Goal: Task Accomplishment & Management: Manage account settings

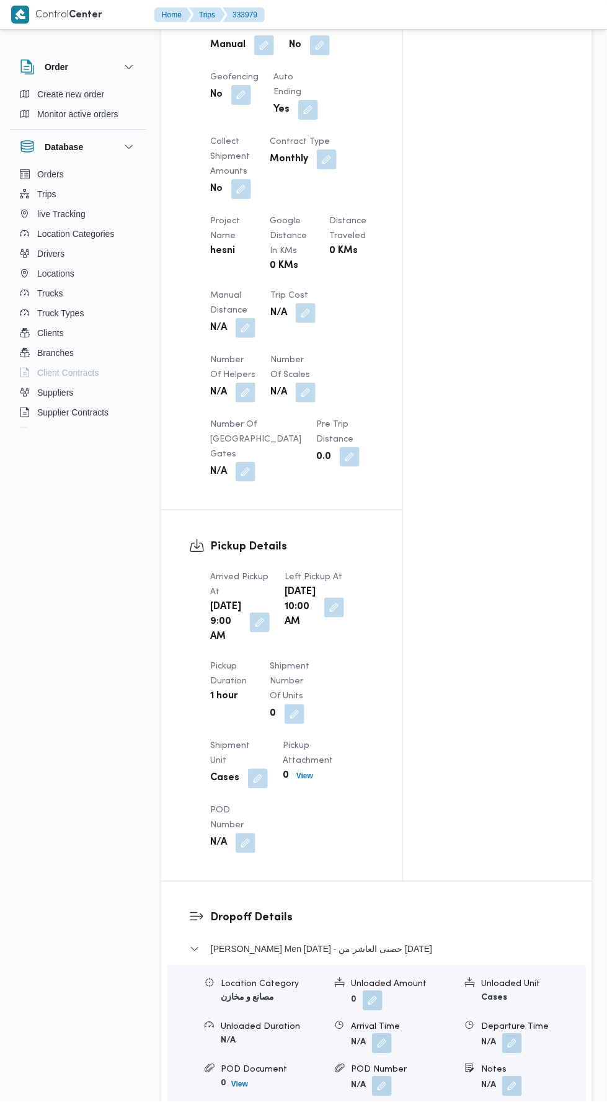
scroll to position [821, 0]
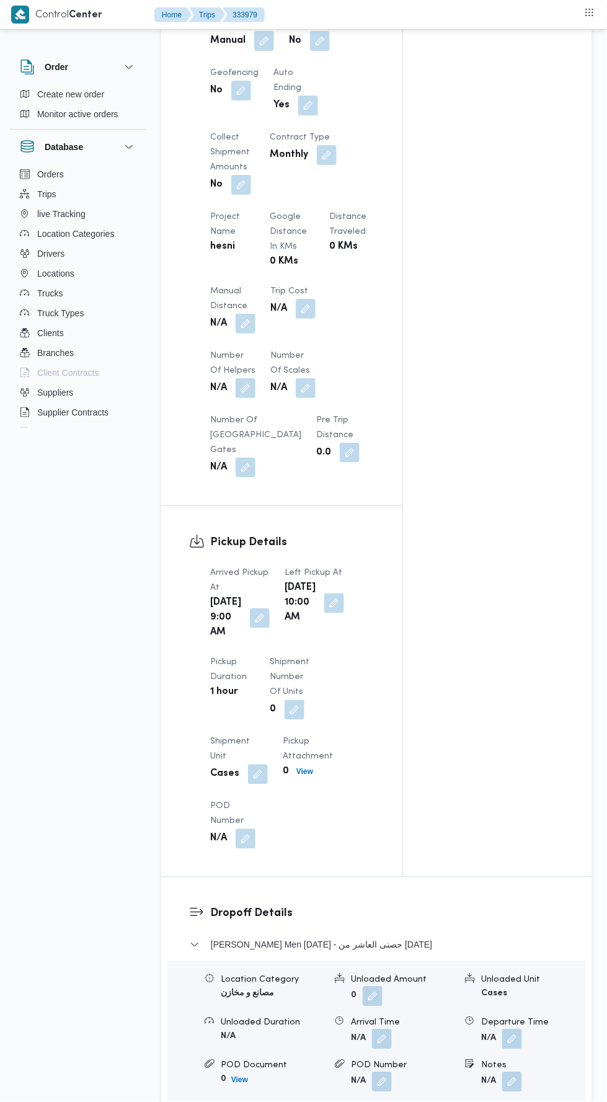
click at [246, 334] on button "button" at bounding box center [246, 324] width 20 height 20
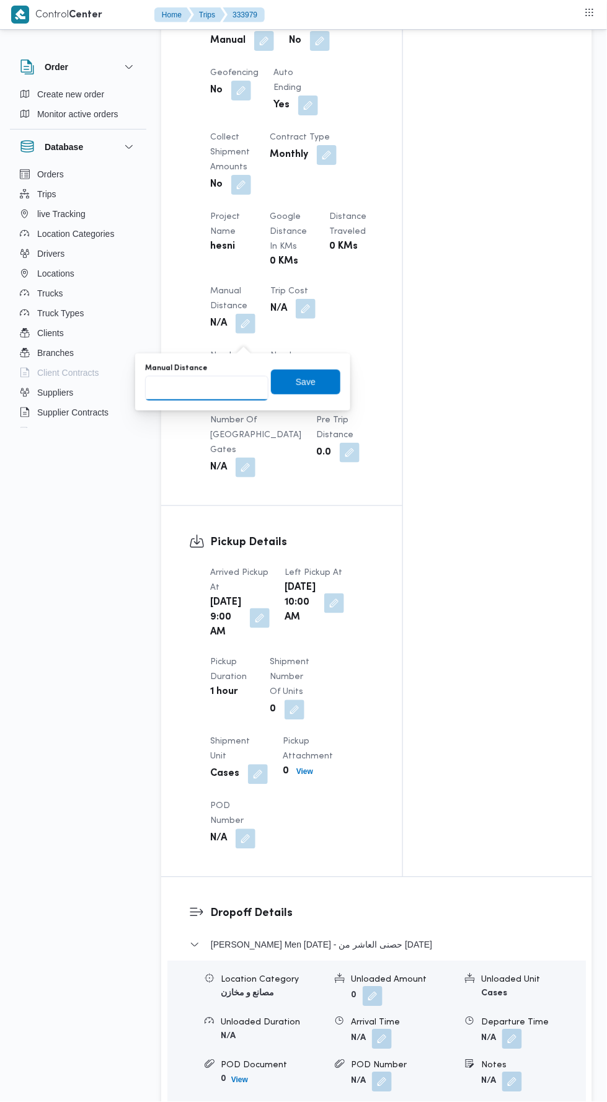
click at [248, 384] on input "Manual Distance" at bounding box center [206, 388] width 123 height 25
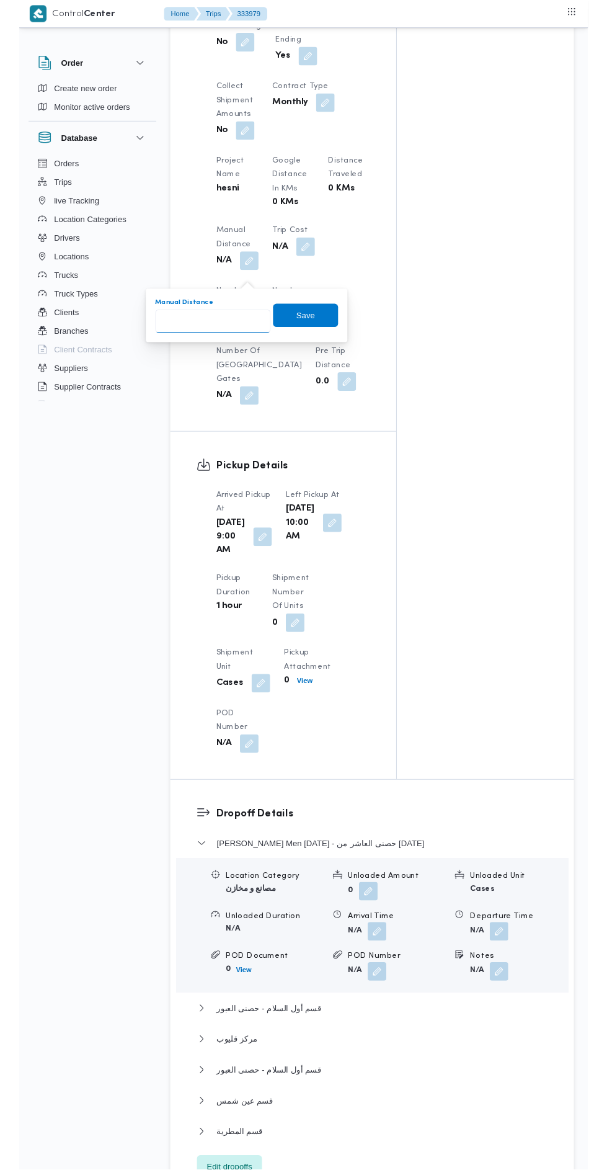
scroll to position [866, 0]
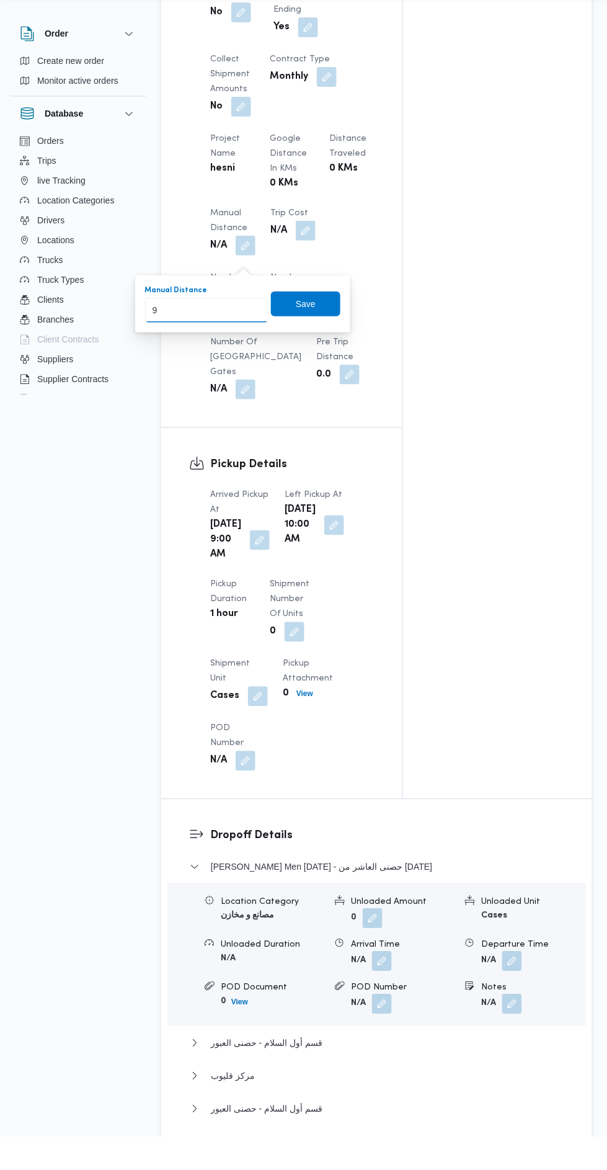
type input "90"
click at [322, 334] on span "Save" at bounding box center [305, 336] width 69 height 25
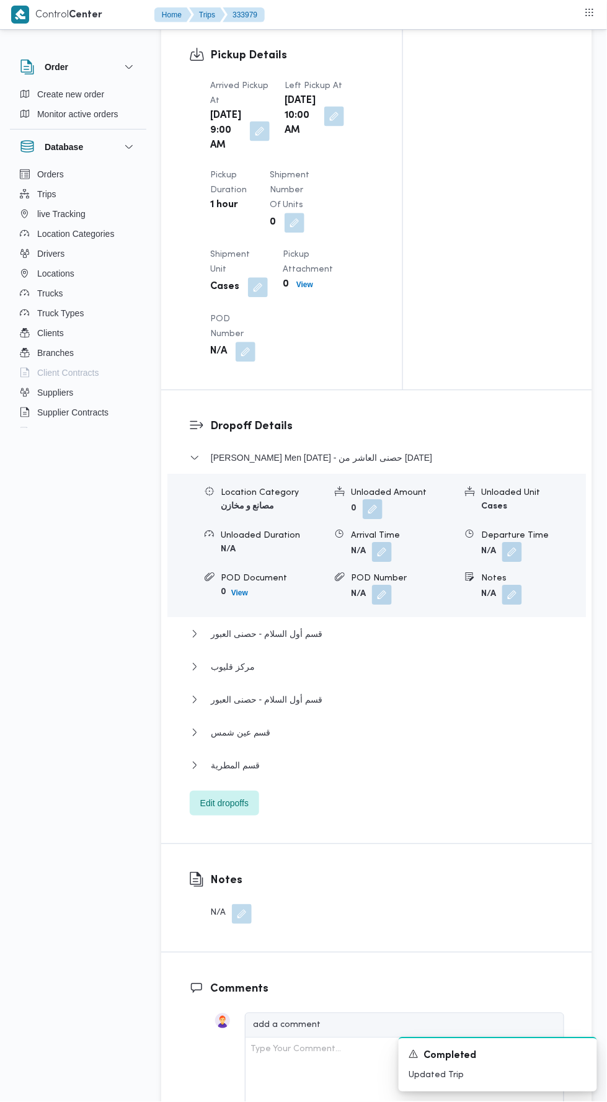
scroll to position [1338, 0]
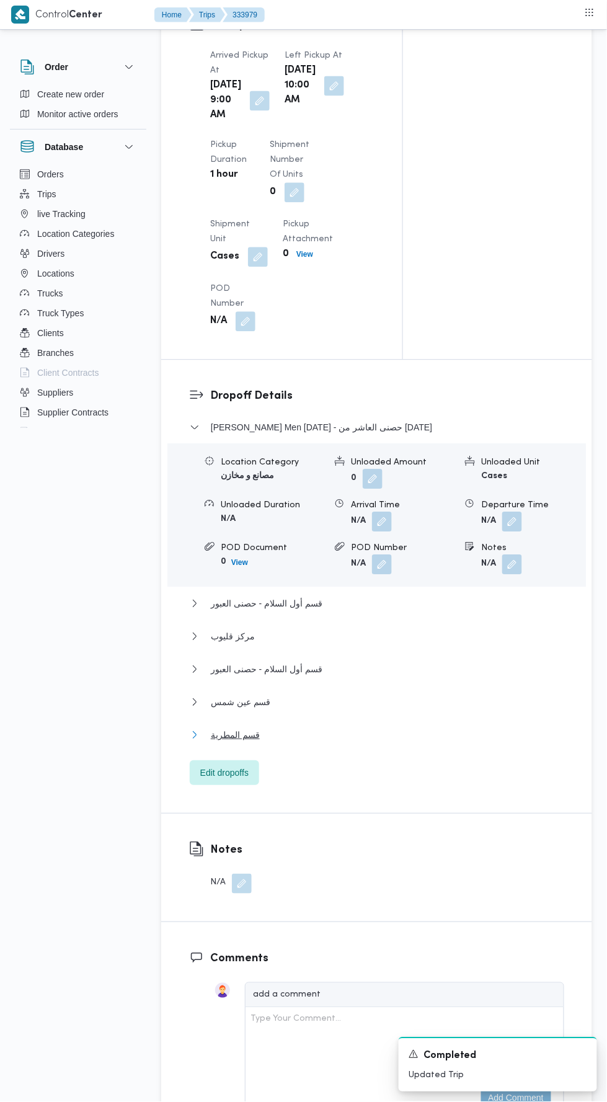
click at [349, 743] on button "قسم المطرية" at bounding box center [377, 735] width 375 height 15
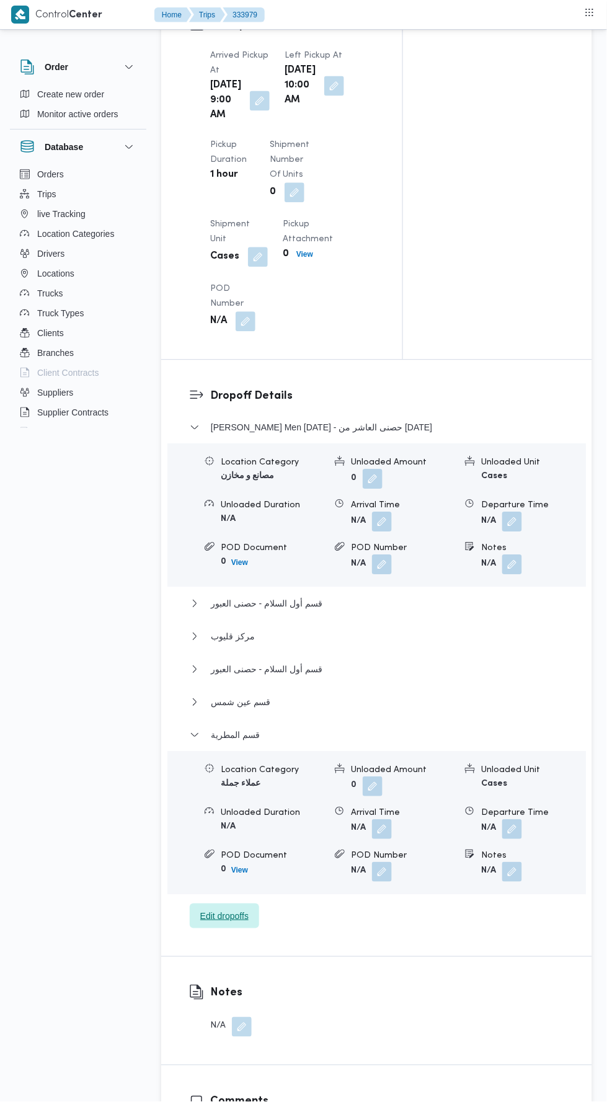
click at [246, 924] on span "Edit dropoffs" at bounding box center [224, 916] width 48 height 15
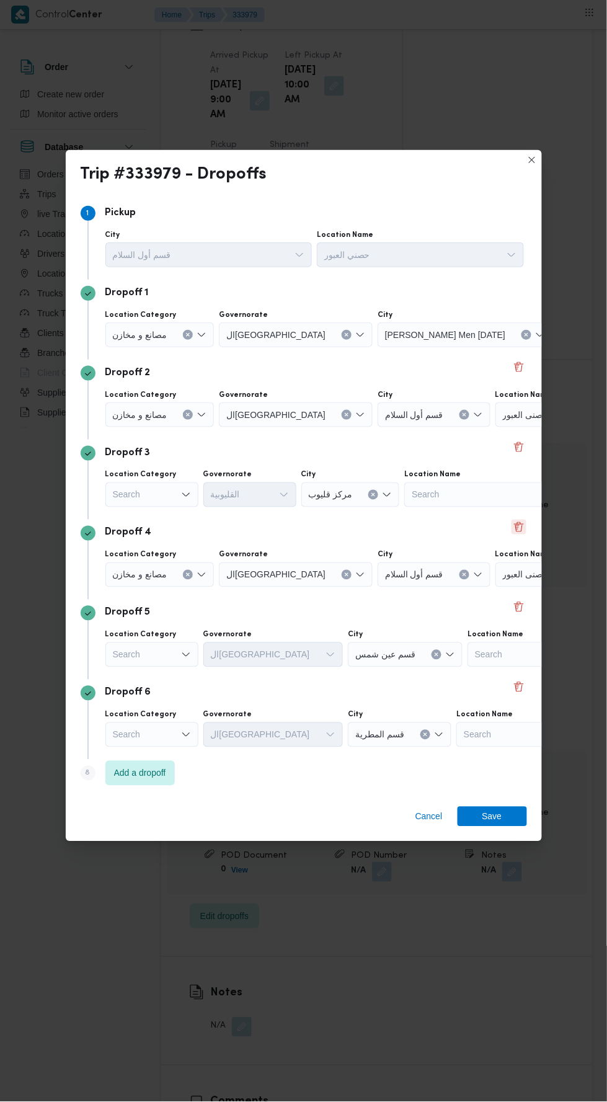
click at [515, 535] on button "Delete" at bounding box center [519, 527] width 15 height 15
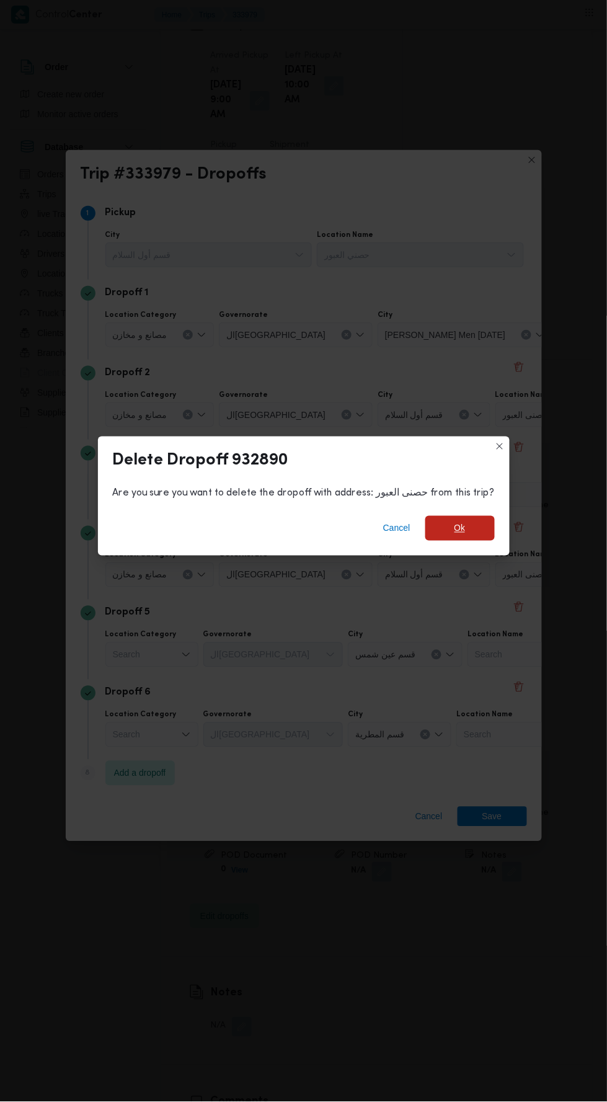
click at [476, 541] on span "Ok" at bounding box center [459, 528] width 69 height 25
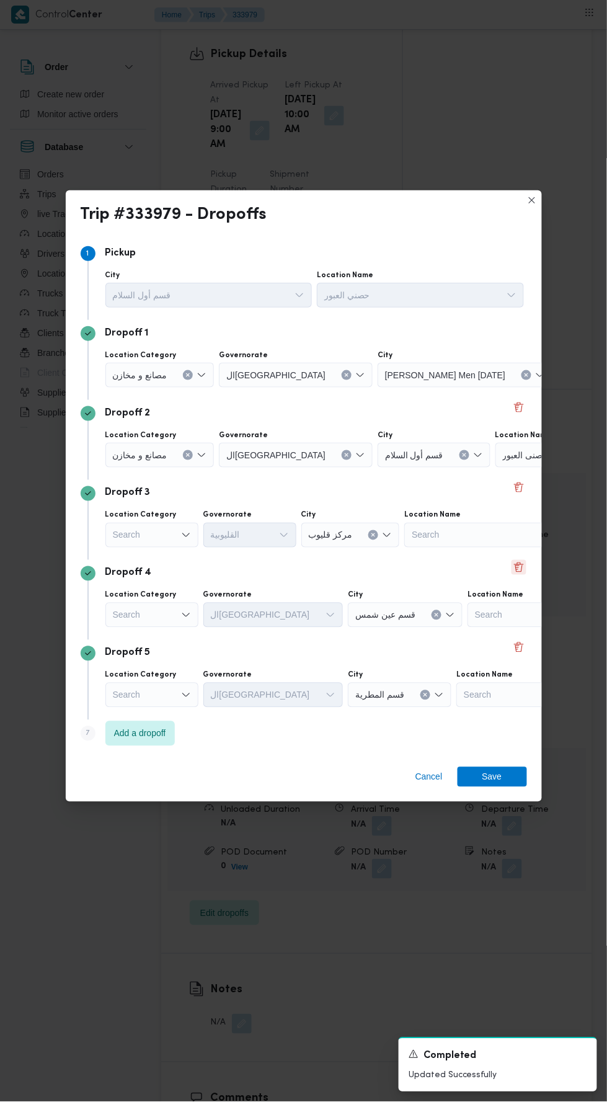
scroll to position [1368, 0]
click at [518, 575] on button "Delete" at bounding box center [519, 567] width 15 height 15
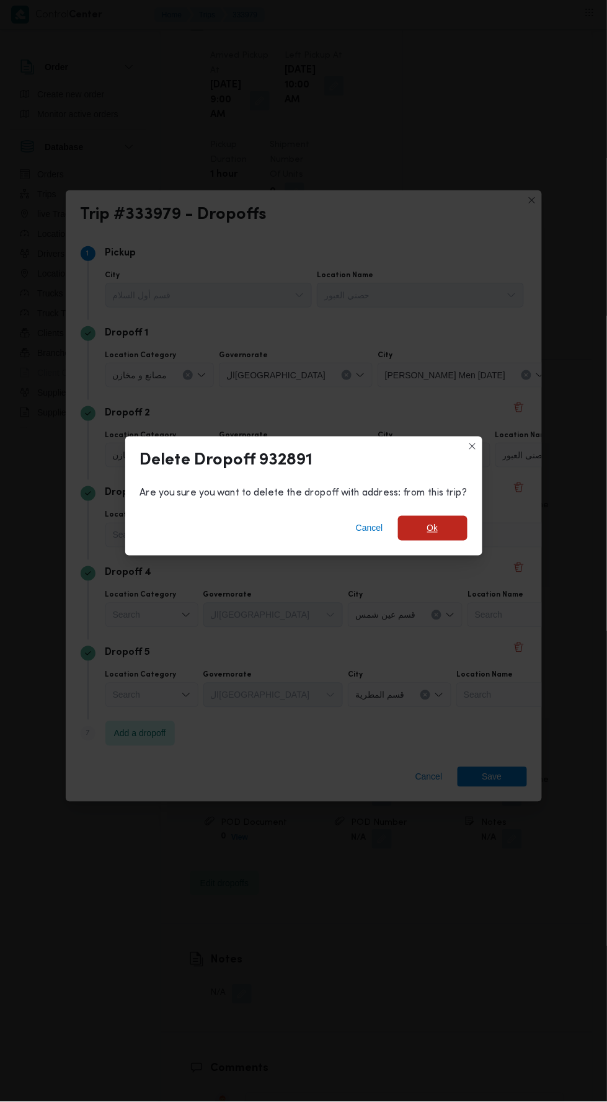
click at [451, 541] on span "Ok" at bounding box center [432, 528] width 69 height 25
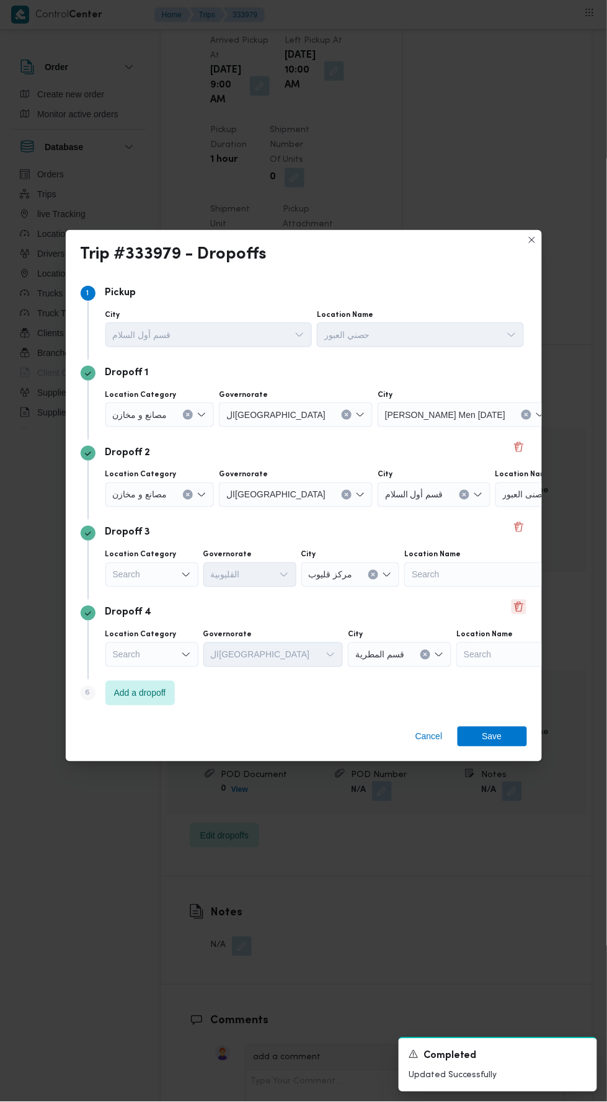
scroll to position [1353, 0]
click at [519, 615] on button "Delete" at bounding box center [519, 607] width 15 height 15
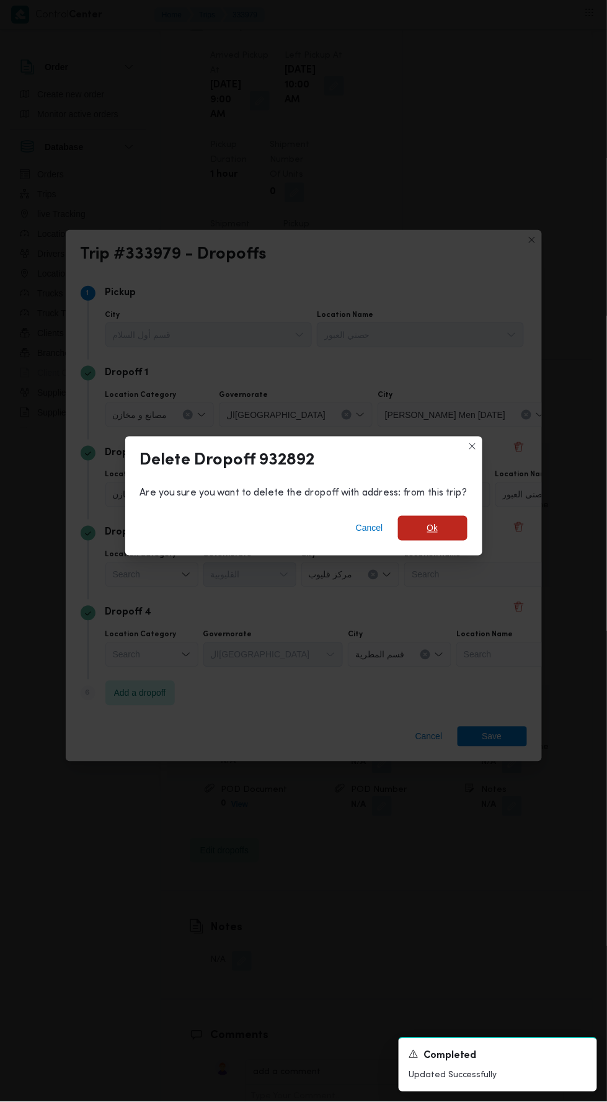
click at [460, 541] on span "Ok" at bounding box center [432, 528] width 69 height 25
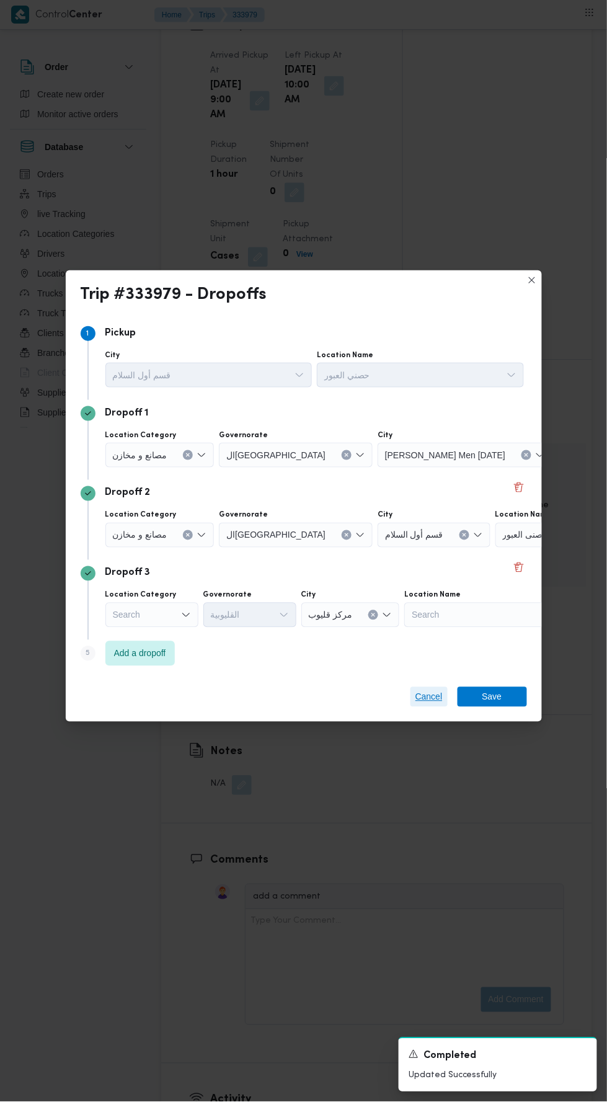
click at [423, 705] on span "Cancel" at bounding box center [429, 697] width 27 height 15
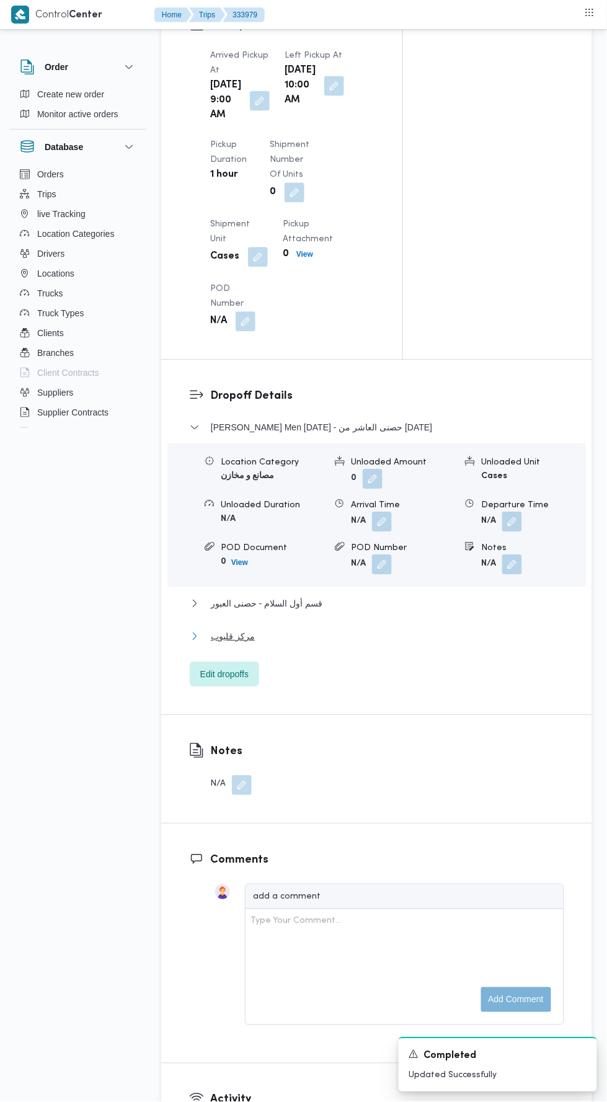
click at [390, 644] on button "مركز قليوب" at bounding box center [377, 636] width 375 height 15
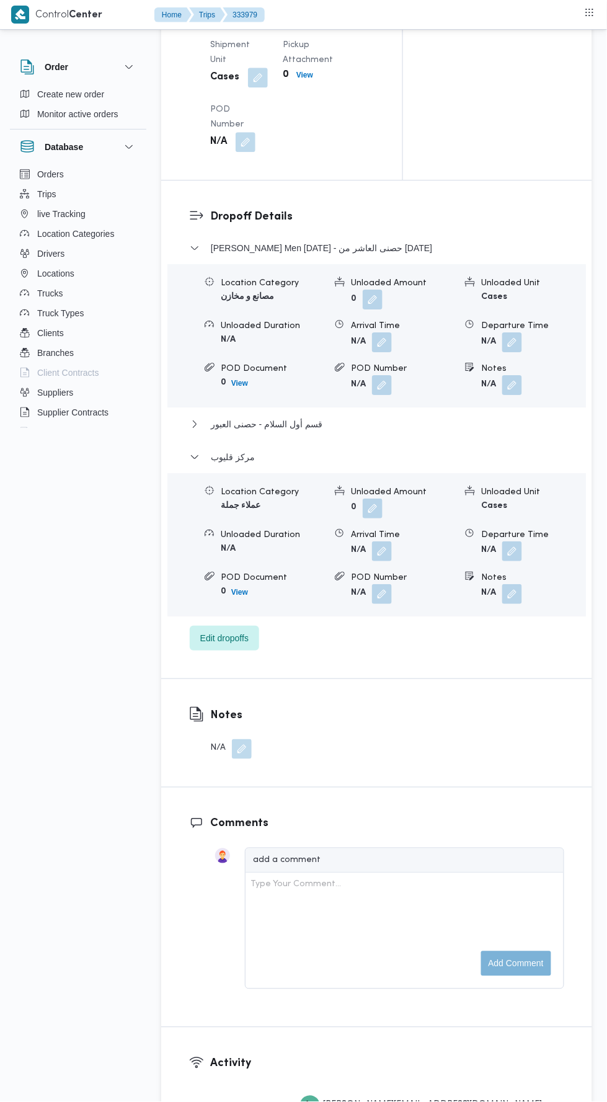
scroll to position [1559, 0]
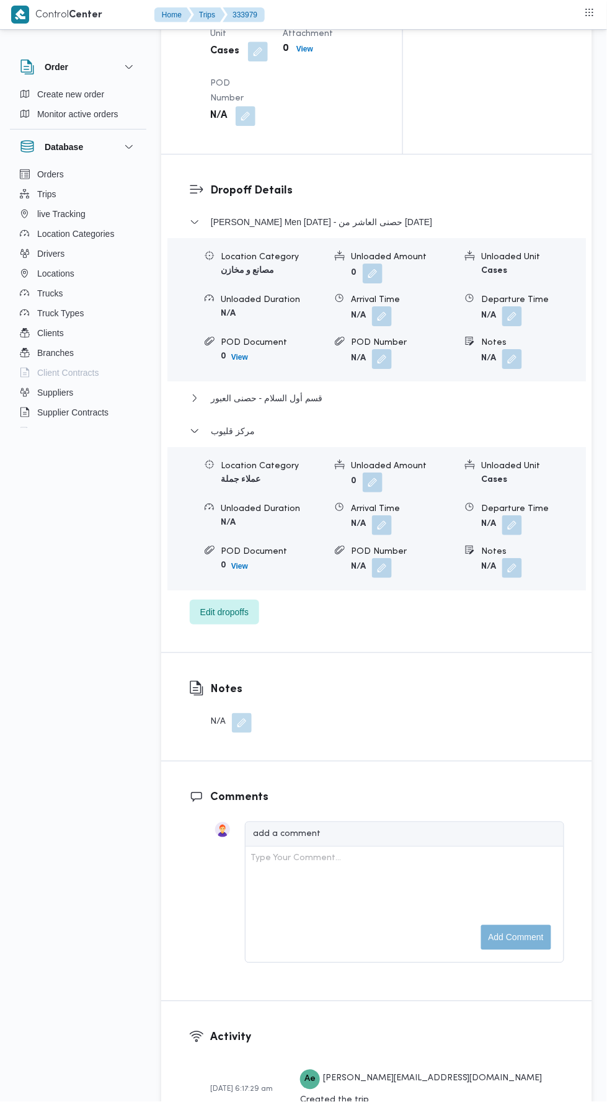
click at [517, 535] on button "button" at bounding box center [512, 525] width 20 height 20
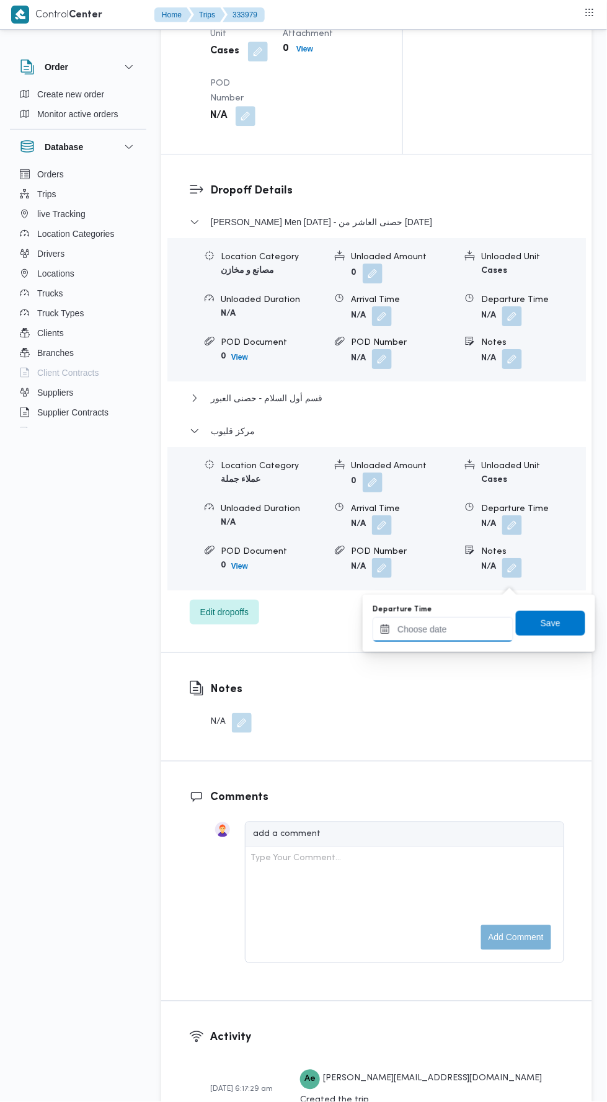
click at [476, 631] on input "Departure Time" at bounding box center [443, 629] width 141 height 25
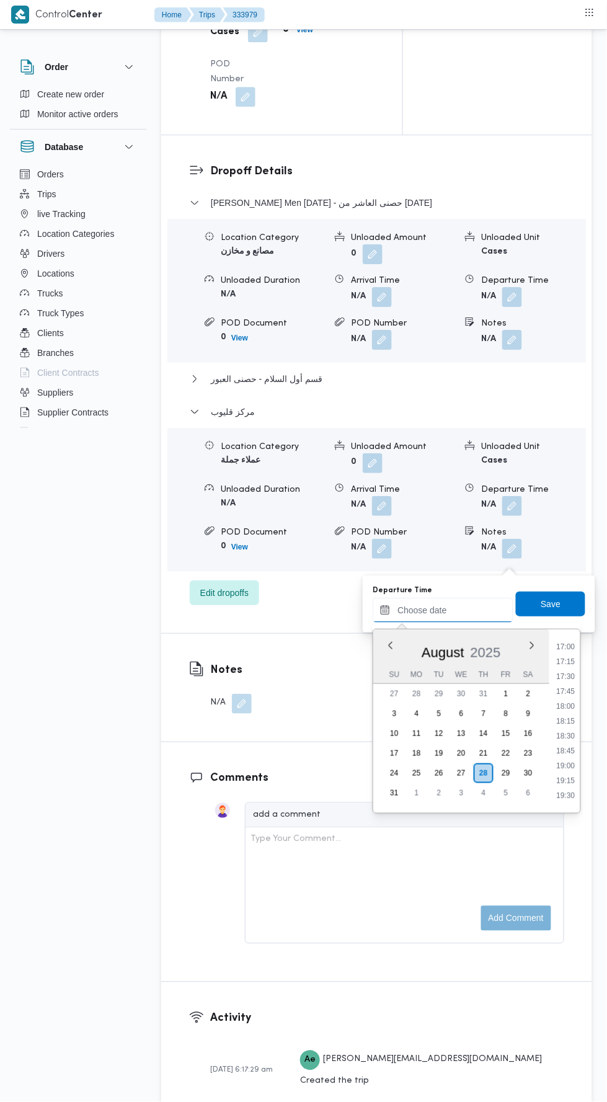
scroll to position [1008, 0]
click at [573, 665] on li "17:15" at bounding box center [566, 664] width 29 height 12
type input "28/08/2025 17:15"
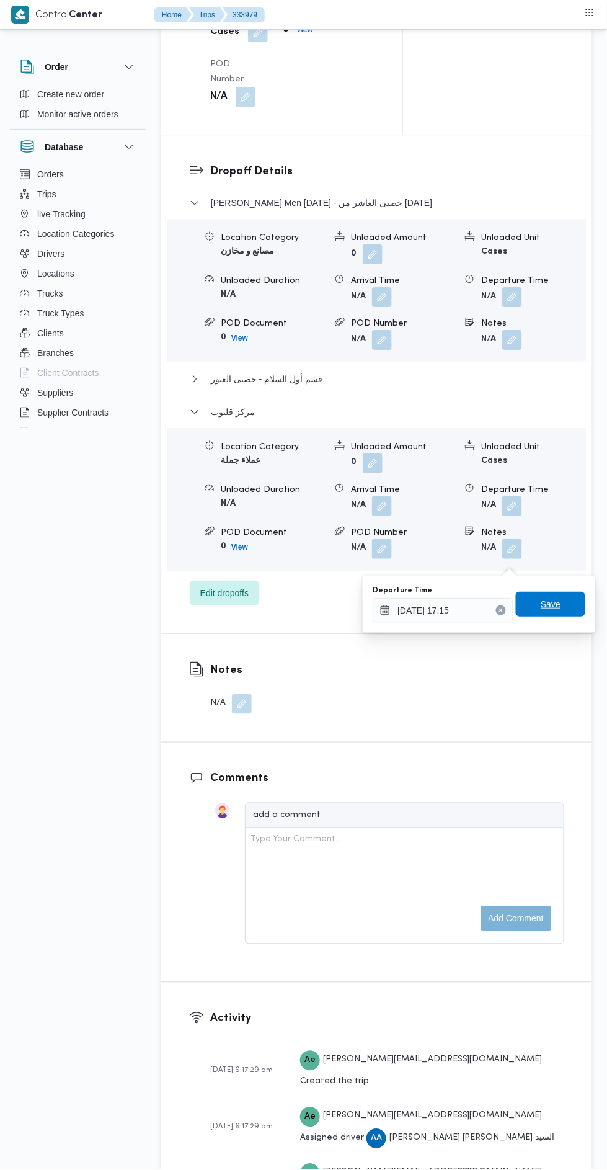
click at [566, 595] on span "Save" at bounding box center [550, 604] width 69 height 25
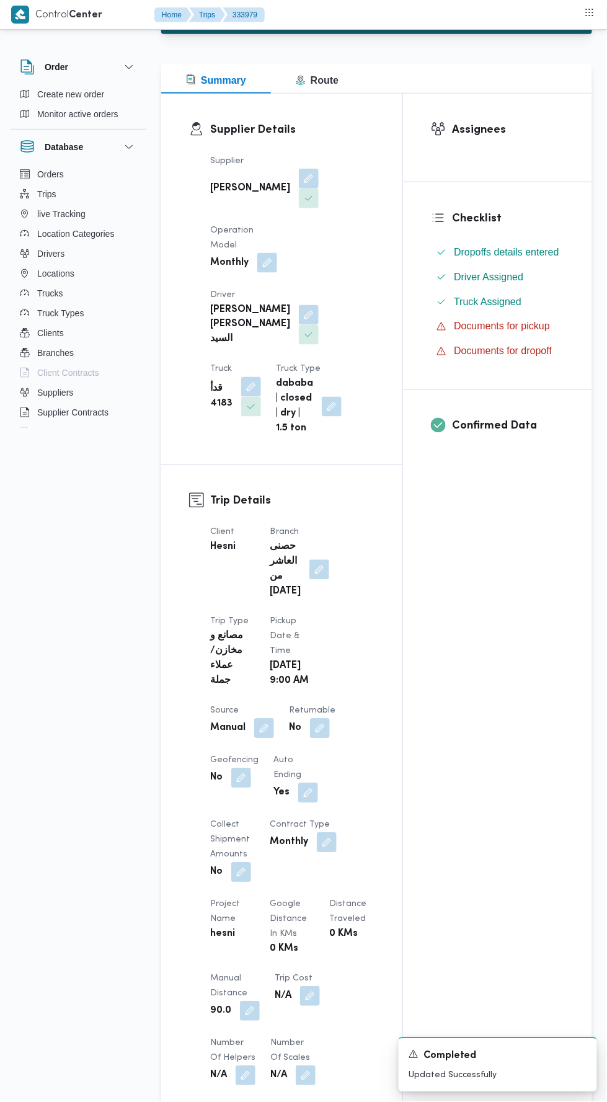
scroll to position [0, 0]
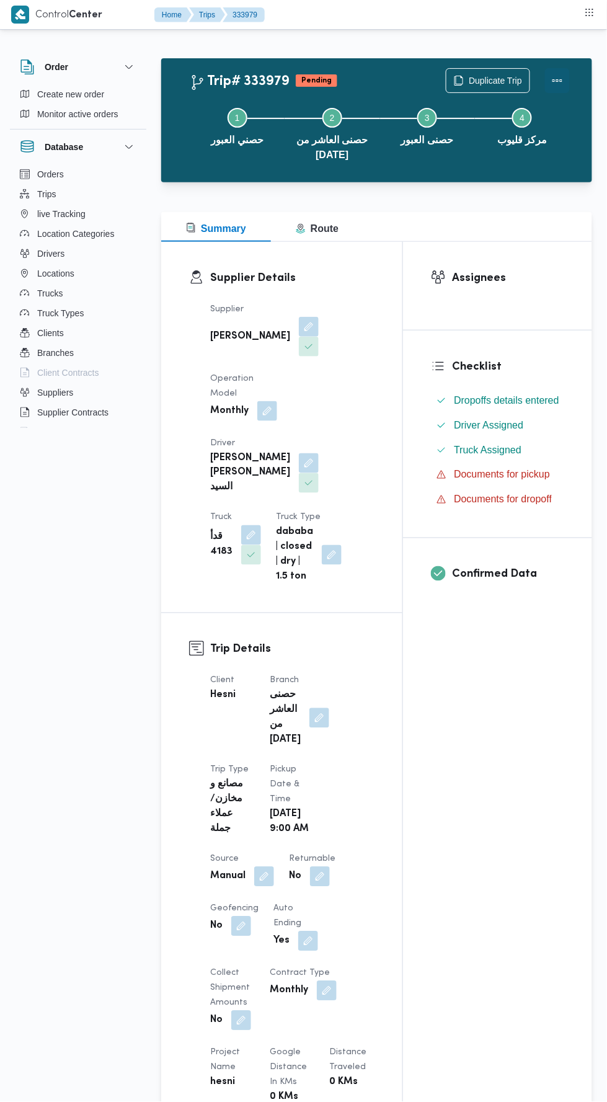
click at [564, 69] on button "Actions" at bounding box center [557, 80] width 25 height 25
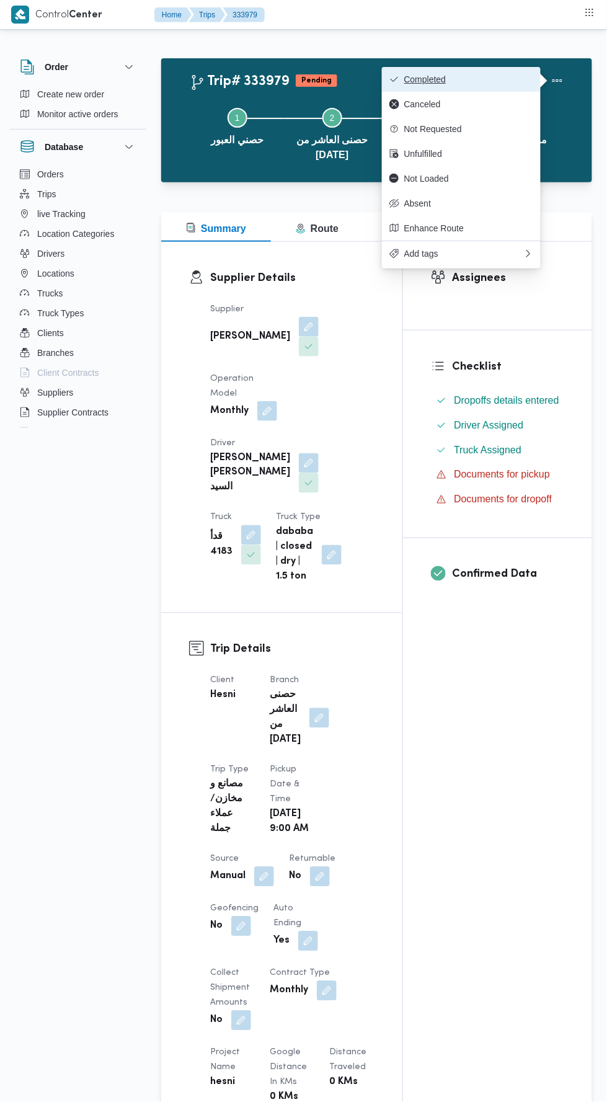
click at [522, 79] on span "Completed" at bounding box center [468, 79] width 129 height 10
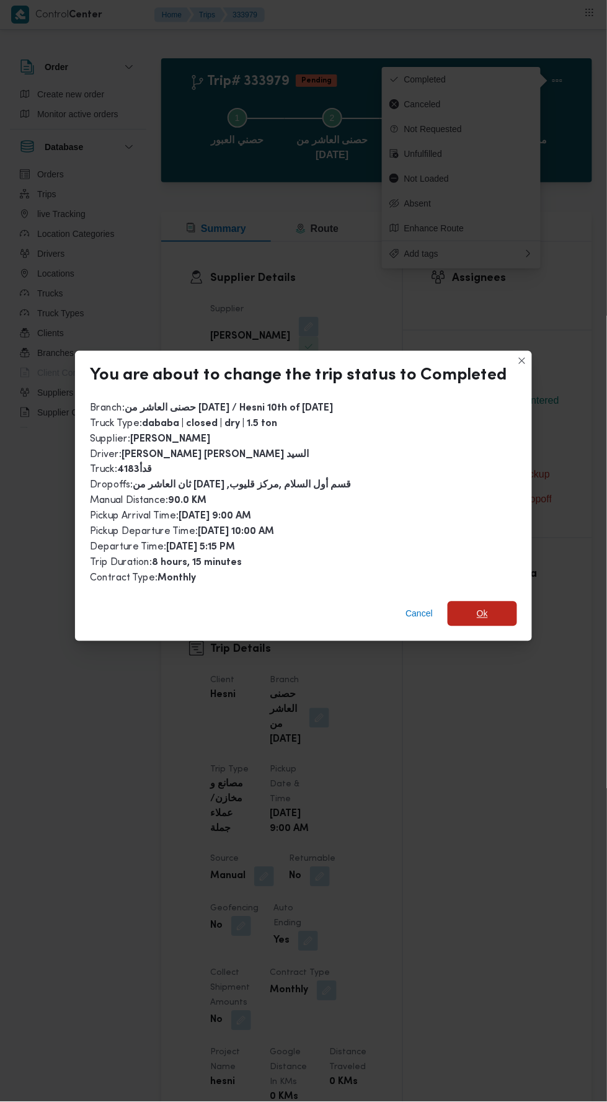
click at [479, 607] on span "Ok" at bounding box center [482, 614] width 11 height 15
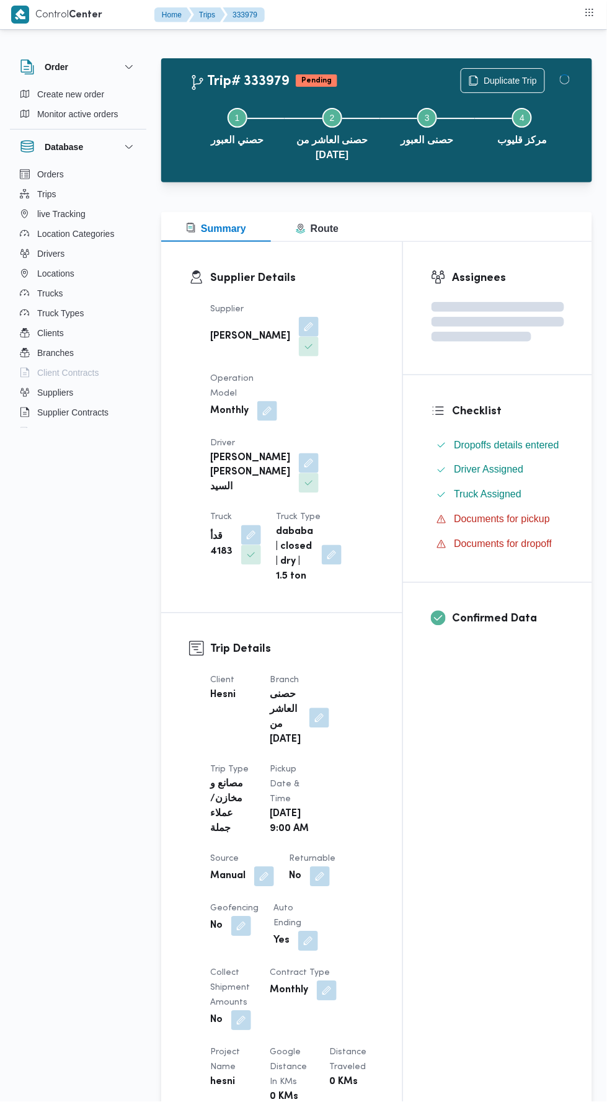
click at [526, 762] on div "Assignees Checklist Dropoffs details entered Driver Assigned Truck Assigned Doc…" at bounding box center [497, 977] width 189 height 1471
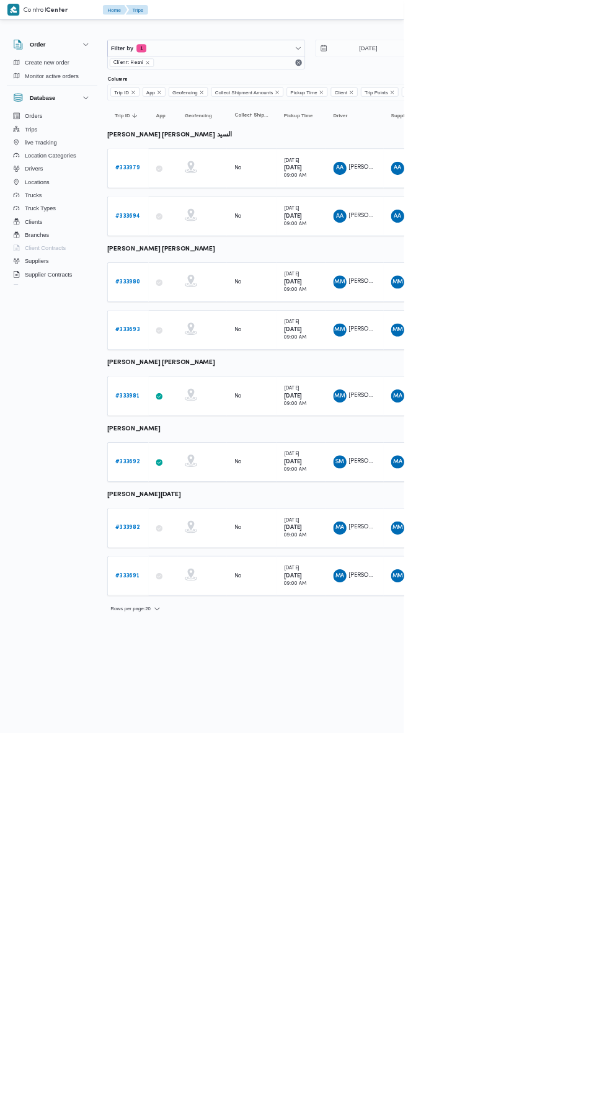
click at [195, 786] on link "# 333982" at bounding box center [191, 793] width 37 height 15
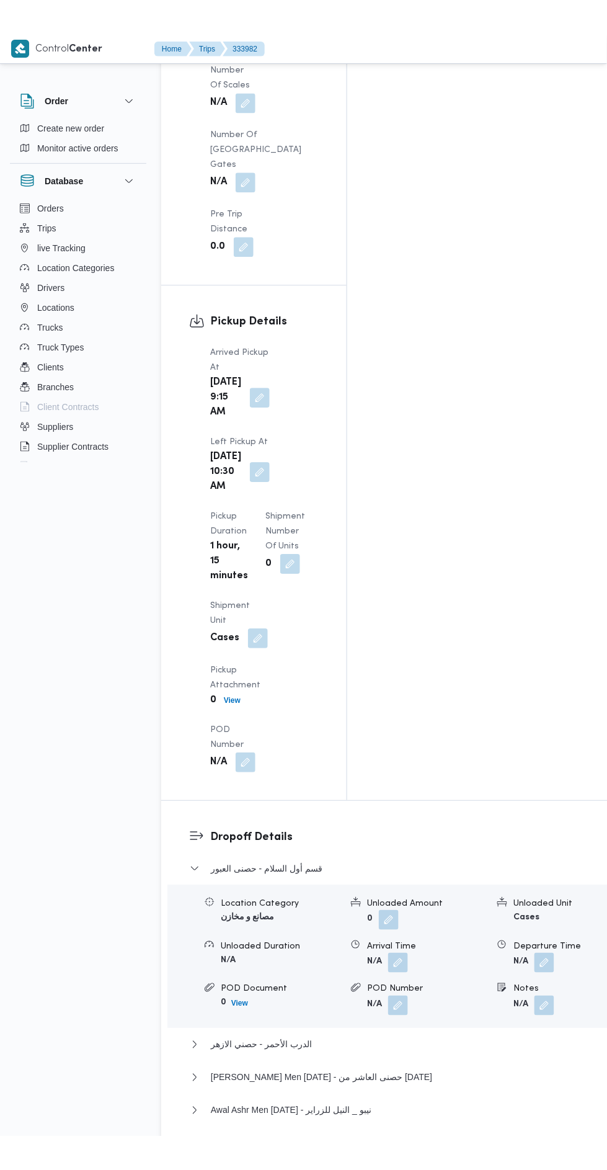
scroll to position [1411, 0]
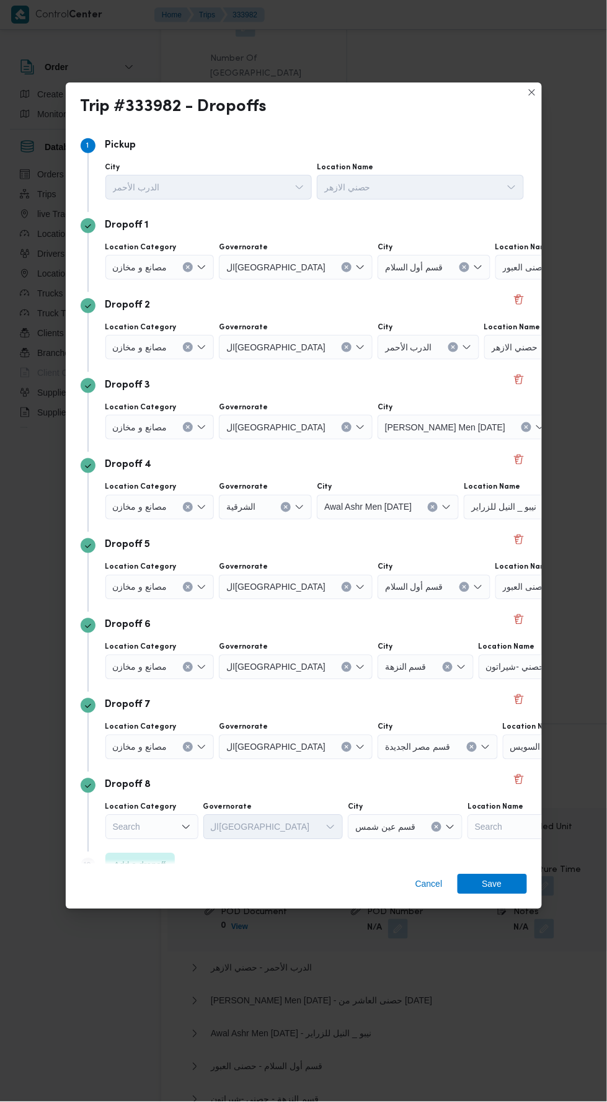
click at [500, 255] on div "حصنى العبور" at bounding box center [573, 267] width 155 height 25
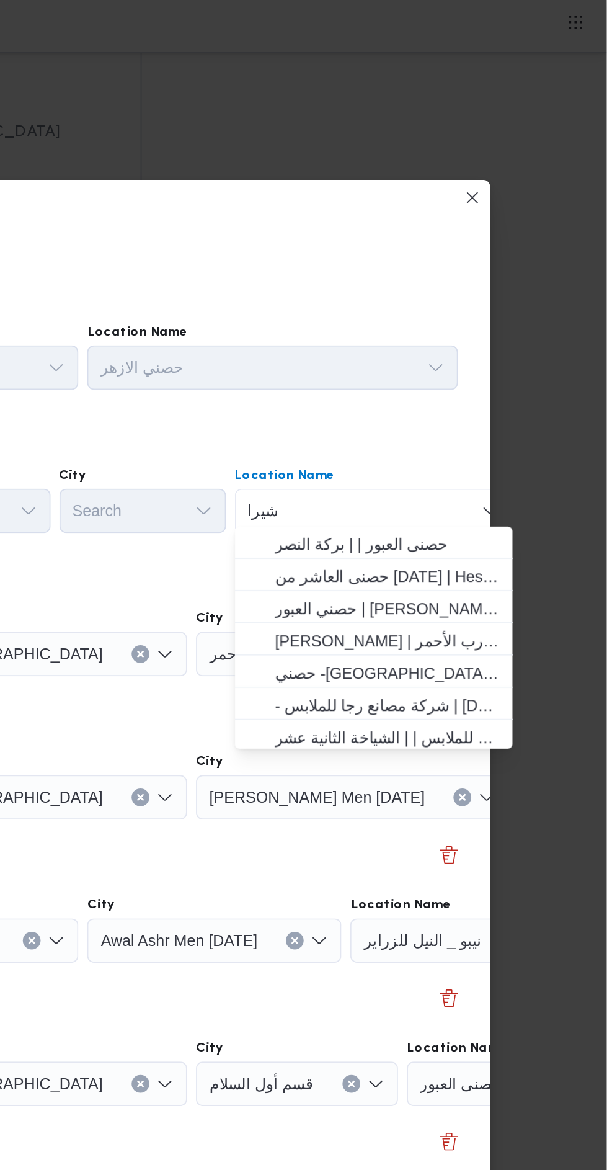
scroll to position [0, 0]
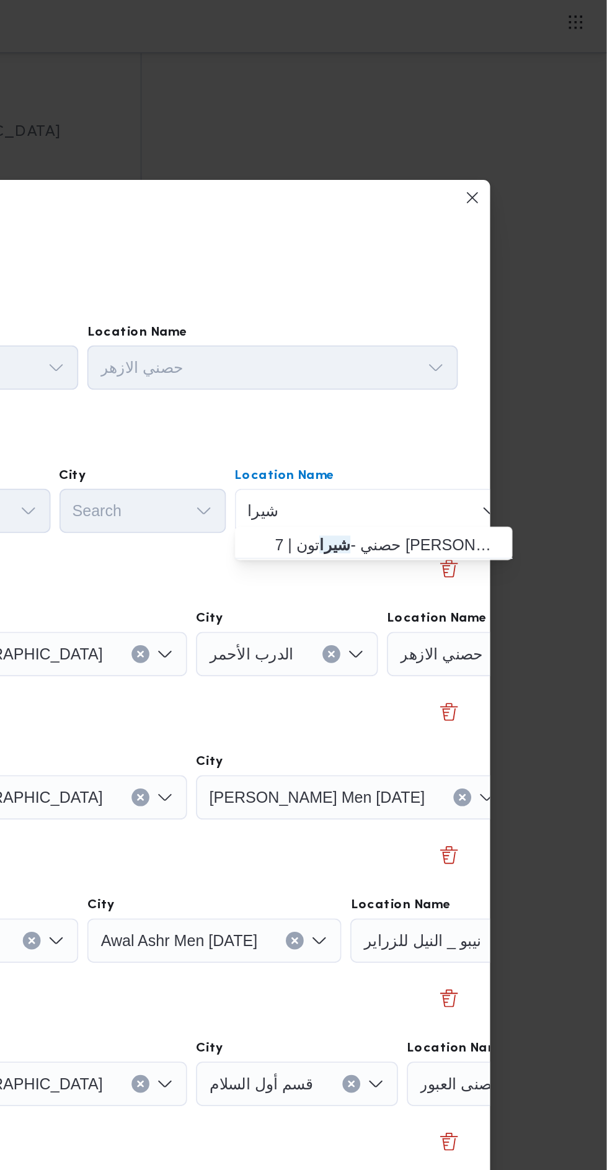
type input "شيرا"
click at [492, 296] on span "حصني - شيرا تون | 7 الخليلي | شيراتون المطار" at bounding box center [484, 303] width 125 height 15
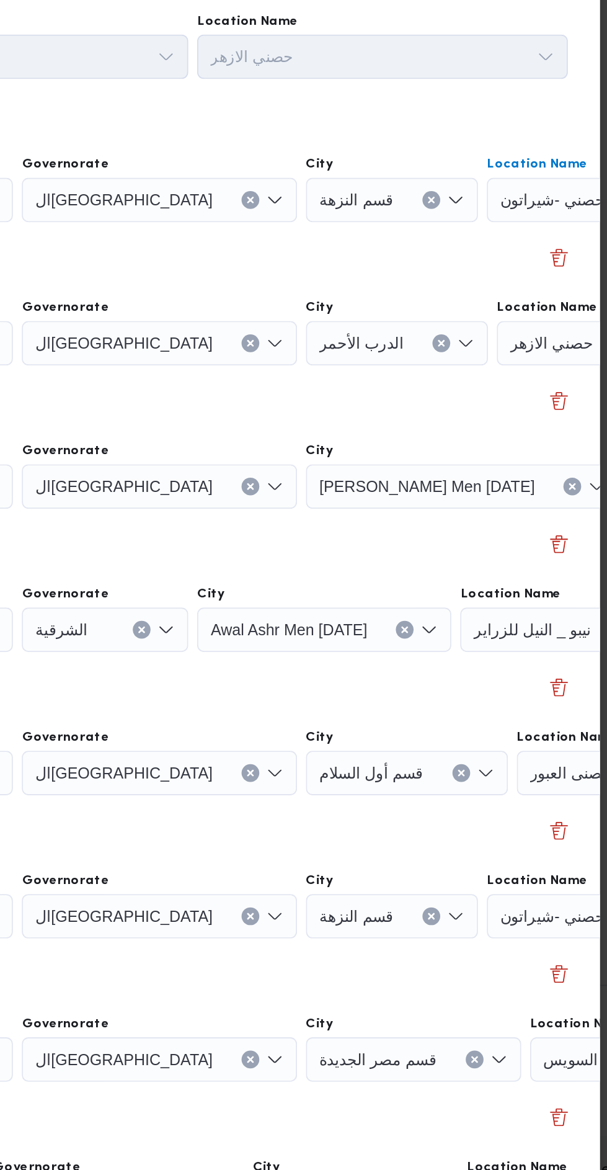
scroll to position [1411, 0]
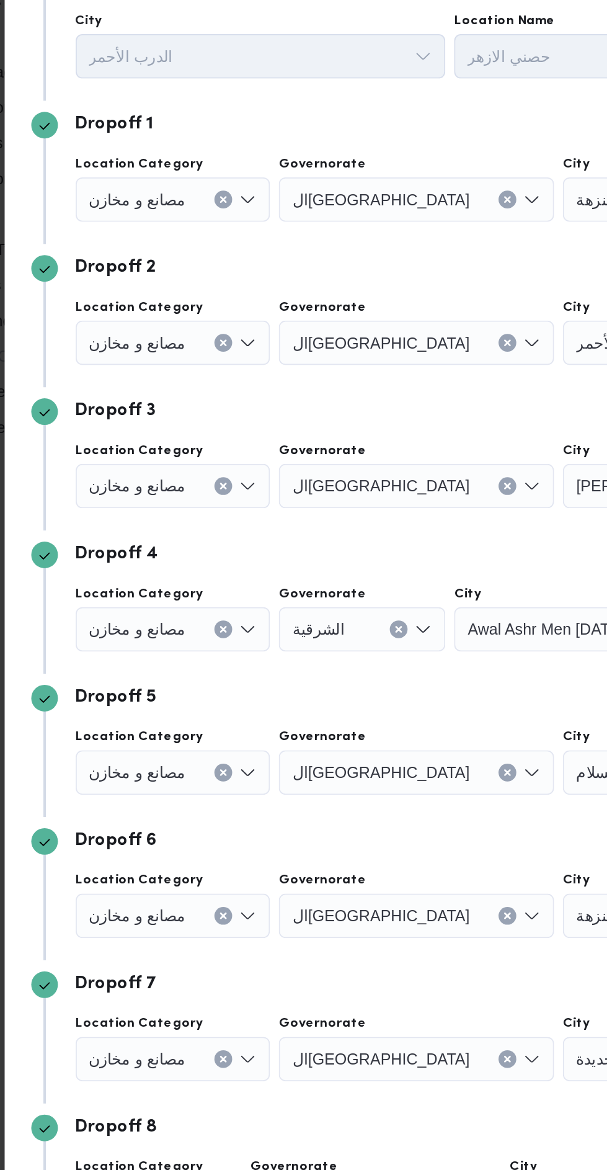
click at [184, 355] on div "مصانع و مخازن" at bounding box center [159, 365] width 109 height 25
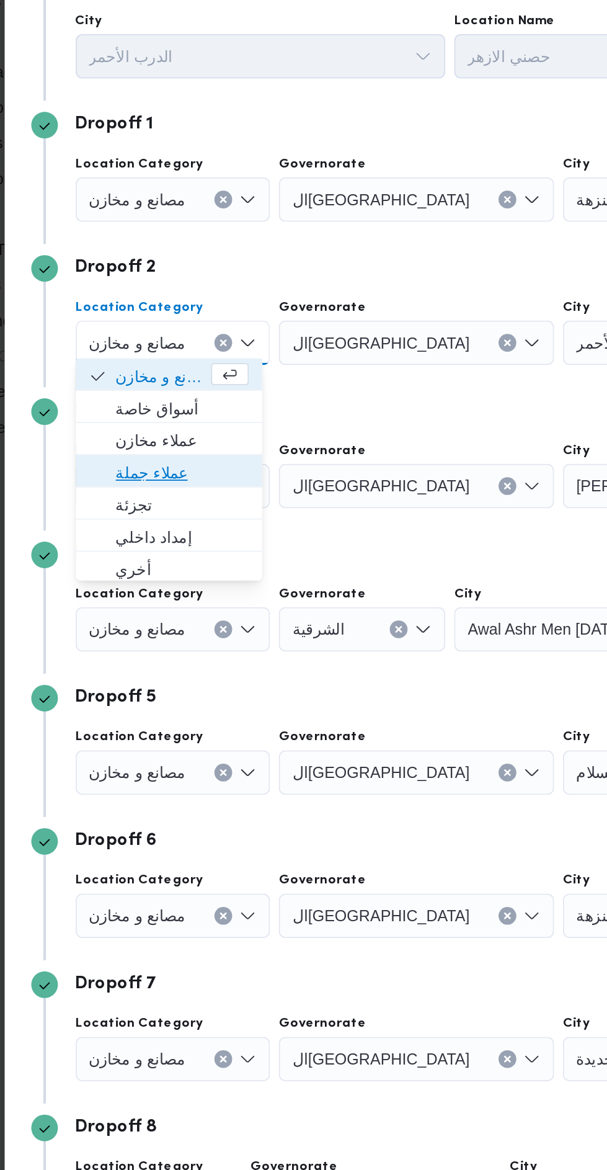
click at [175, 437] on span "عملاء جملة" at bounding box center [165, 437] width 74 height 15
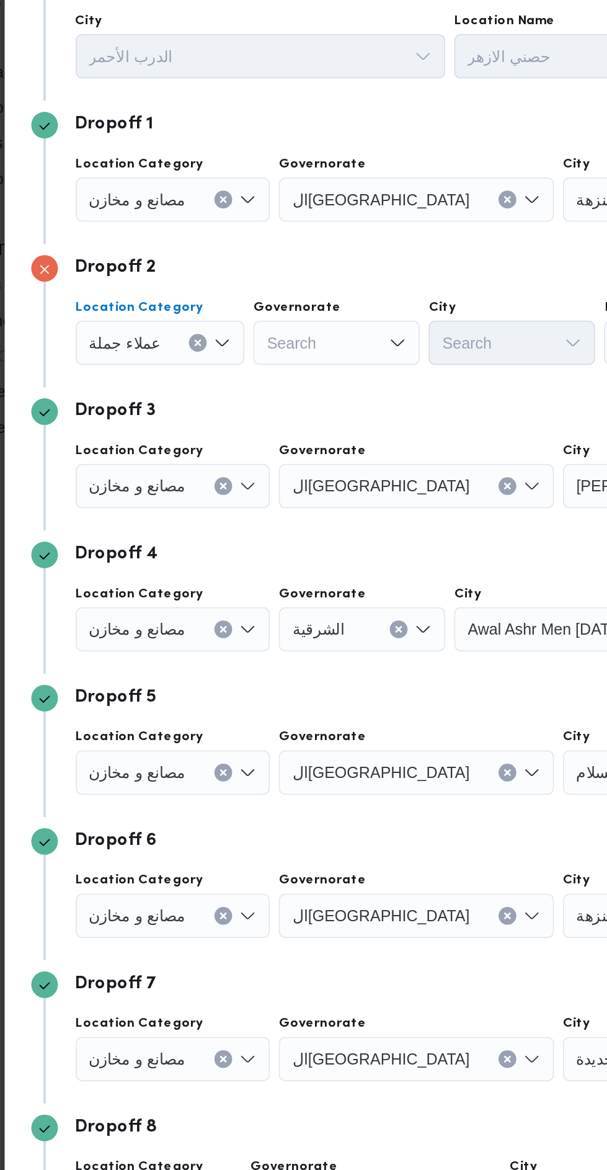
click at [269, 372] on div "Search" at bounding box center [251, 365] width 93 height 25
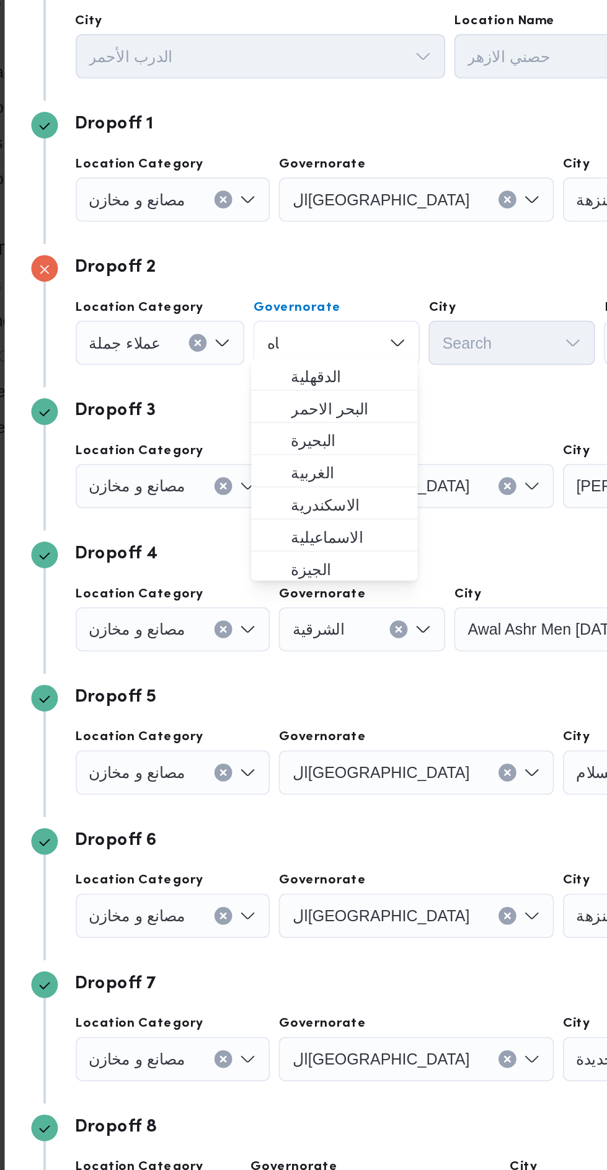
scroll to position [0, 0]
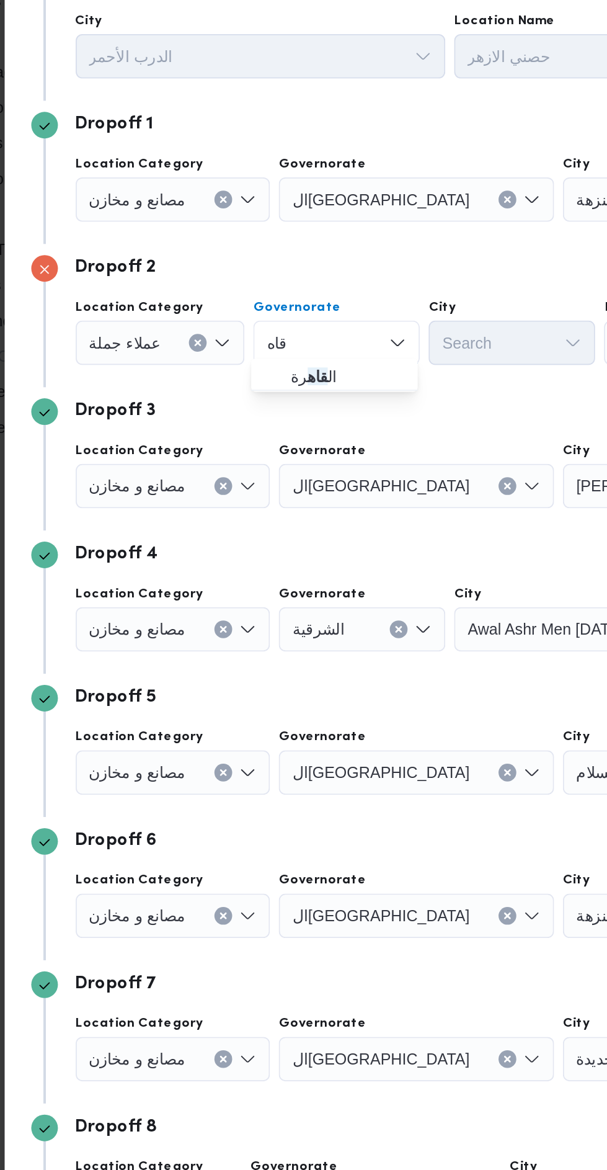
type input "قاه"
click at [277, 384] on span "ال قاه رة" at bounding box center [257, 383] width 63 height 15
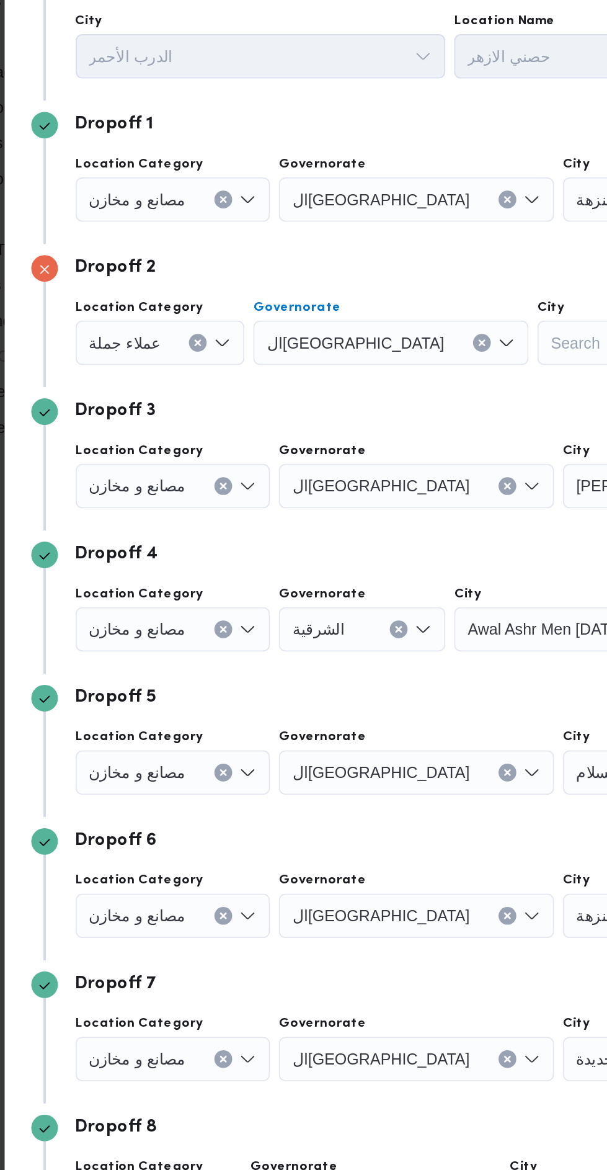
click at [364, 355] on div "Search" at bounding box center [409, 365] width 93 height 25
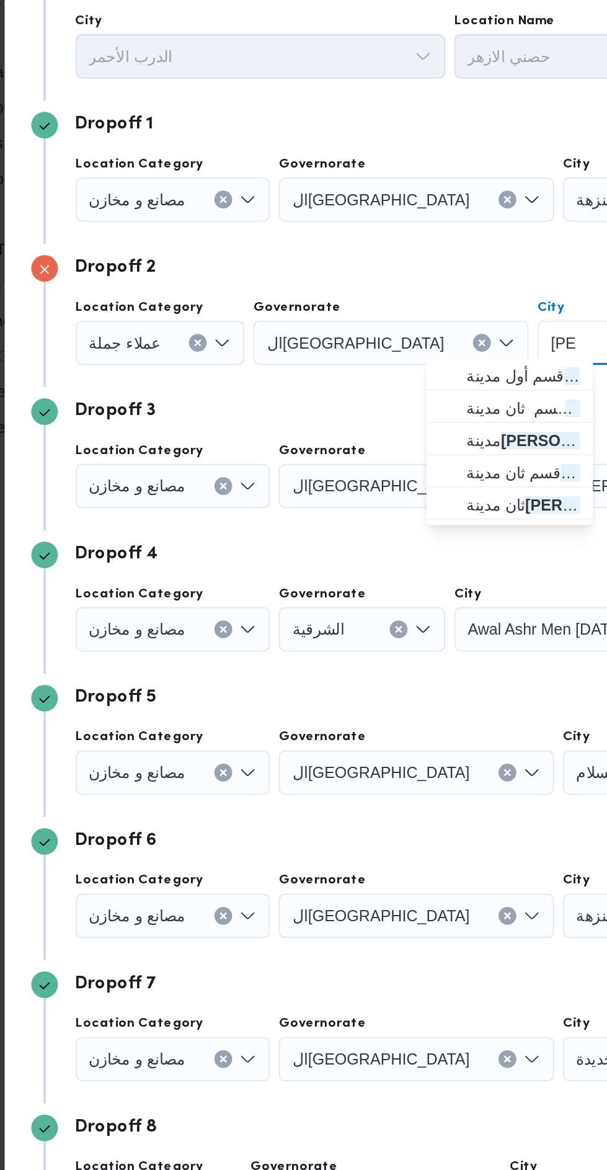
type input "نصر"
click at [365, 386] on span "قسم أول مدينة نصر" at bounding box center [355, 383] width 63 height 15
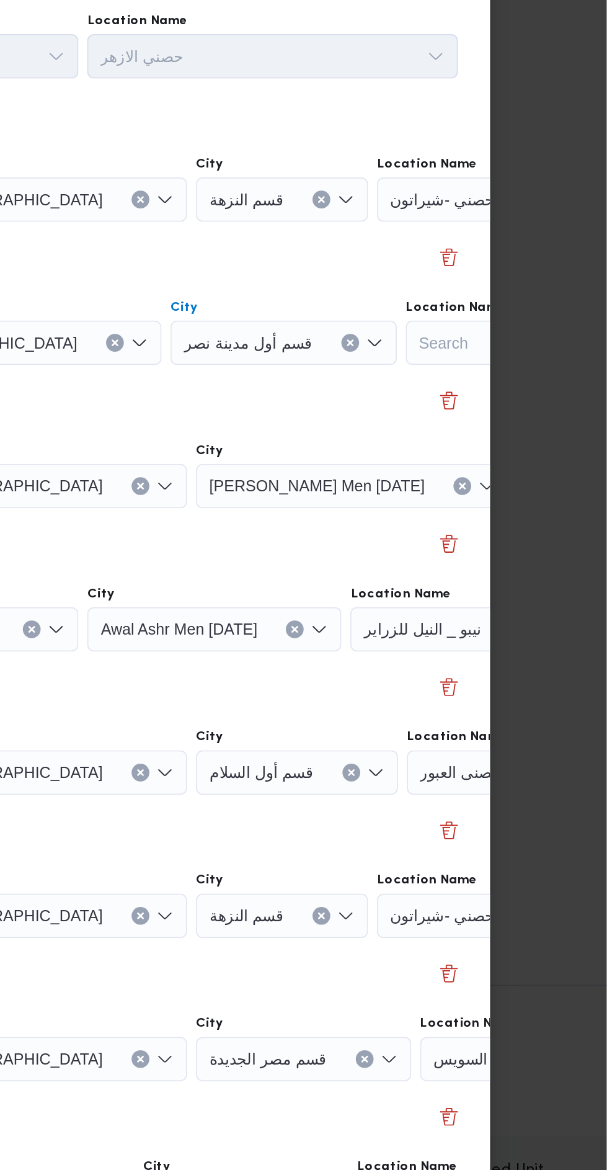
click at [565, 440] on span "حصنى العاشر من رمضان" at bounding box center [612, 445] width 94 height 14
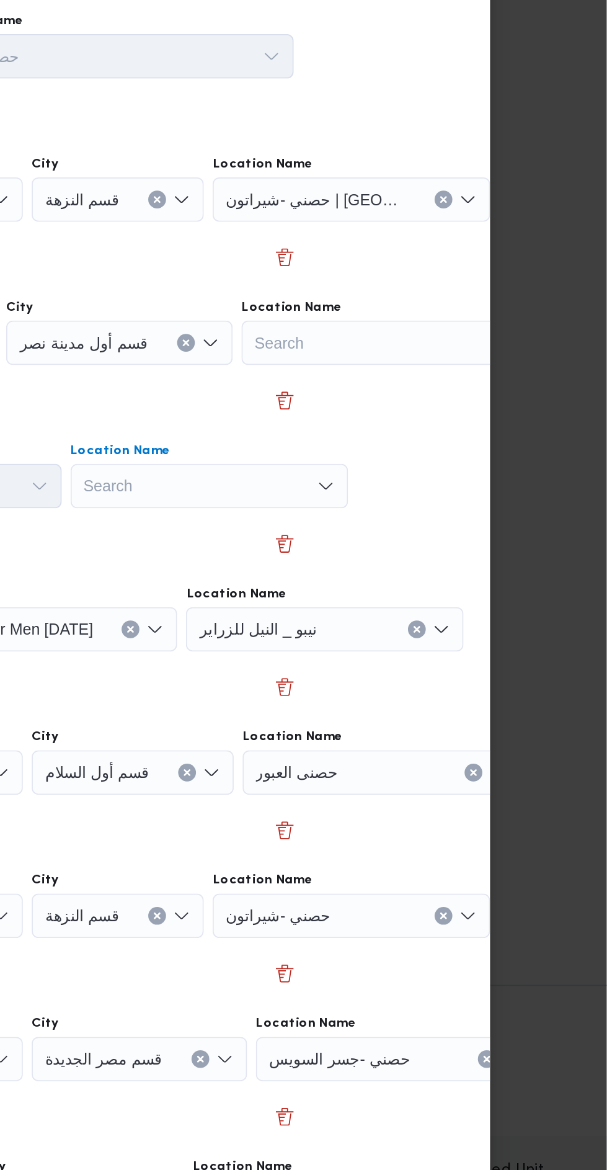
scroll to position [0, 87]
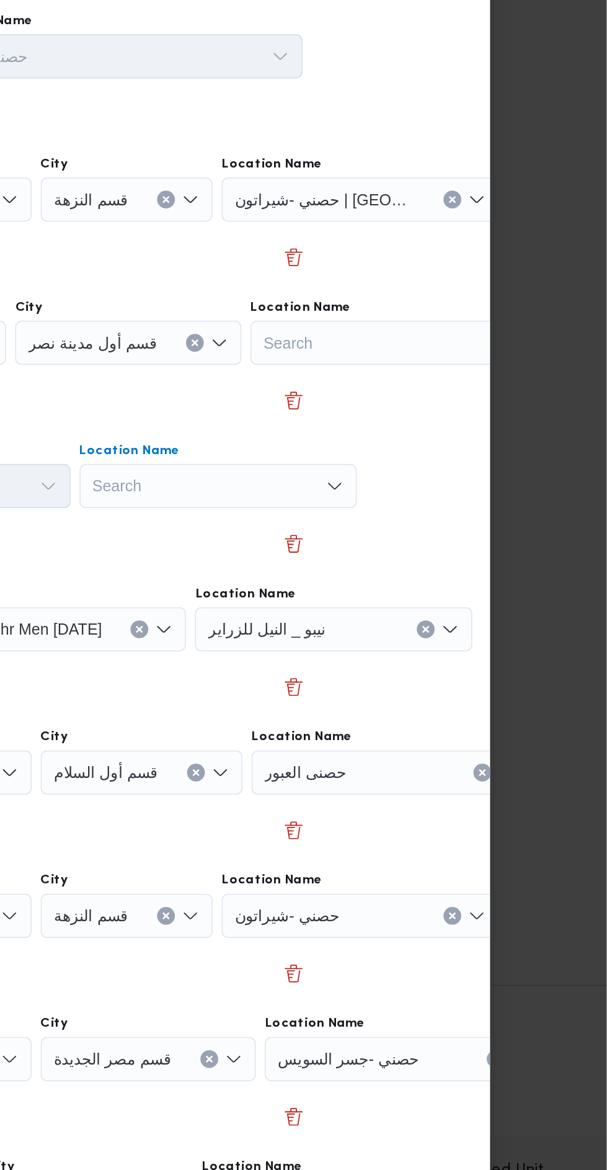
click at [425, 446] on div "Search Combo box. Selected. Combo box input. Search. Type some text or, to disp…" at bounding box center [390, 445] width 155 height 25
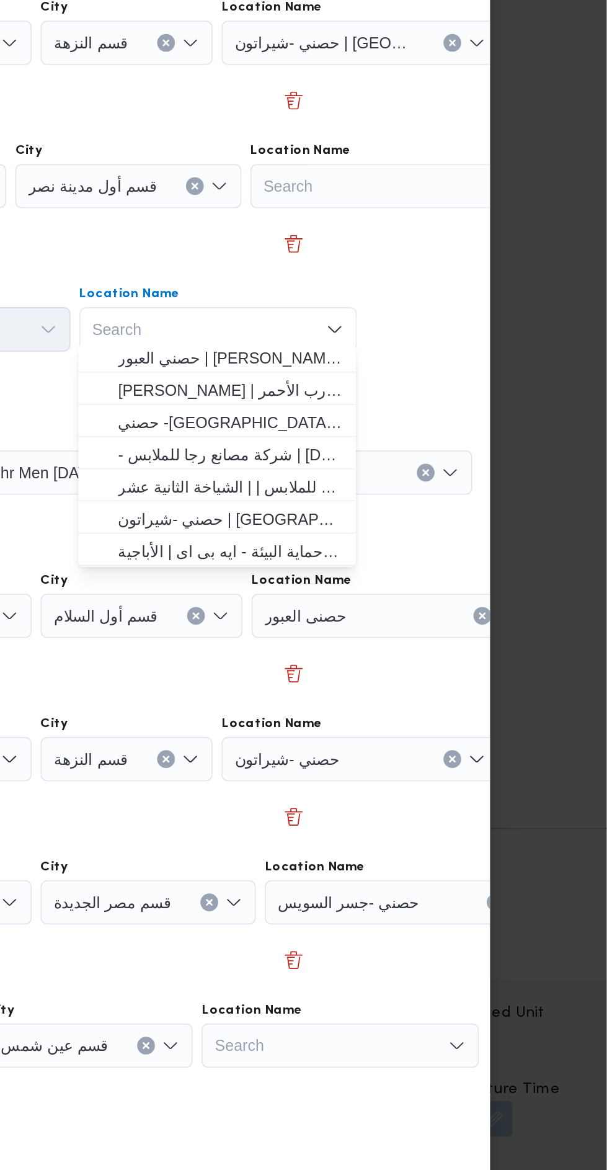
scroll to position [45, 0]
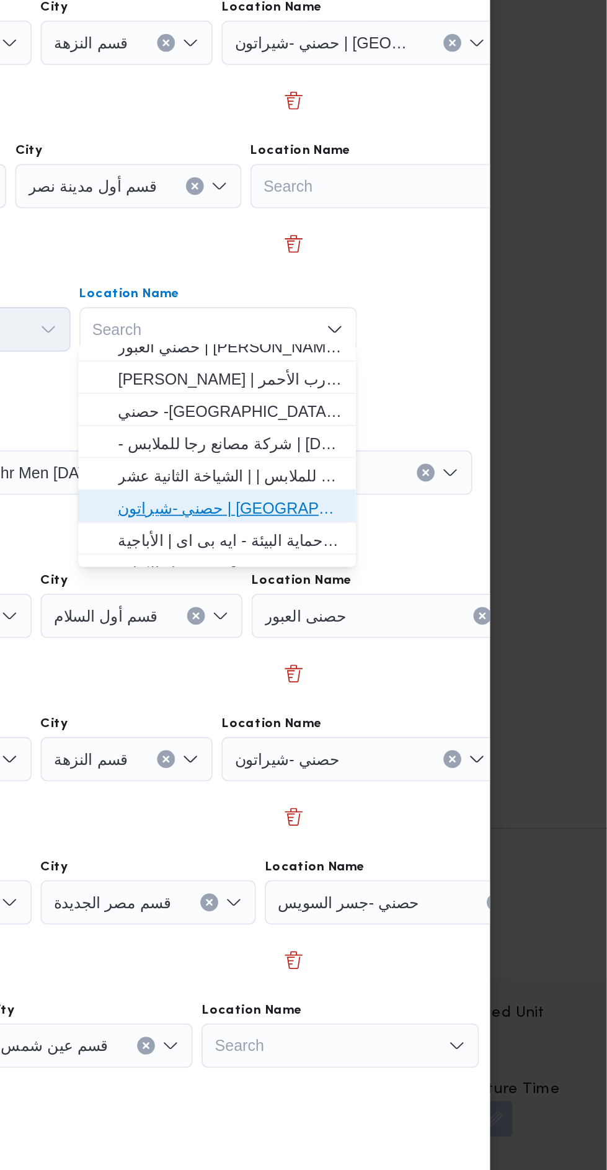
click at [444, 545] on span "حصني -شيراتون | 7 الخليلي | شيراتون المطار" at bounding box center [396, 545] width 125 height 15
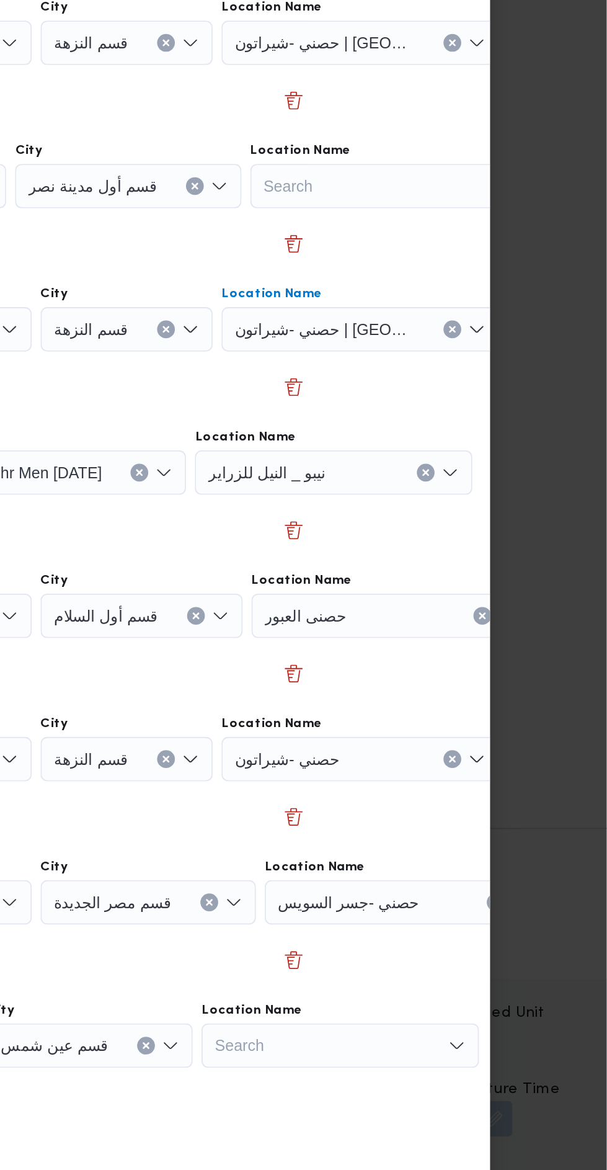
click at [509, 522] on div "نيبو _ النيل للزراير" at bounding box center [454, 525] width 155 height 25
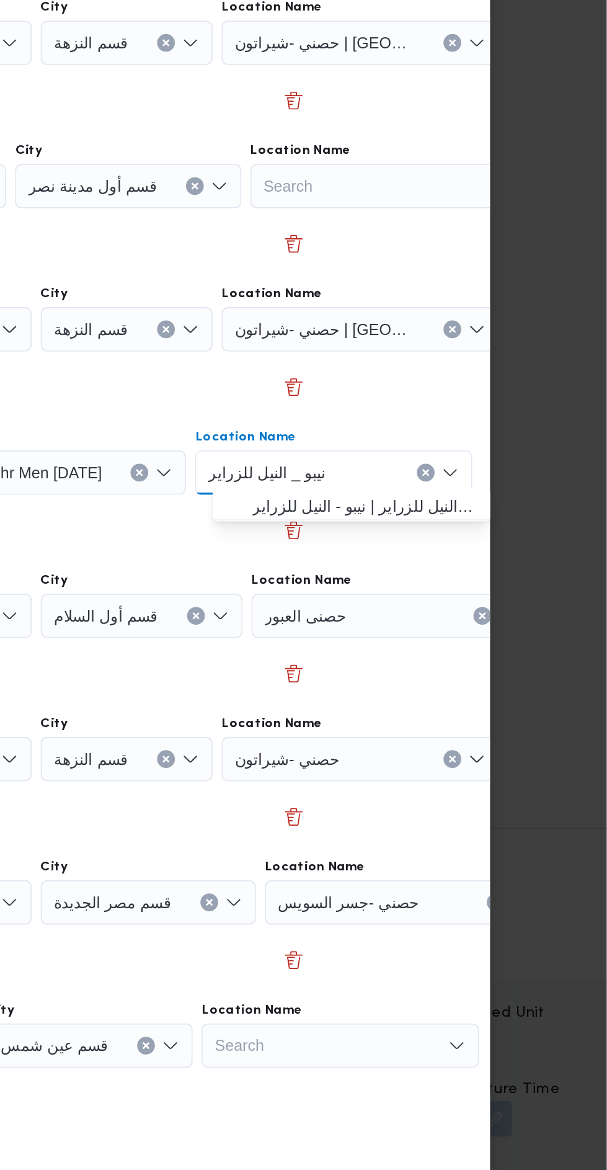
scroll to position [0, 47]
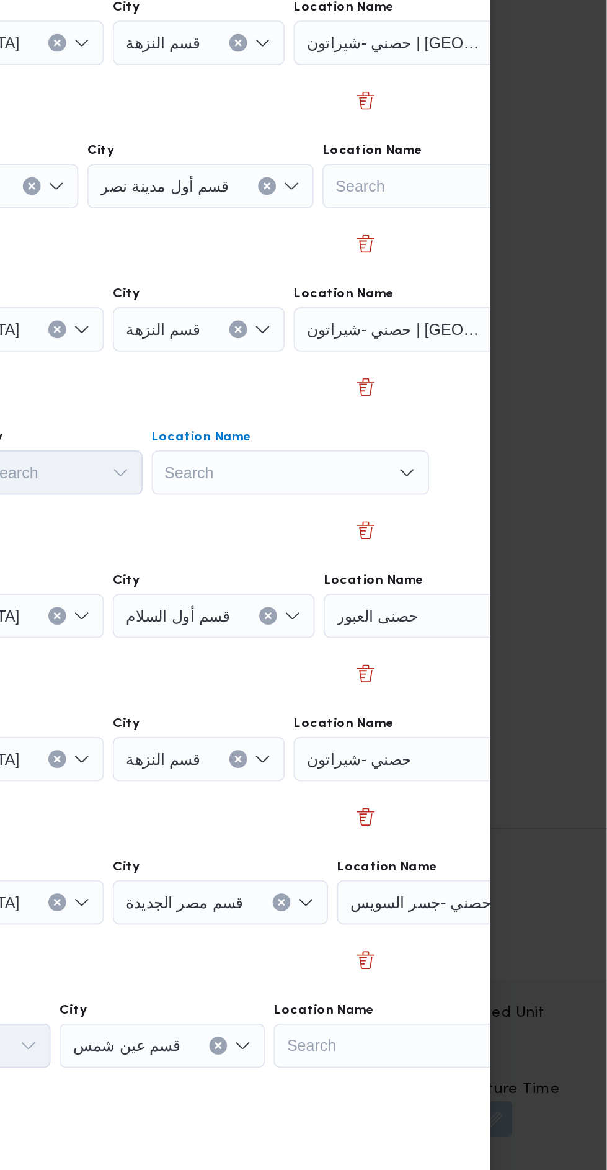
click at [478, 518] on div "Search Combo box. Selected. Combo box input. Search. Type some text or, to disp…" at bounding box center [430, 525] width 155 height 25
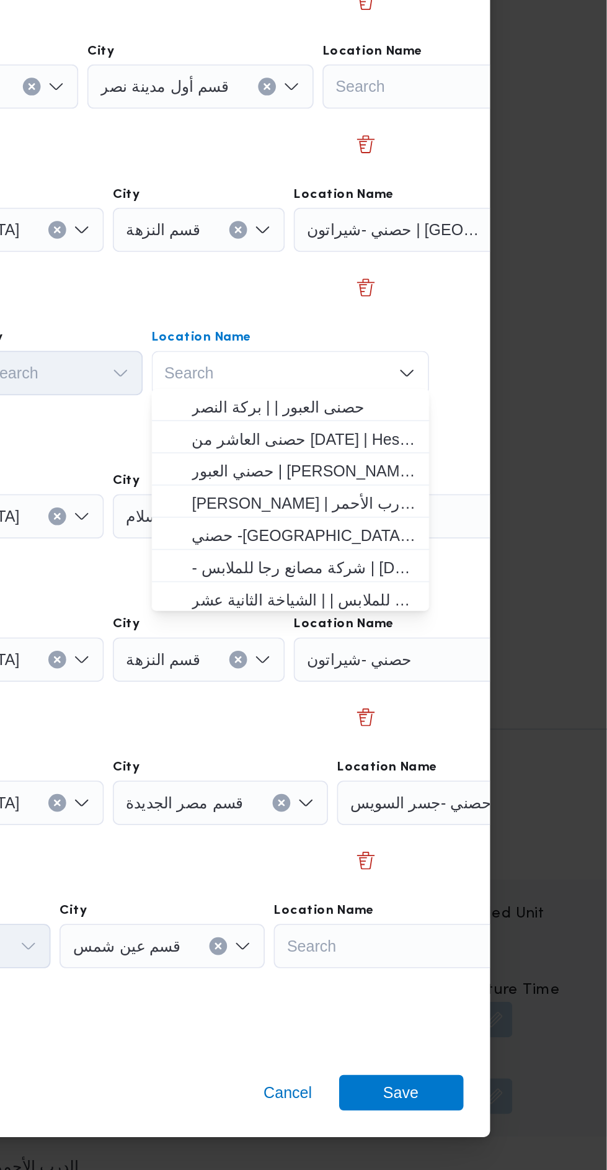
scroll to position [1411, 0]
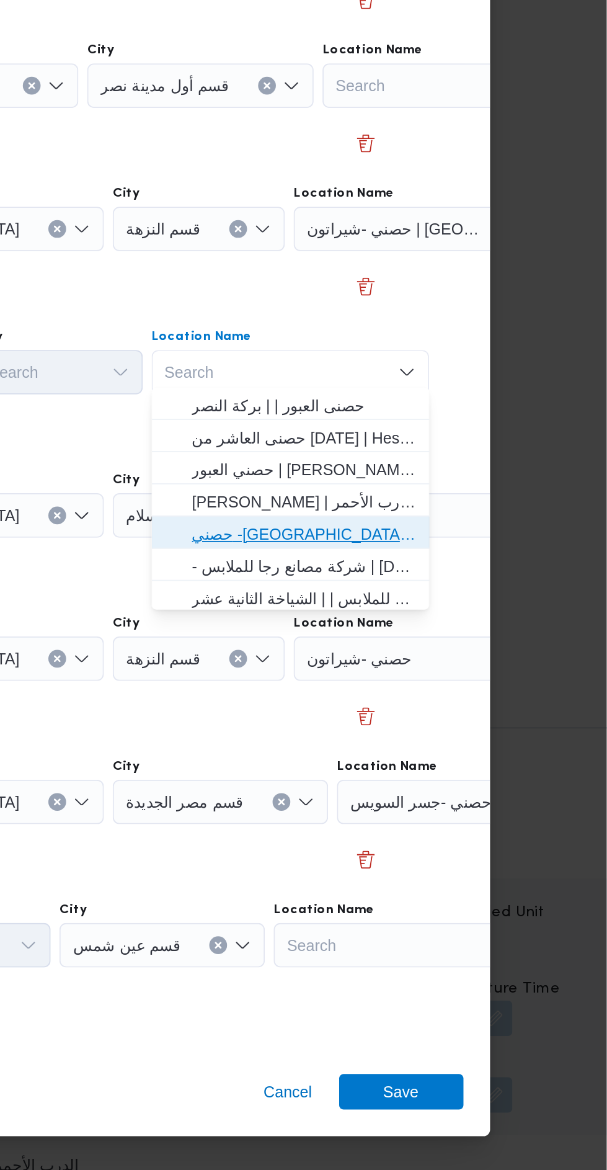
click at [496, 608] on span "حصني -جسر السويس | جسر السويس | المنتزه" at bounding box center [437, 615] width 125 height 15
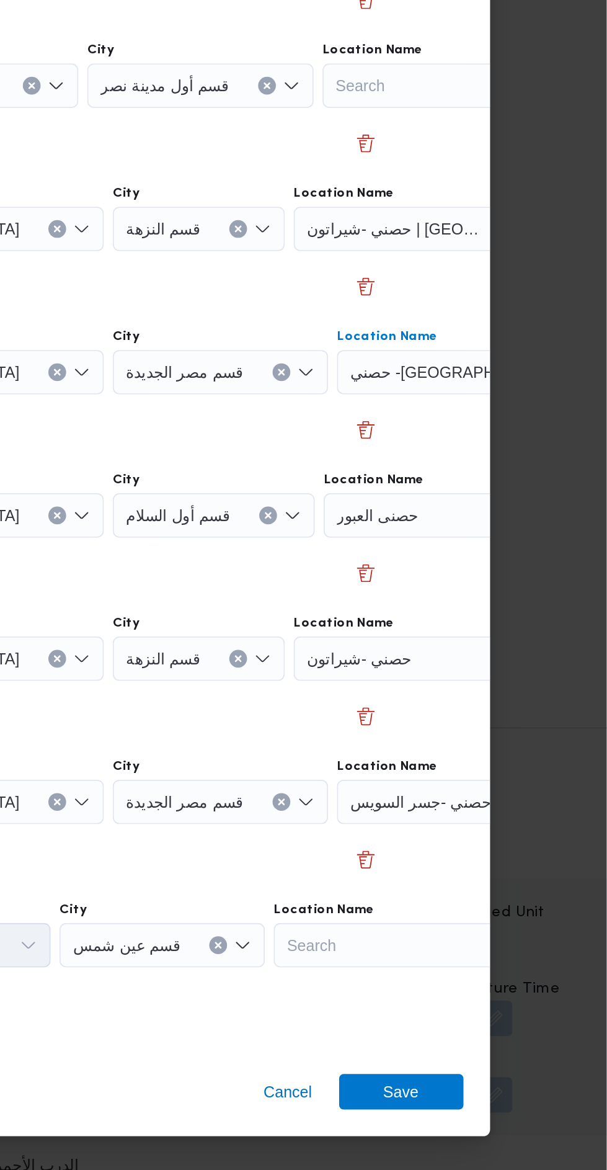
click at [584, 524] on icon "Clear input" at bounding box center [585, 525] width 3 height 3
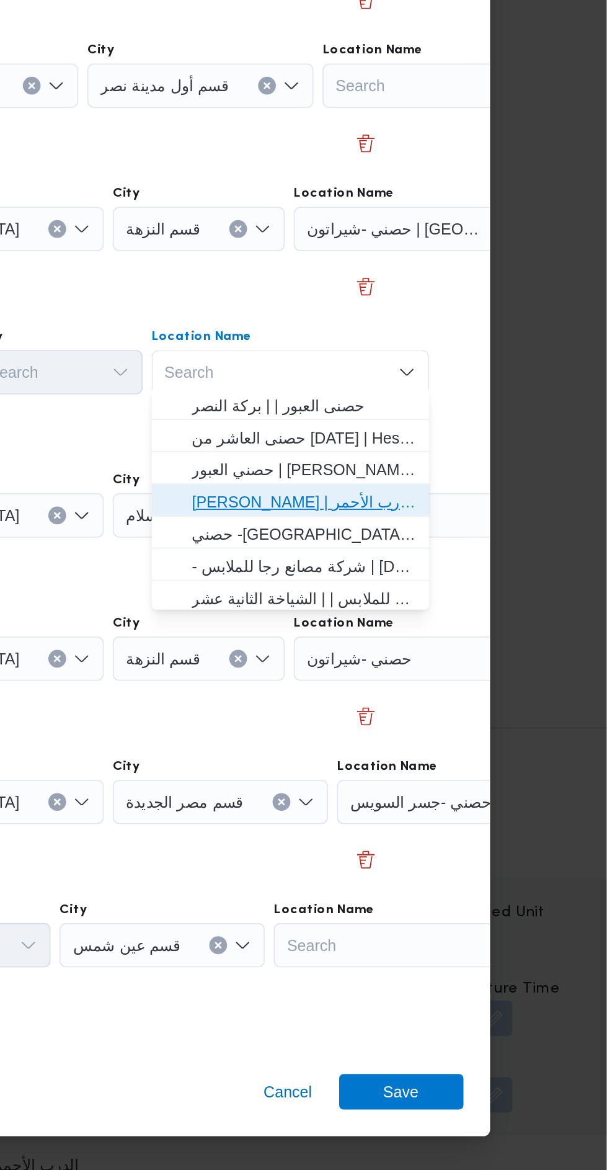
click at [487, 597] on span "حصني الازهر | سوق الازهر كل انواع القماش السواريه | الدرب الأحمر" at bounding box center [437, 597] width 125 height 15
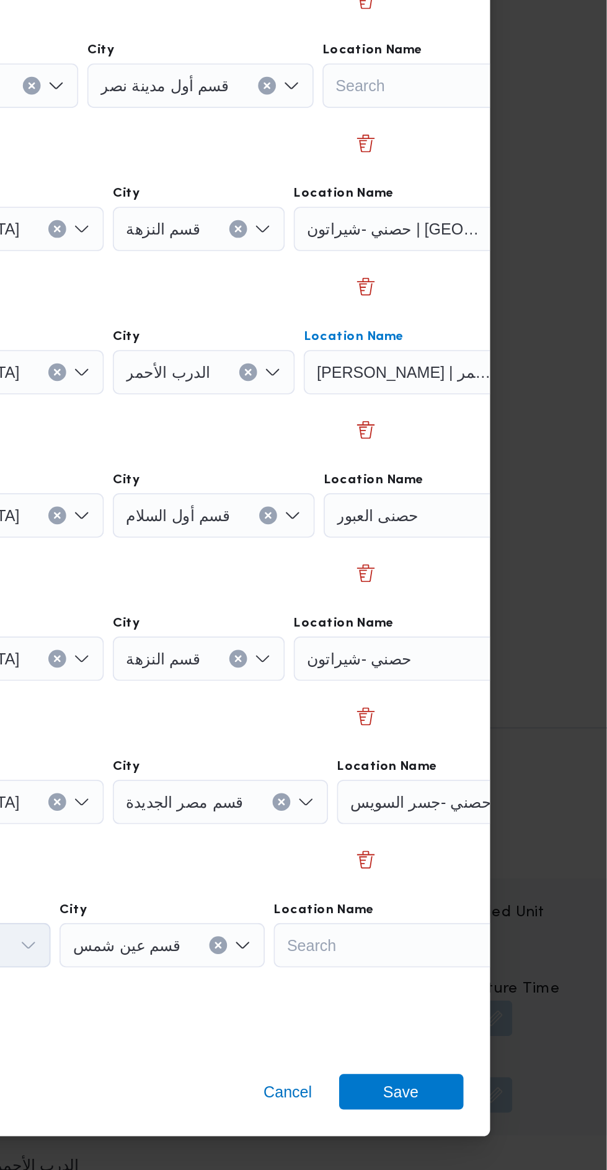
click at [509, 608] on div "حصنى العبور" at bounding box center [526, 605] width 155 height 25
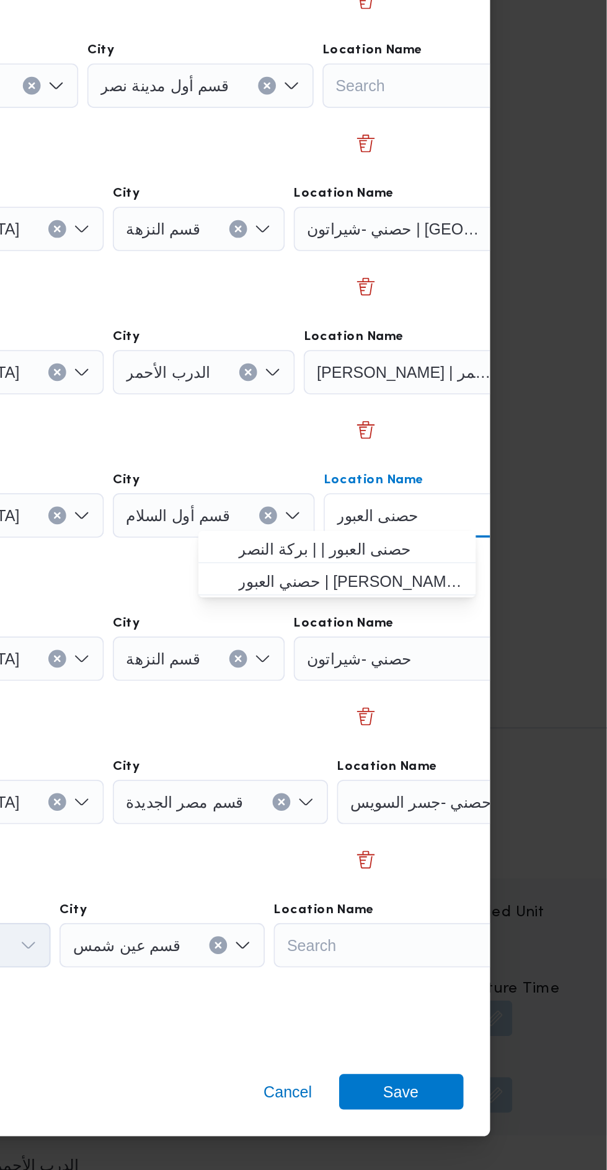
click at [576, 603] on icon "Clear input" at bounding box center [578, 605] width 5 height 5
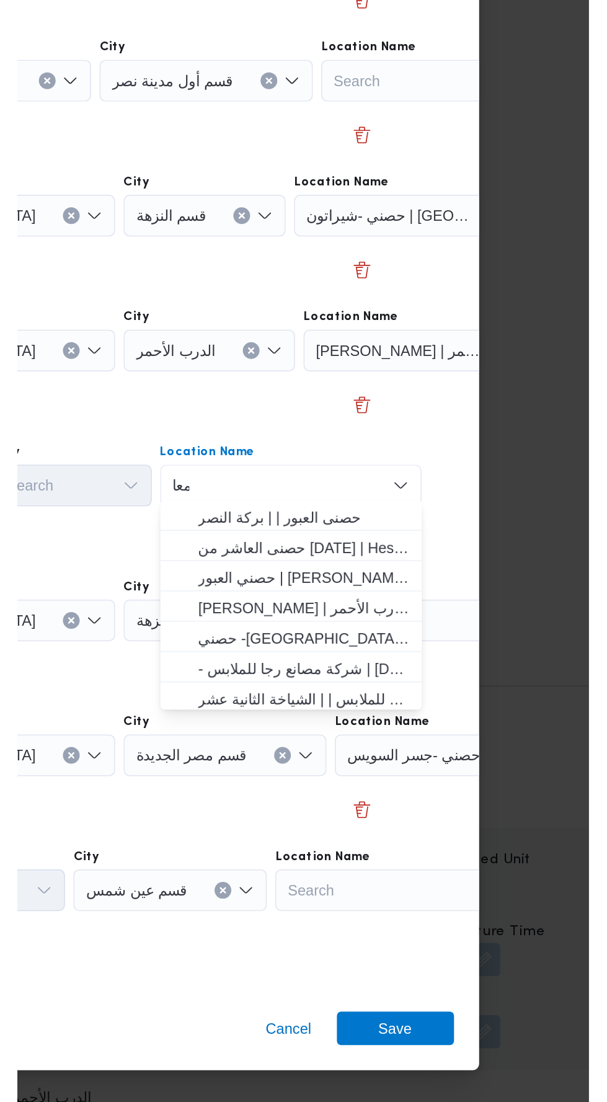
scroll to position [0, 0]
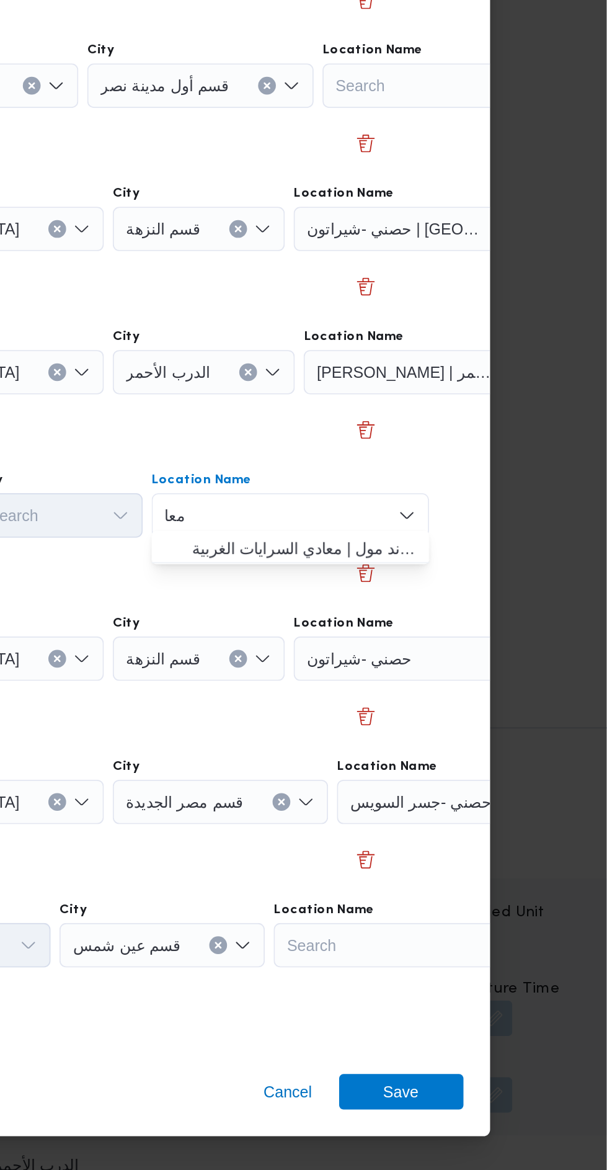
type input "معا"
click at [455, 621] on span "حصني -ال معا دي | ميدان المعادي جراند مول | معادي السرايات الغربية" at bounding box center [437, 623] width 125 height 15
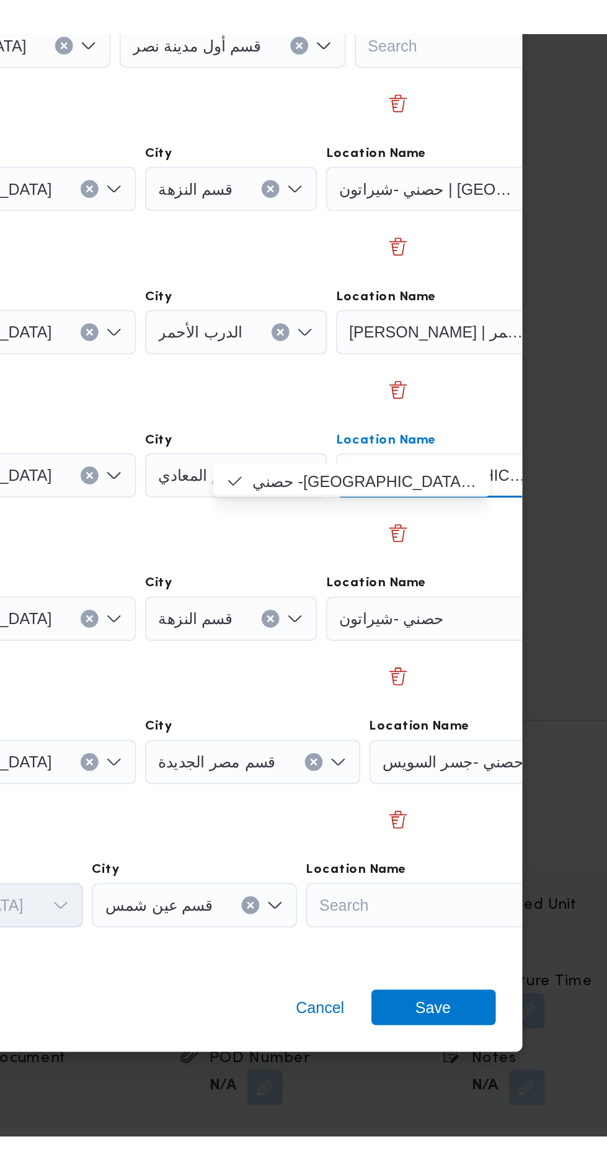
scroll to position [1411, 0]
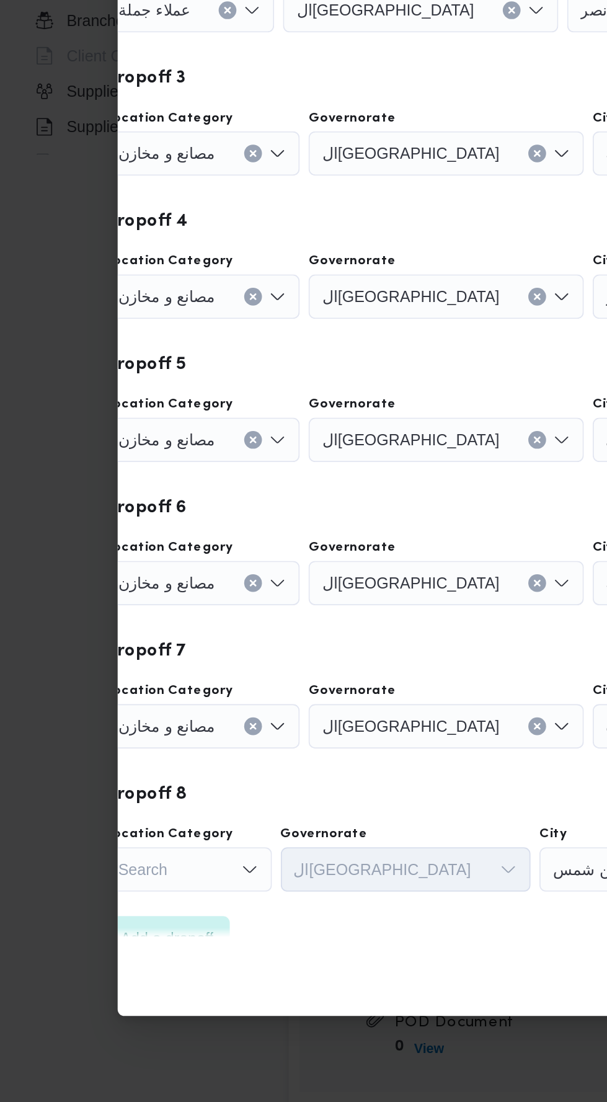
click at [140, 666] on icon "Clear input" at bounding box center [141, 667] width 3 height 3
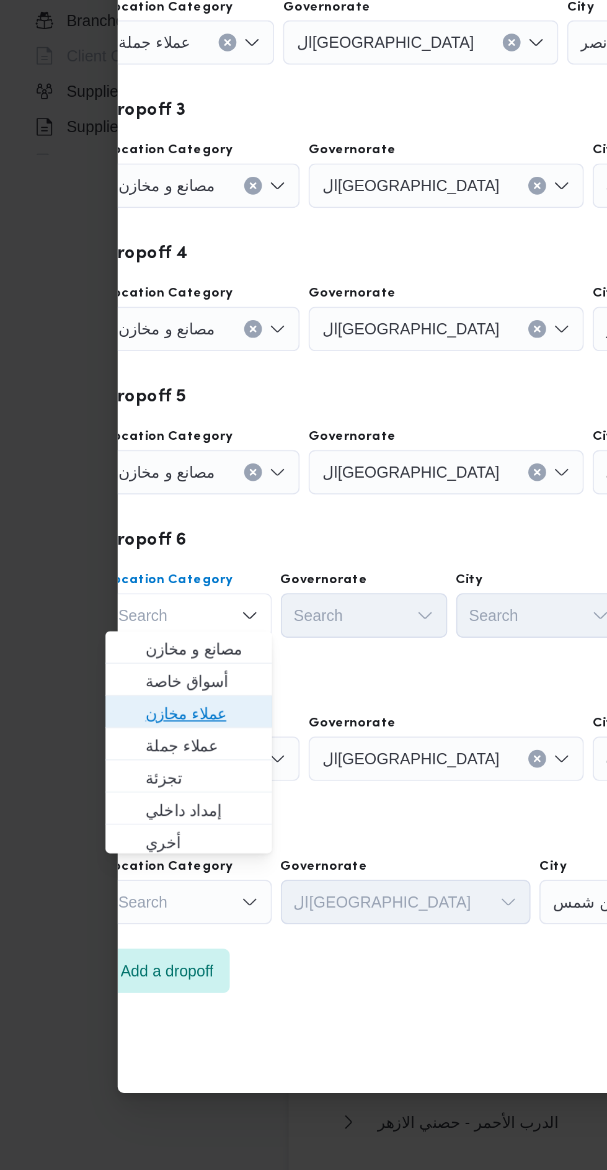
click at [135, 733] on span "عملاء مخازن" at bounding box center [112, 739] width 63 height 15
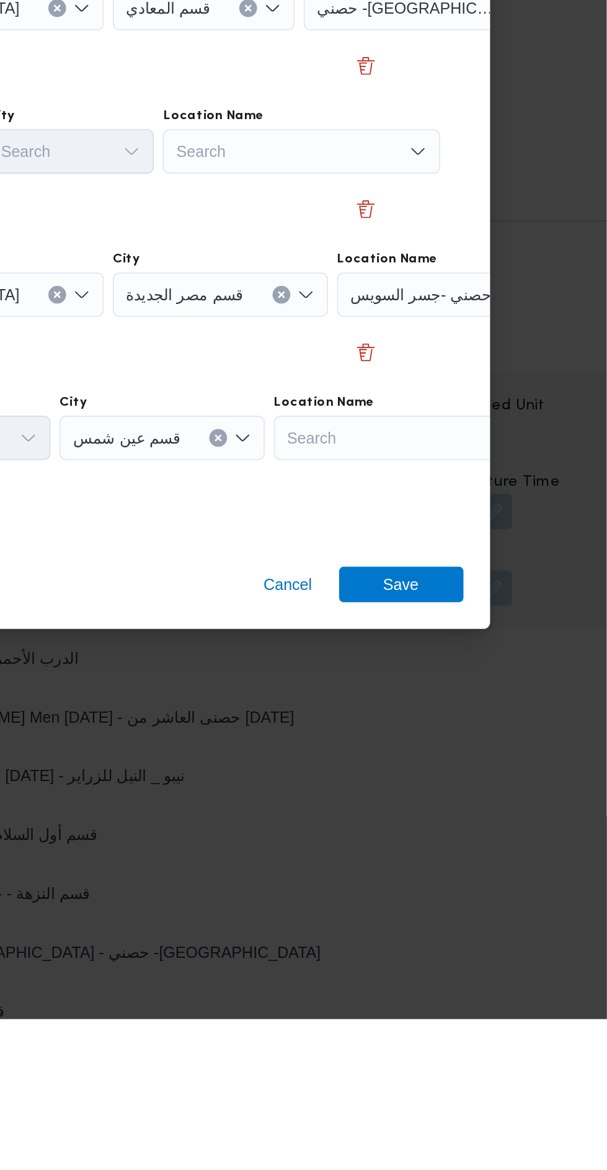
click at [458, 685] on div "Search" at bounding box center [436, 685] width 155 height 25
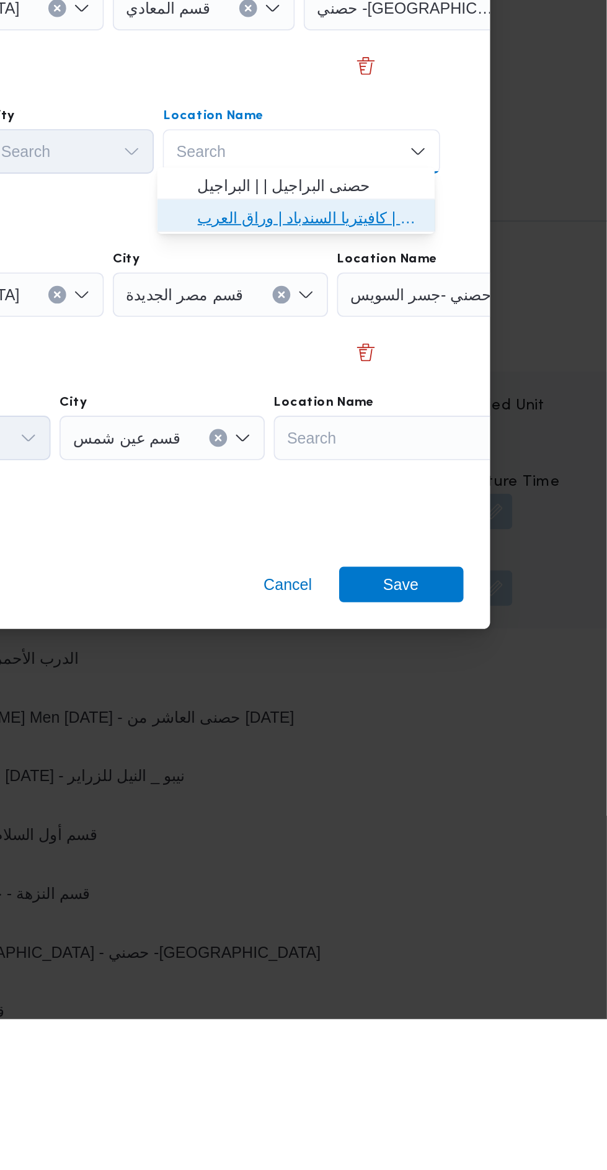
click at [491, 719] on span "مخزن المستقبل _ القومية امبابة | كافيتريا السندباد | وراق العرب" at bounding box center [440, 721] width 125 height 15
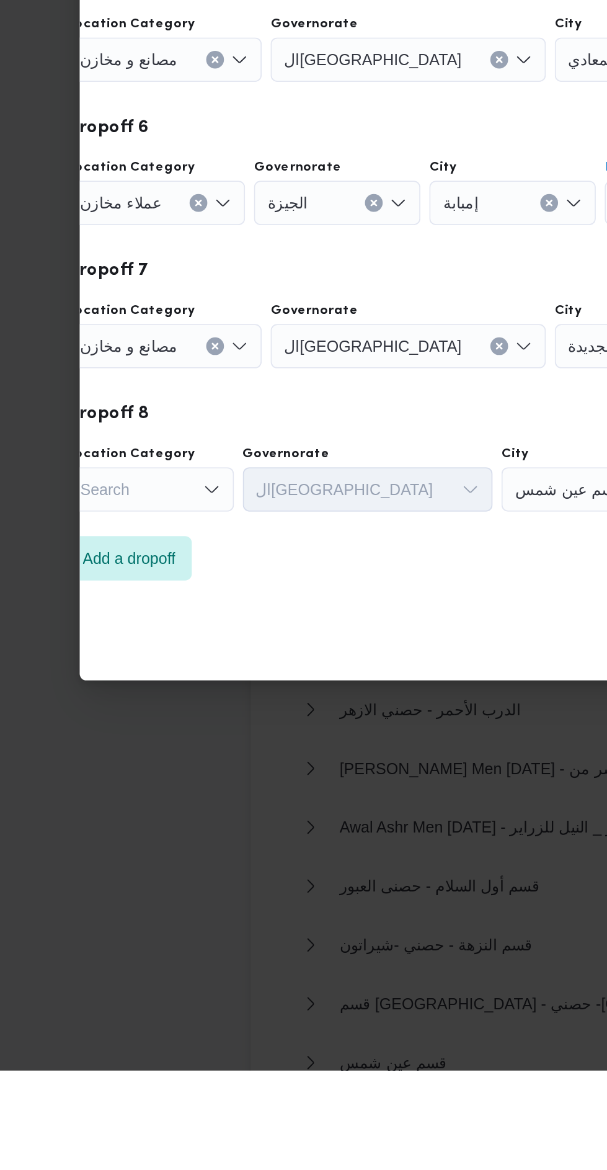
click at [138, 764] on button "Clear input" at bounding box center [141, 765] width 10 height 10
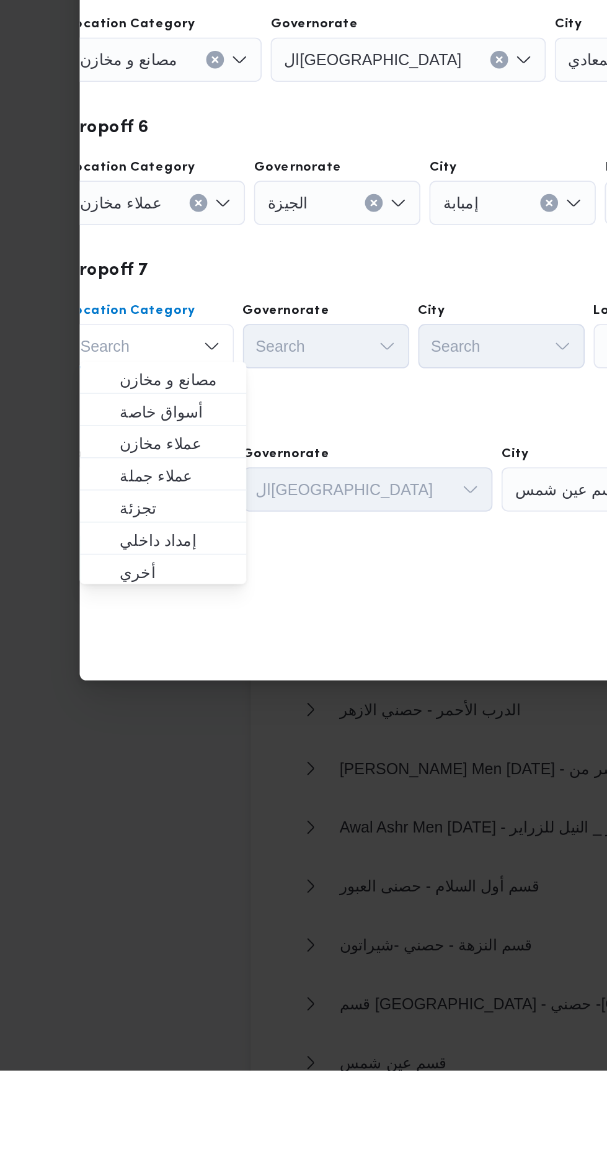
scroll to position [0, 39]
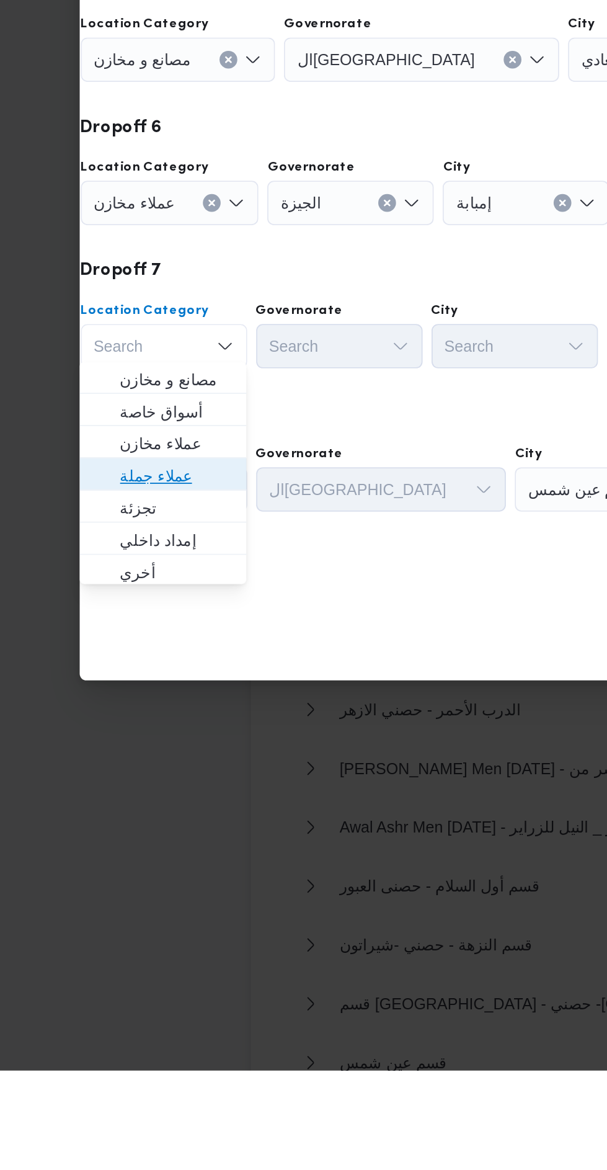
click at [137, 833] on span "عملاء جملة" at bounding box center [119, 837] width 63 height 15
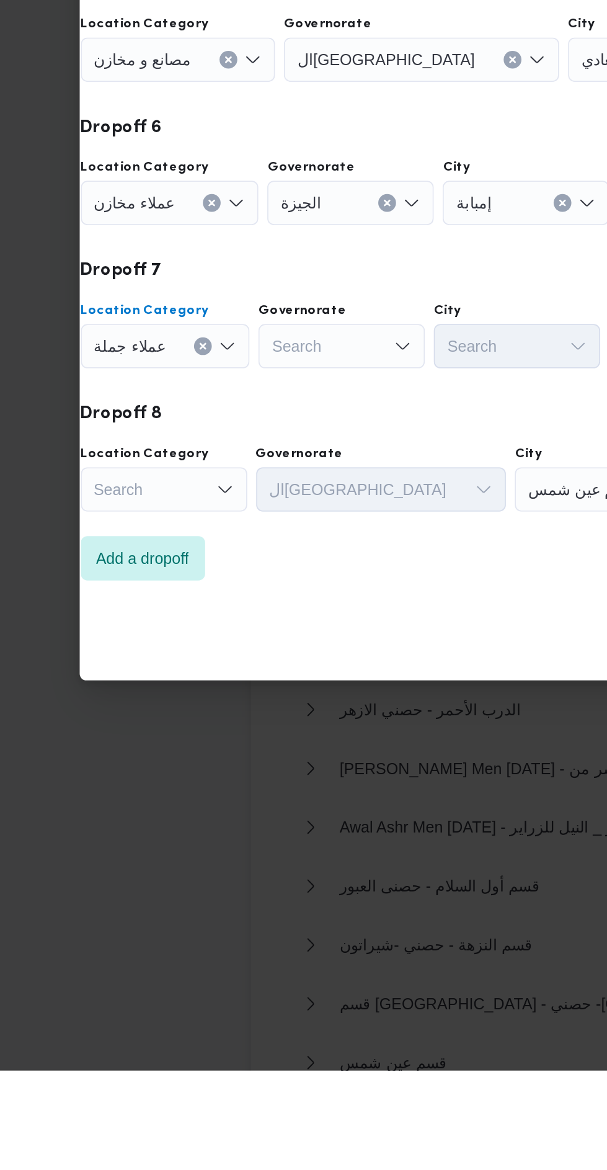
click at [224, 768] on div "Search" at bounding box center [212, 765] width 93 height 25
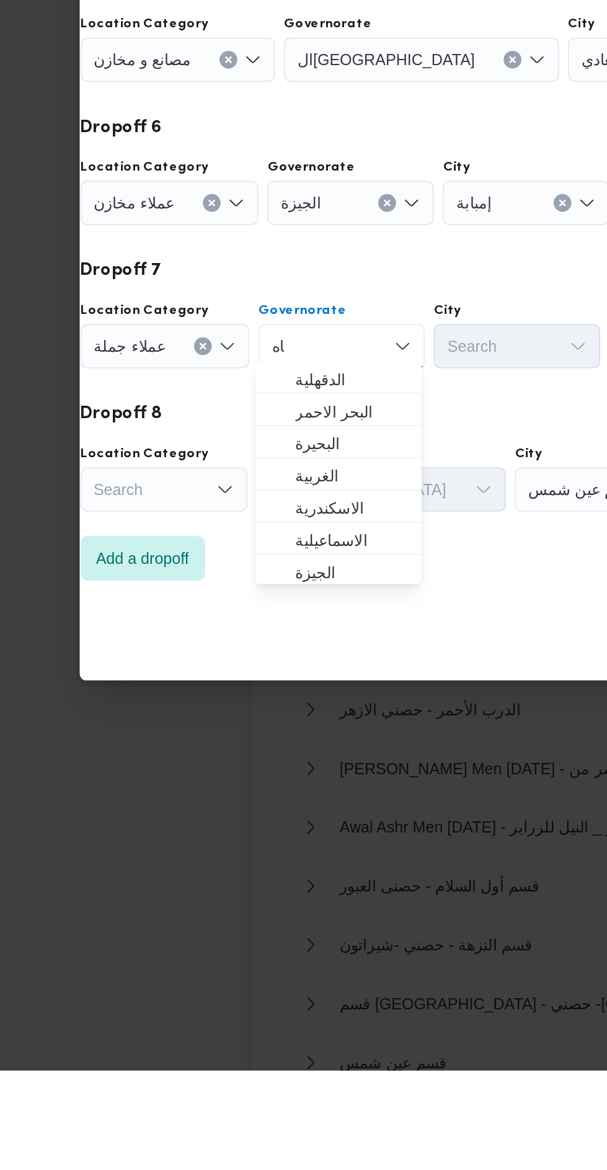
scroll to position [0, 0]
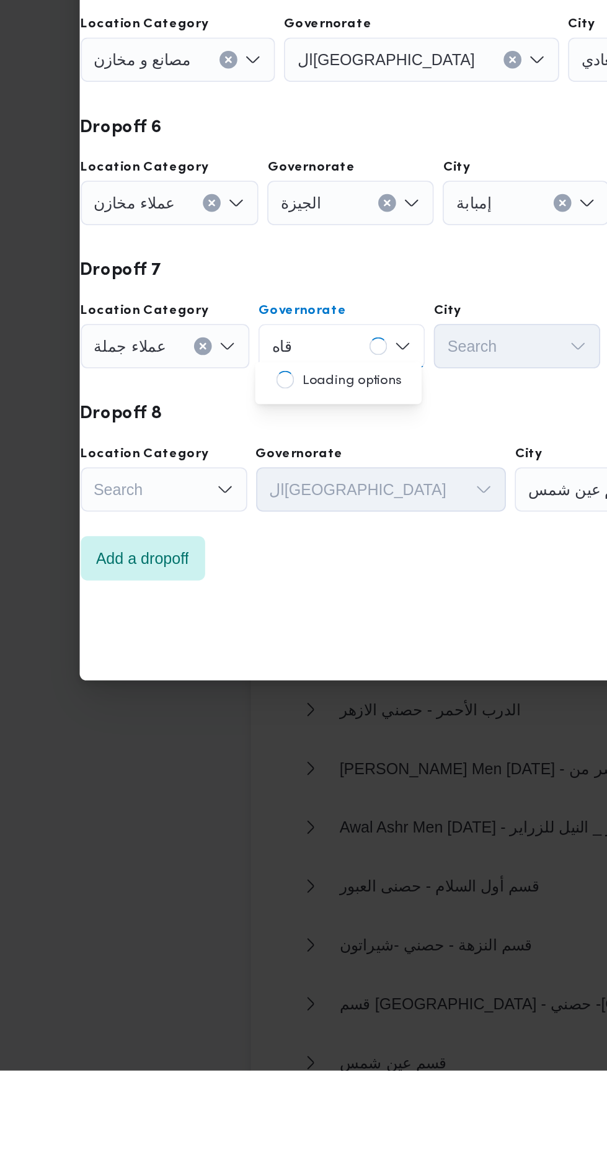
type input "قاه"
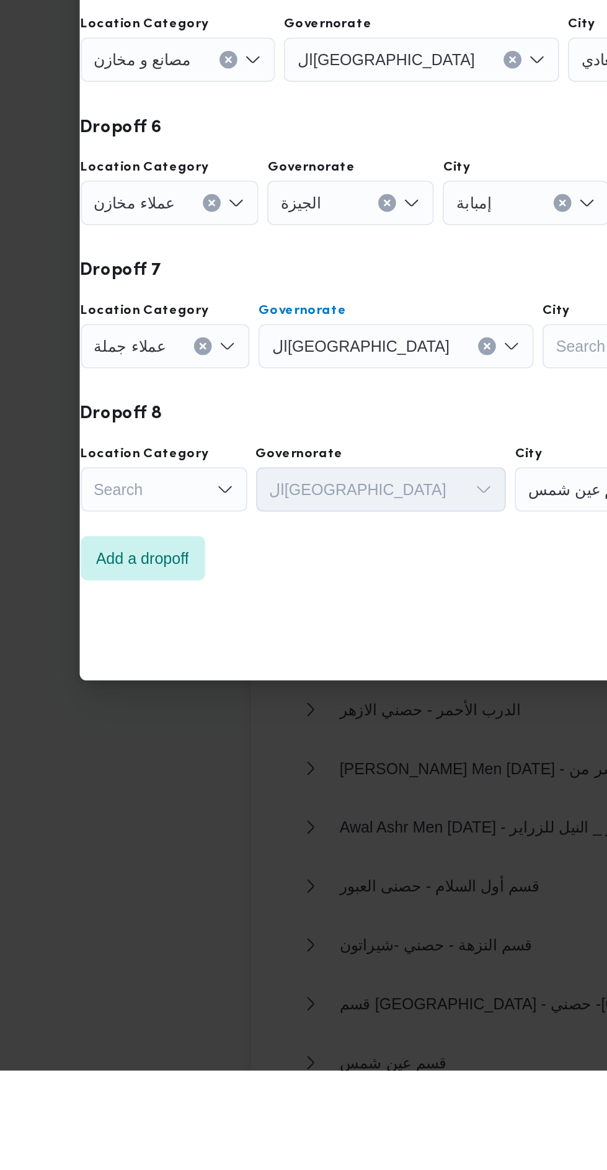
click at [324, 772] on div "Search" at bounding box center [370, 765] width 93 height 25
type input "عين"
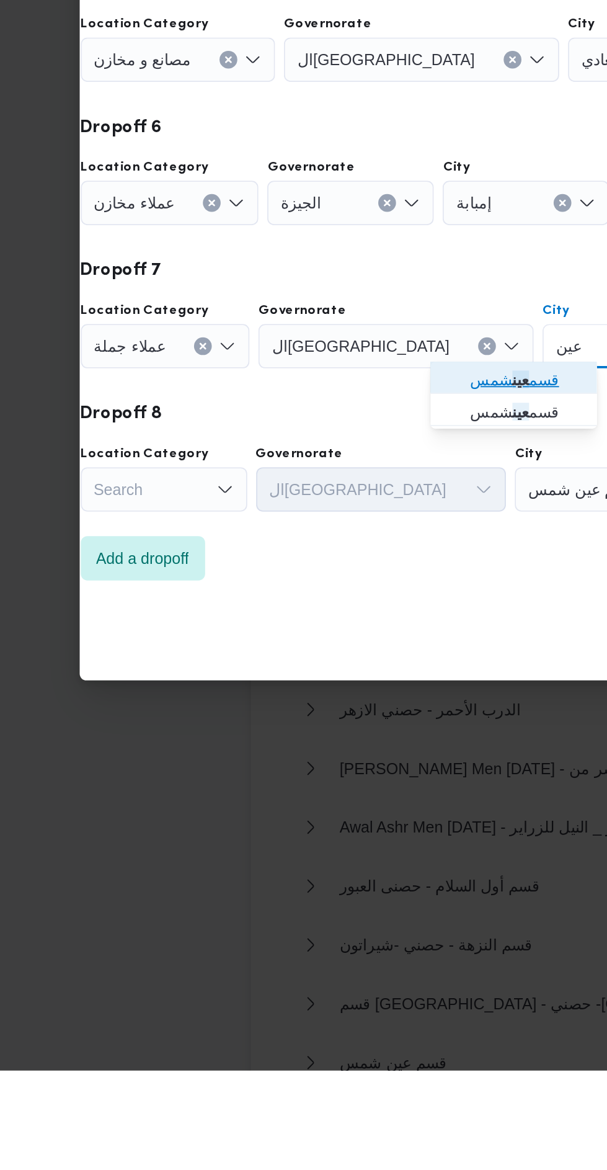
click at [301, 788] on span "قسم عين شمس" at bounding box center [315, 783] width 63 height 15
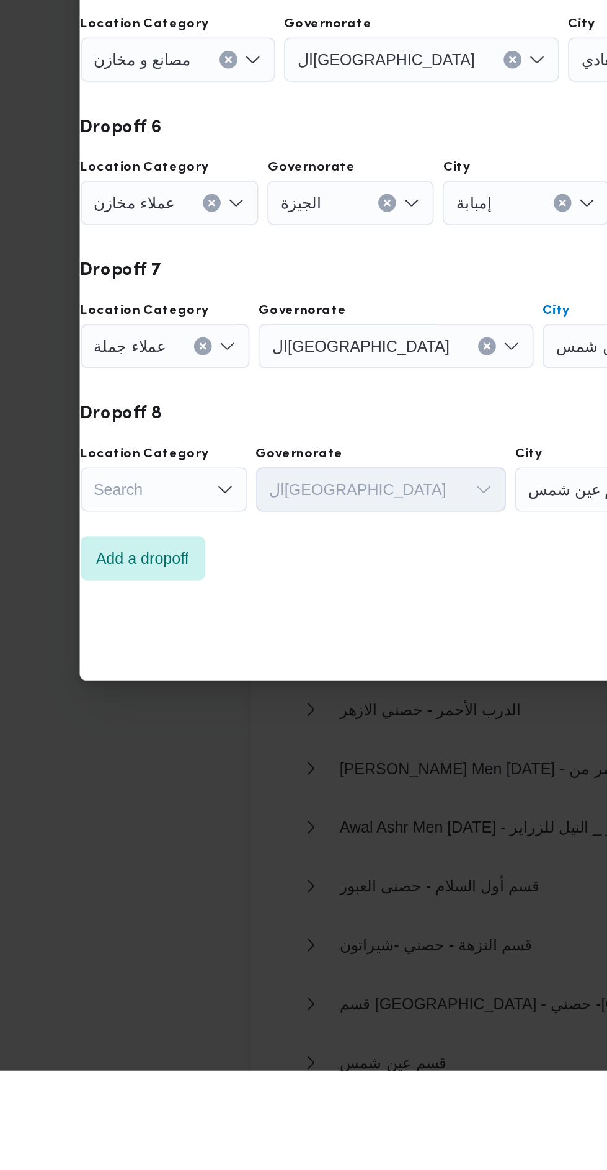
click at [130, 837] on div "Search" at bounding box center [112, 845] width 93 height 25
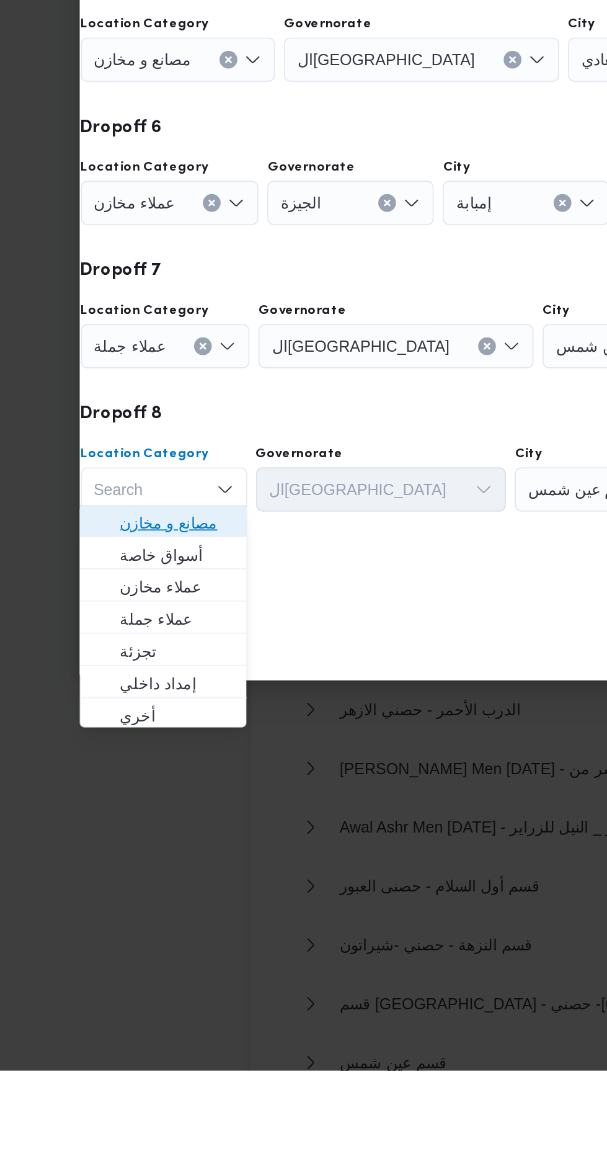
click at [139, 855] on span "مصانع و مخازن" at bounding box center [112, 864] width 83 height 20
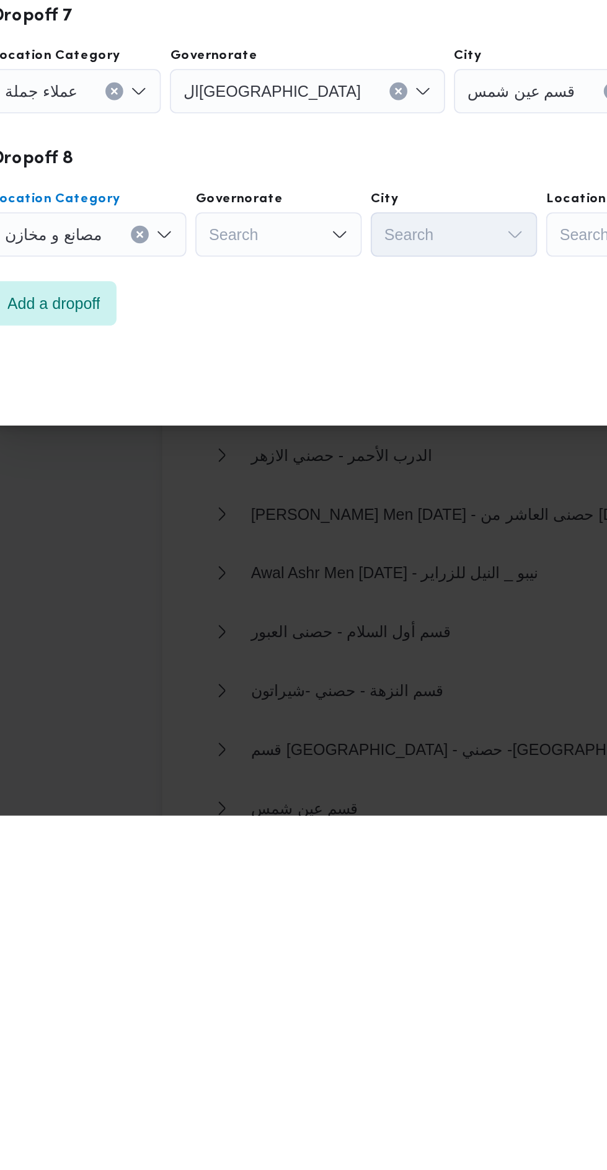
scroll to position [1410, 0]
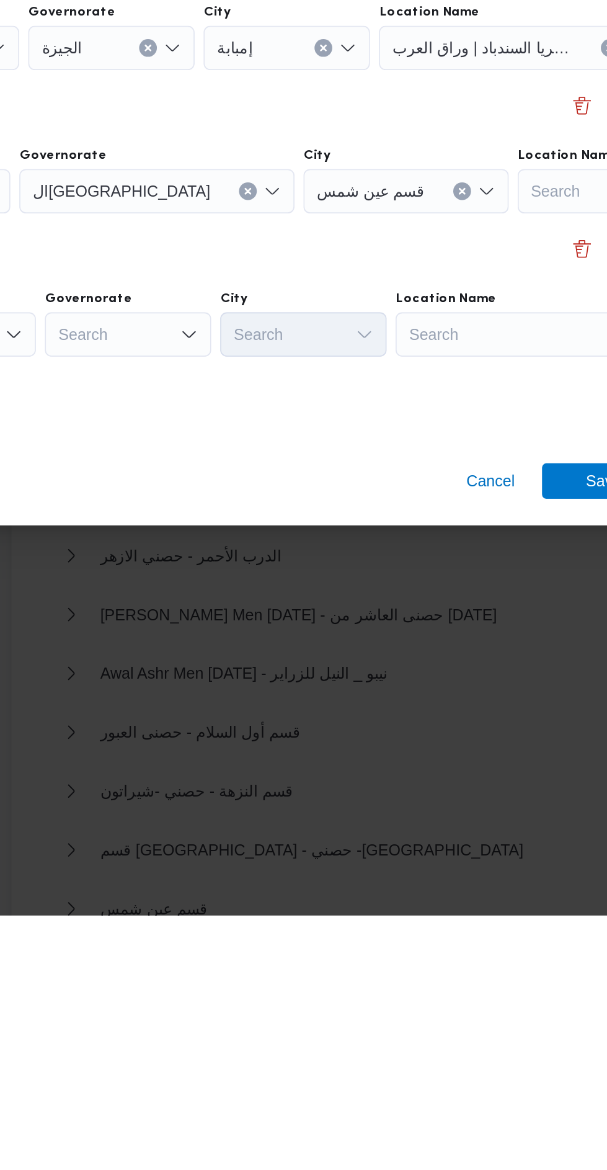
click at [434, 847] on div "Search" at bounding box center [453, 845] width 155 height 25
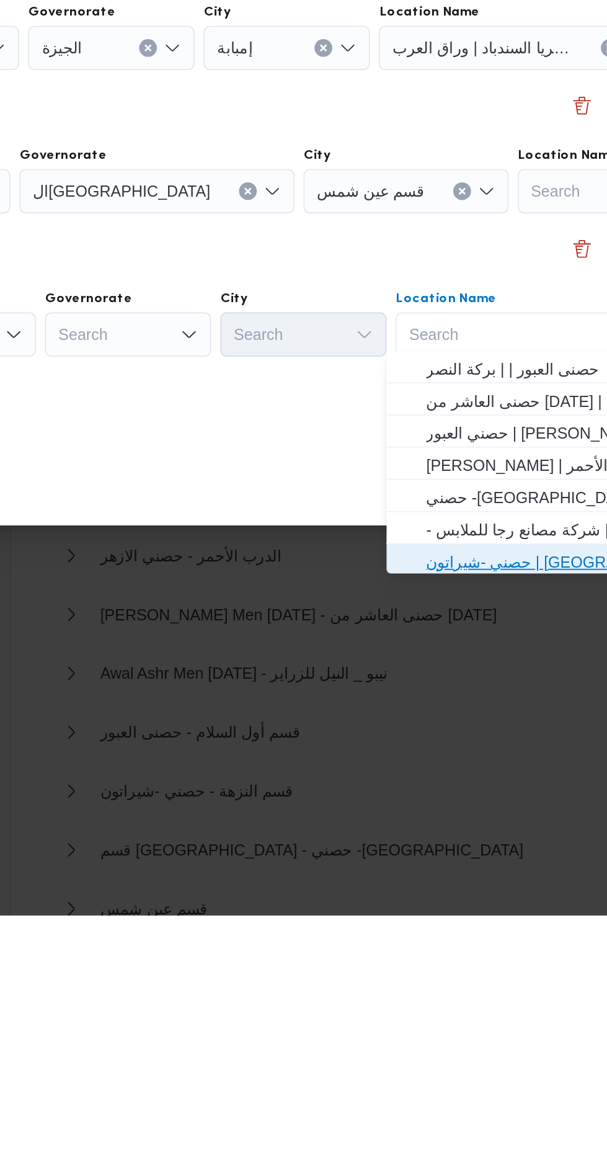
click at [440, 972] on span "حصني -شيراتون | 7 الخليلي | شيراتون المطار" at bounding box center [455, 972] width 125 height 15
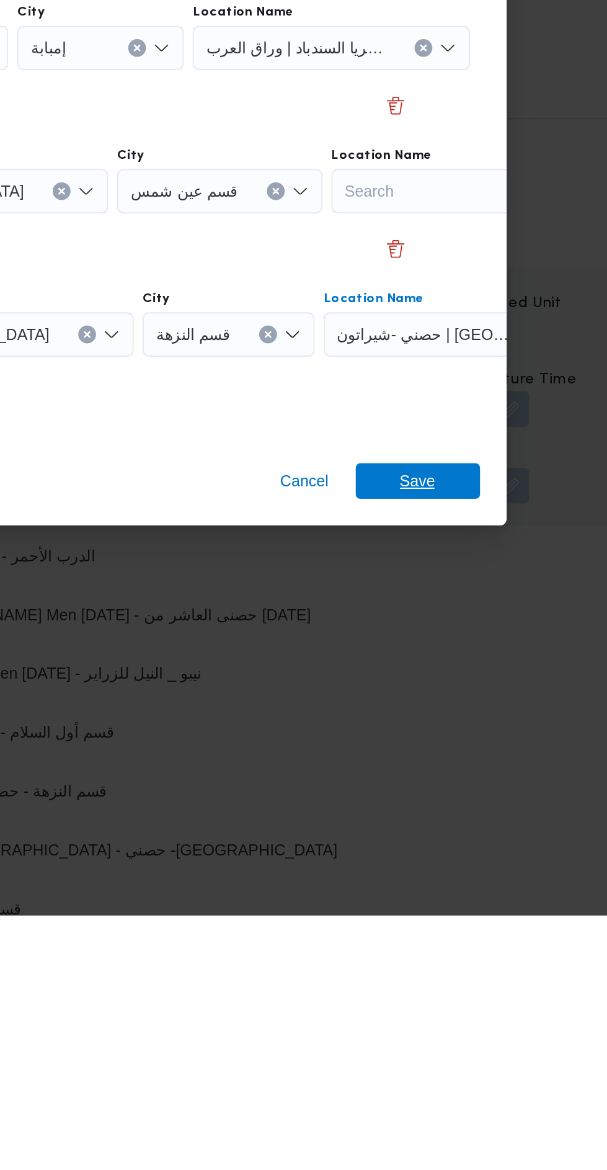
click at [505, 928] on span "Save" at bounding box center [492, 927] width 69 height 20
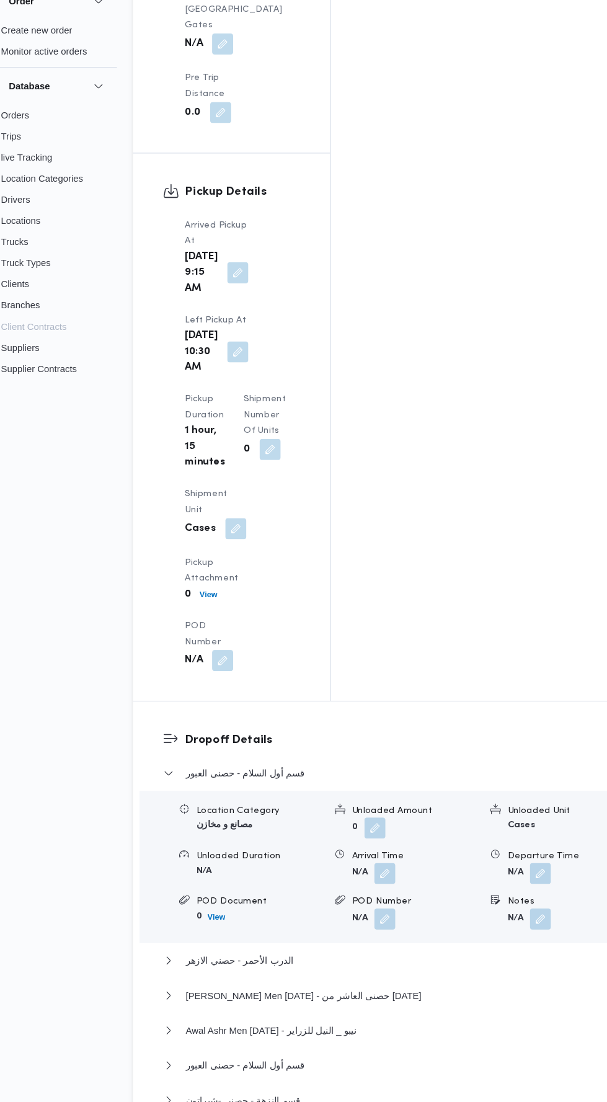
scroll to position [1404, 0]
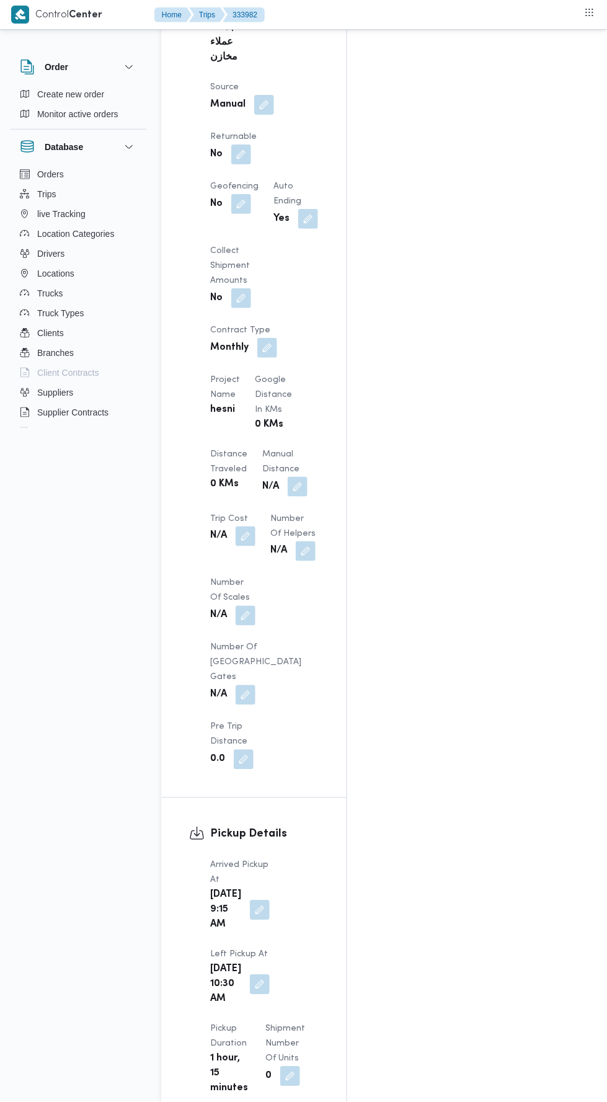
scroll to position [853, 0]
click at [288, 476] on button "button" at bounding box center [298, 486] width 20 height 20
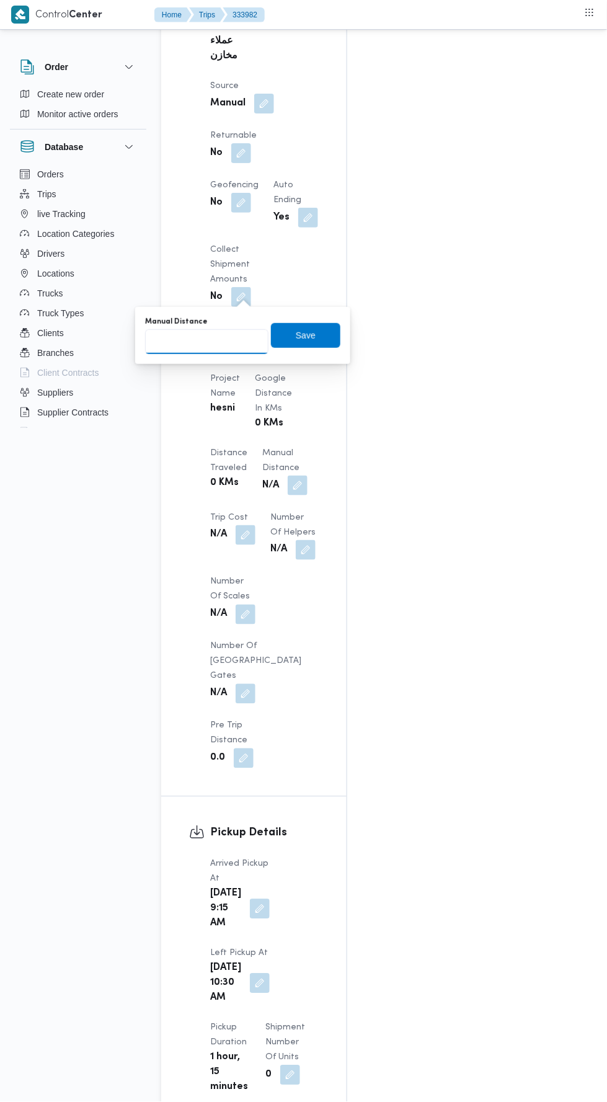
click at [238, 337] on input "Manual Distance" at bounding box center [206, 341] width 123 height 25
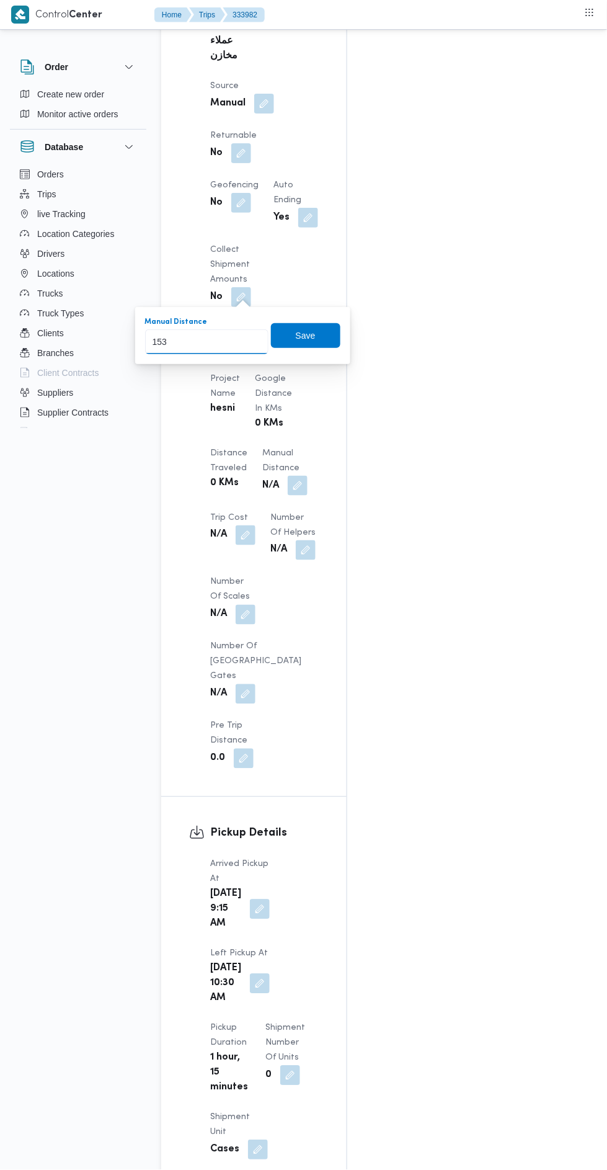
type input "153"
click at [301, 312] on div "You are in a dialog. To close this dialog, hit escape. Manual Distance 153 Save" at bounding box center [242, 335] width 215 height 57
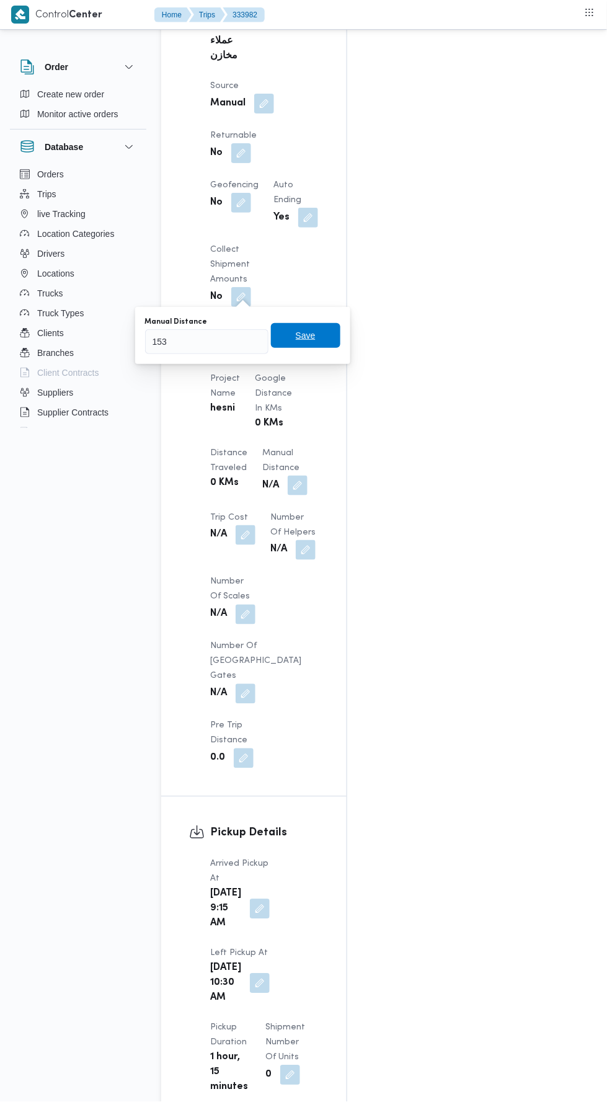
click at [308, 339] on span "Save" at bounding box center [306, 335] width 20 height 15
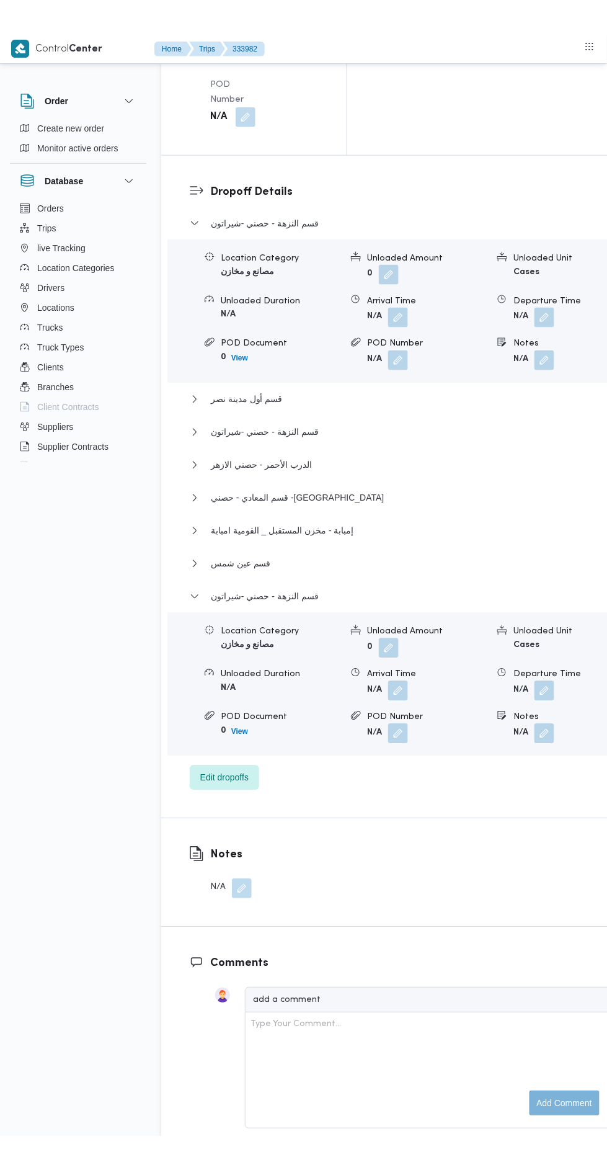
scroll to position [2053, 0]
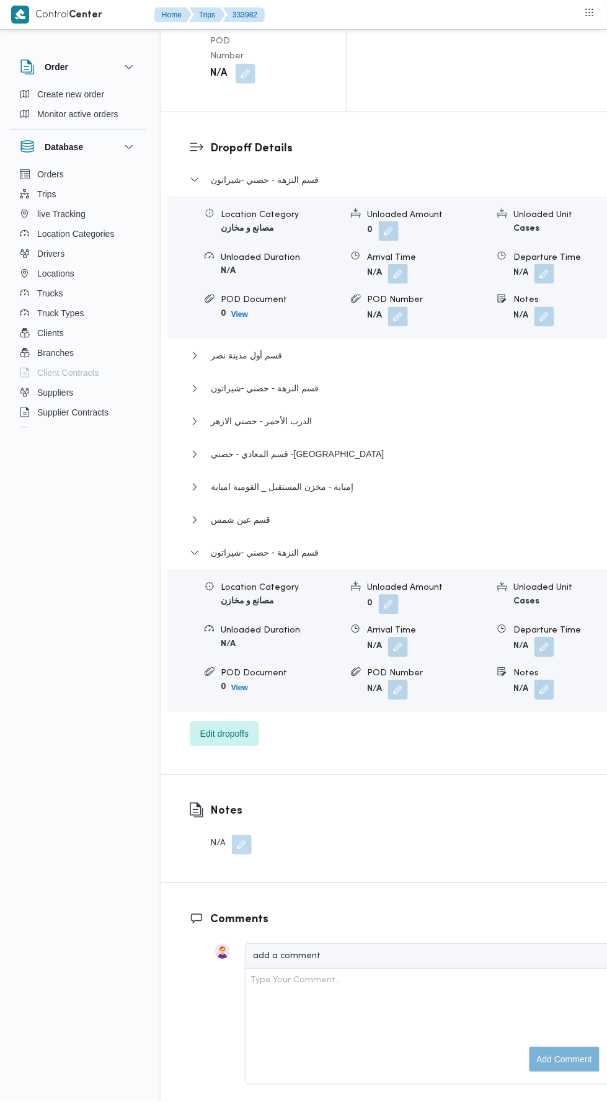
click at [535, 638] on button "button" at bounding box center [545, 648] width 20 height 20
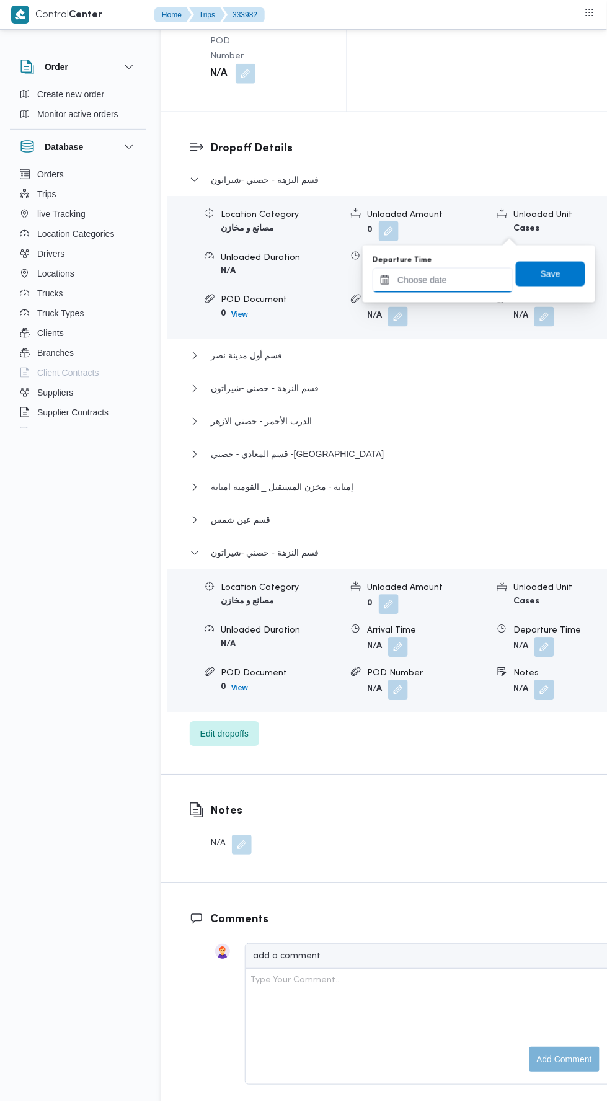
click at [485, 275] on input "Departure Time" at bounding box center [443, 280] width 141 height 25
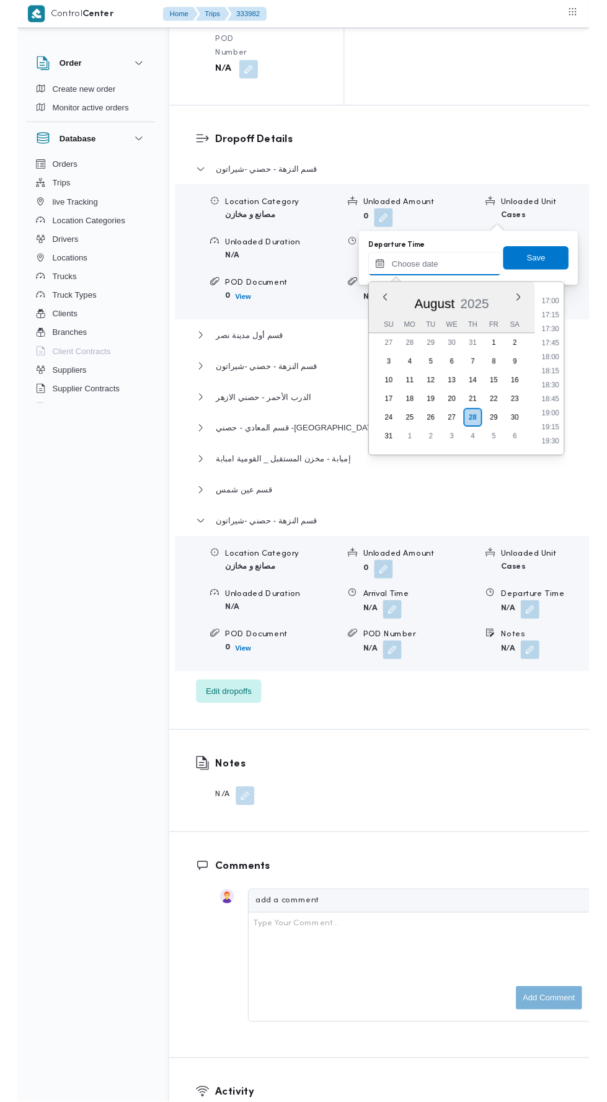
scroll to position [1008, 0]
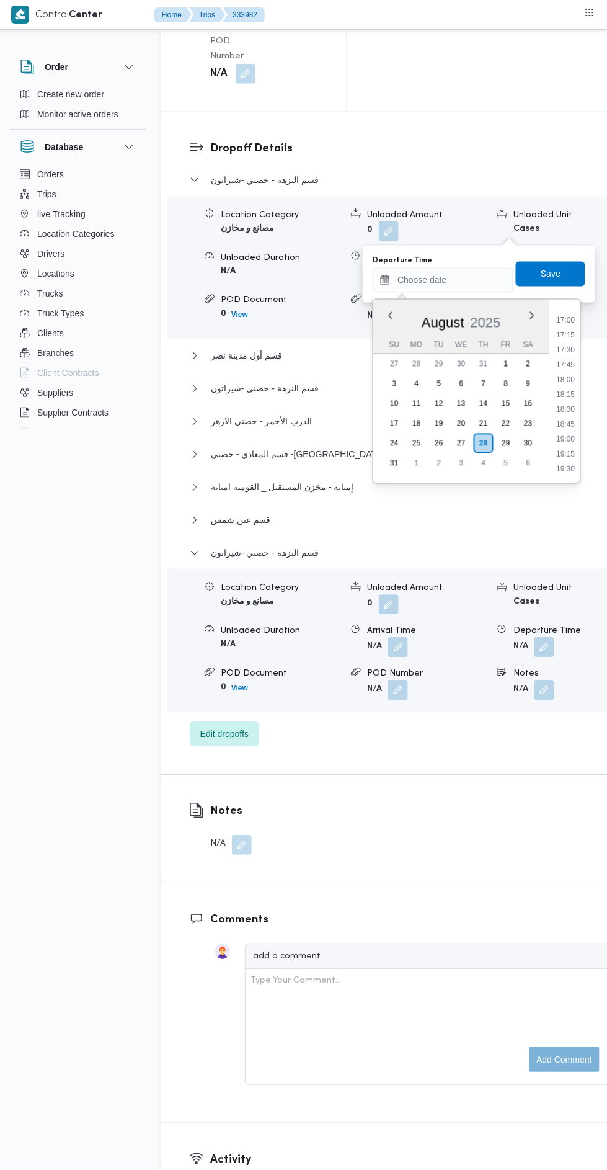
click at [569, 362] on li "17:45" at bounding box center [566, 364] width 29 height 12
type input "28/08/2025 17:45"
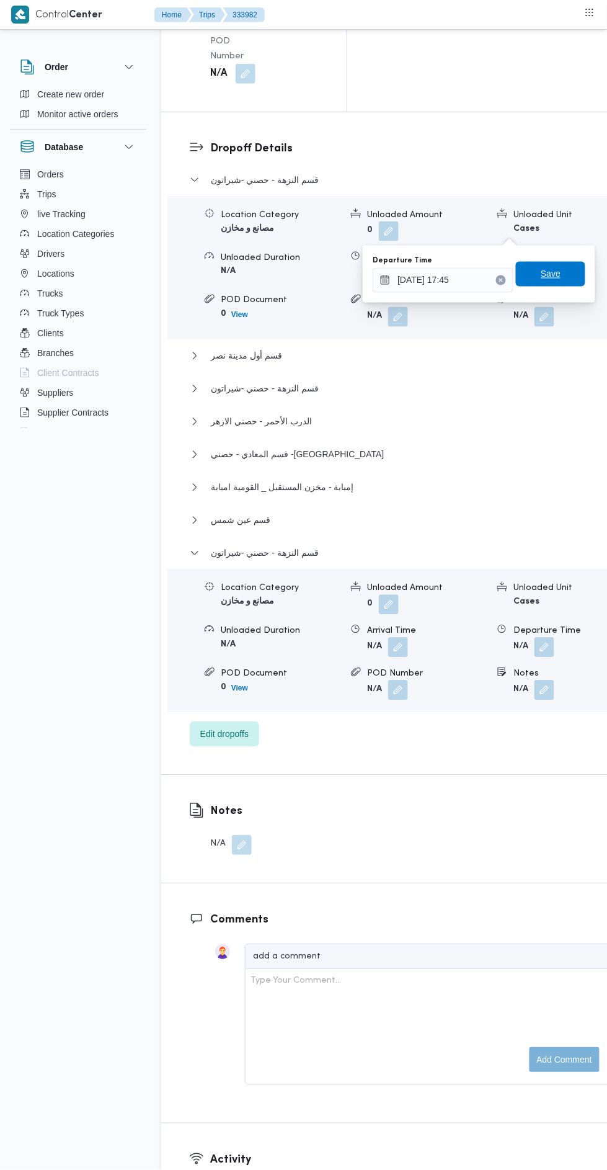
click at [556, 270] on span "Save" at bounding box center [551, 274] width 20 height 15
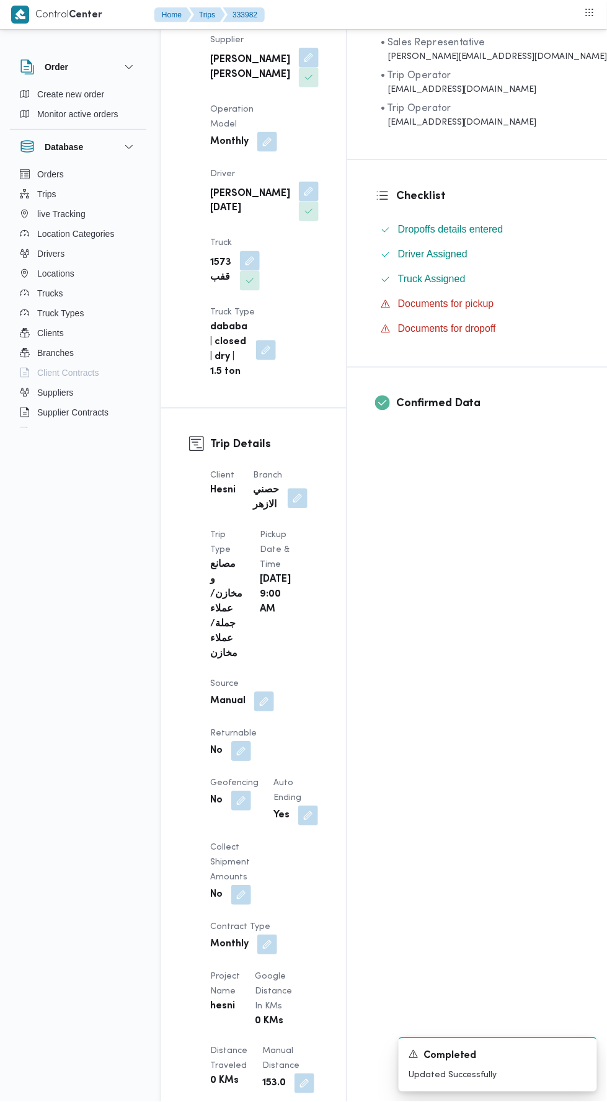
scroll to position [0, 0]
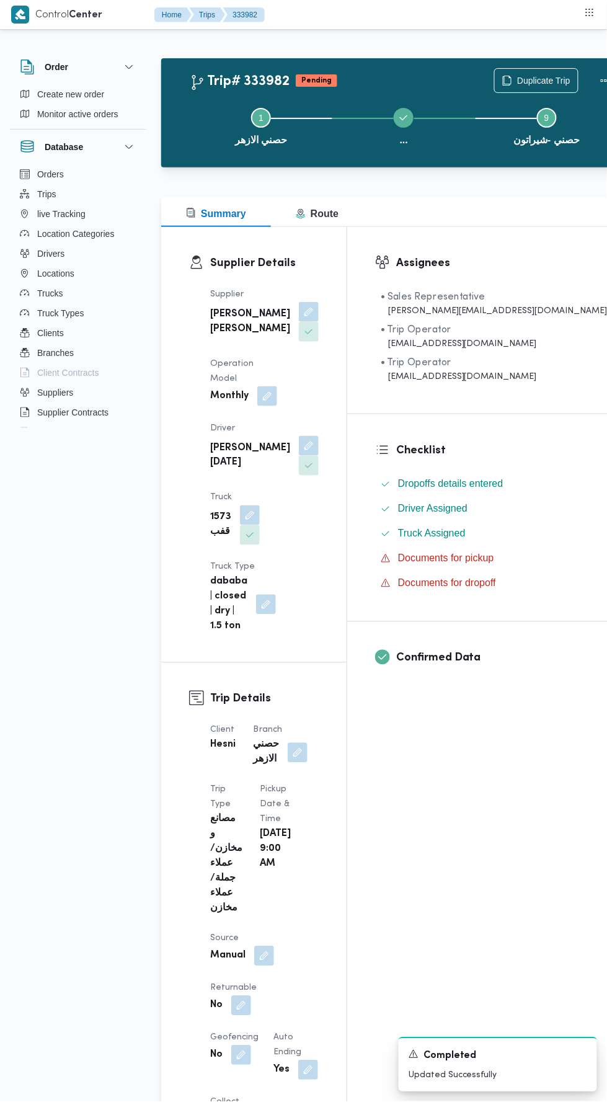
click at [593, 80] on button "Actions" at bounding box center [605, 80] width 25 height 25
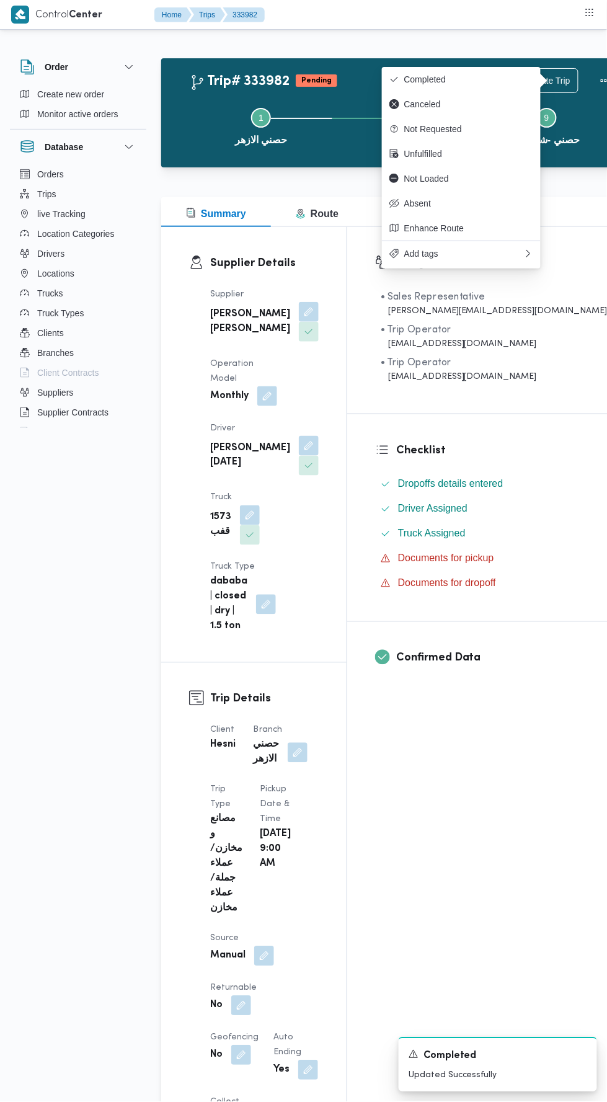
click at [510, 79] on span "Completed" at bounding box center [468, 79] width 129 height 10
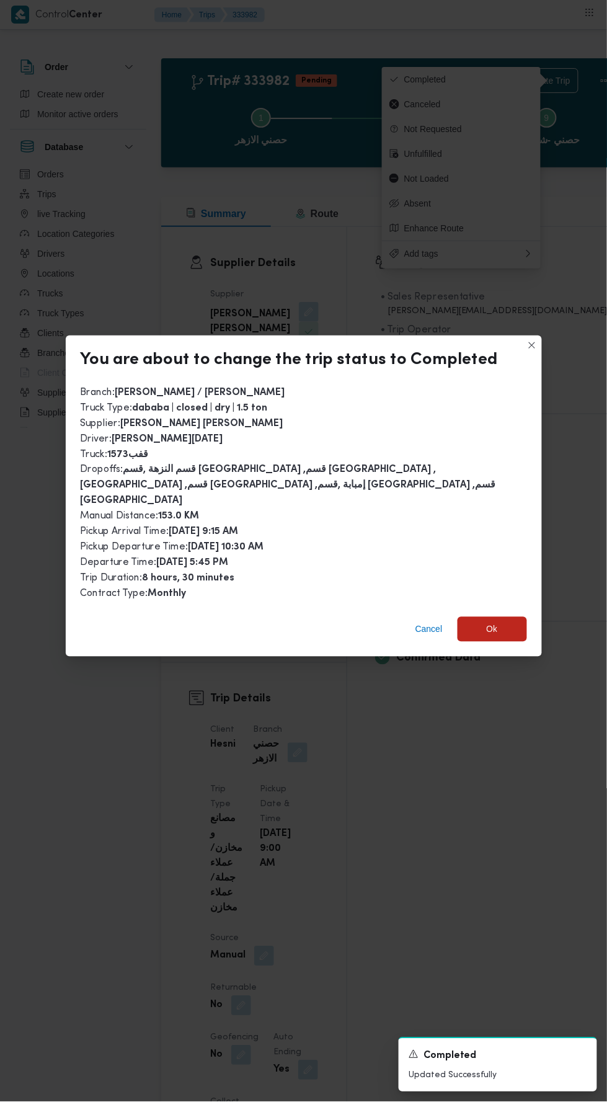
click at [474, 617] on span "Ok" at bounding box center [492, 629] width 69 height 25
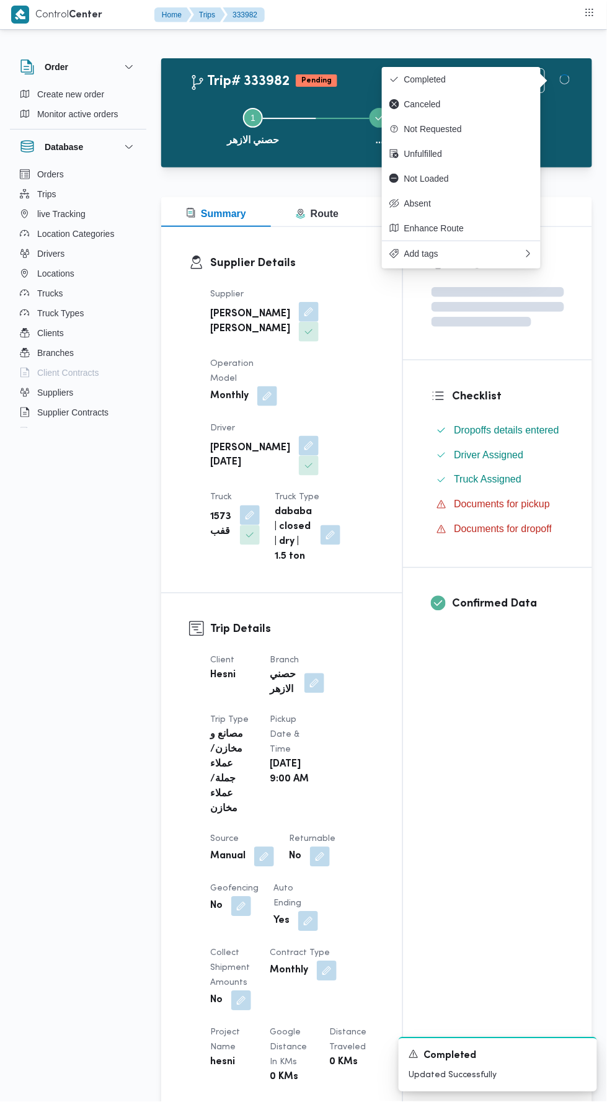
click at [468, 762] on div "Assignees Checklist Dropoffs details entered Driver Assigned Truck Assigned Doc…" at bounding box center [497, 960] width 189 height 1466
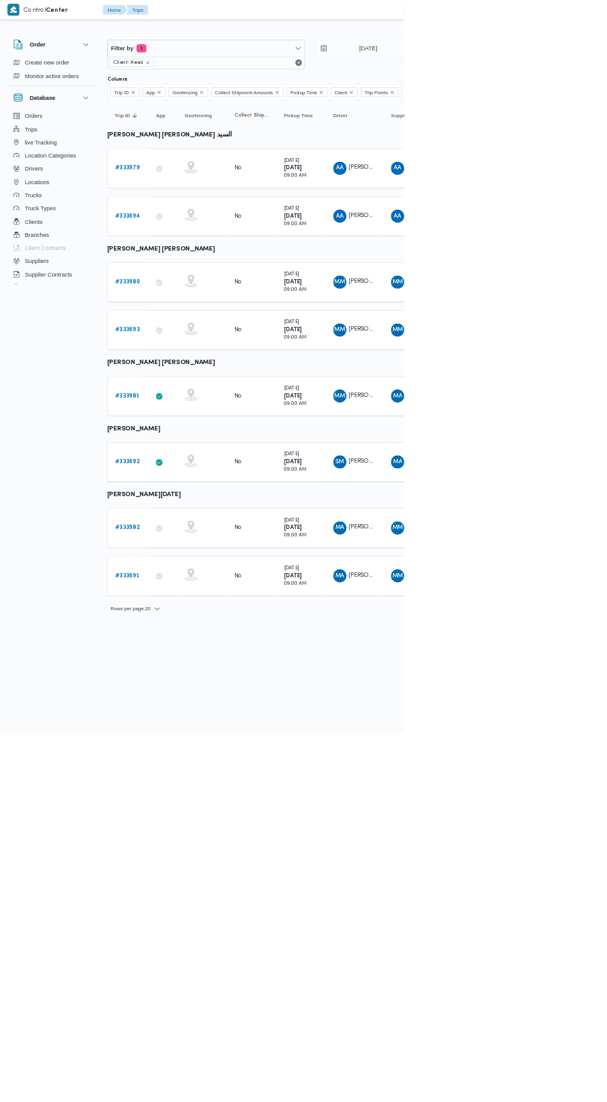
click at [203, 588] on link "# 333981" at bounding box center [191, 595] width 37 height 15
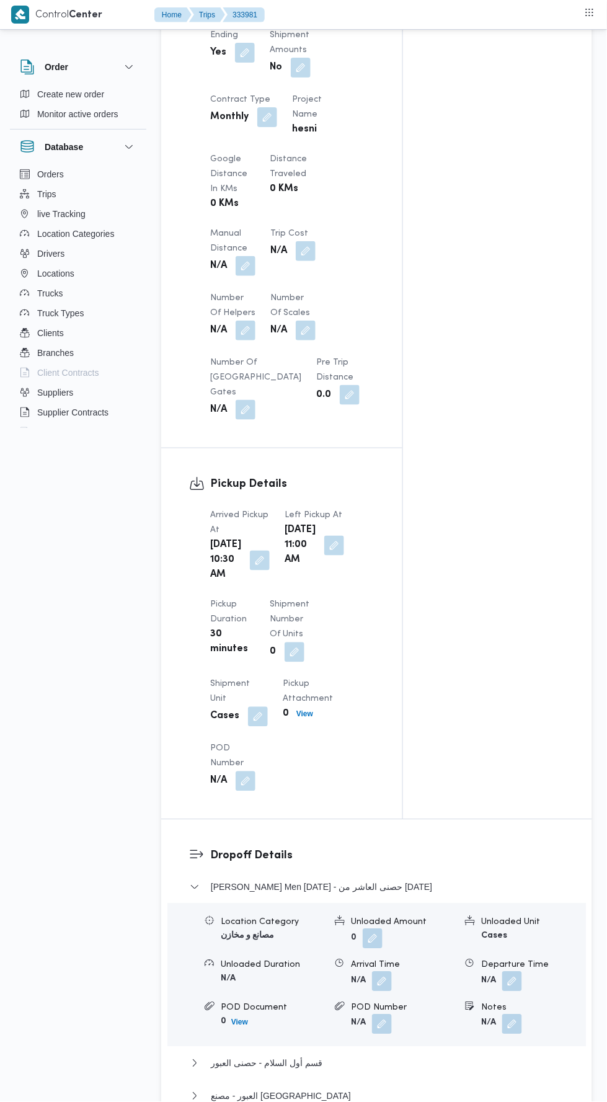
scroll to position [718, 0]
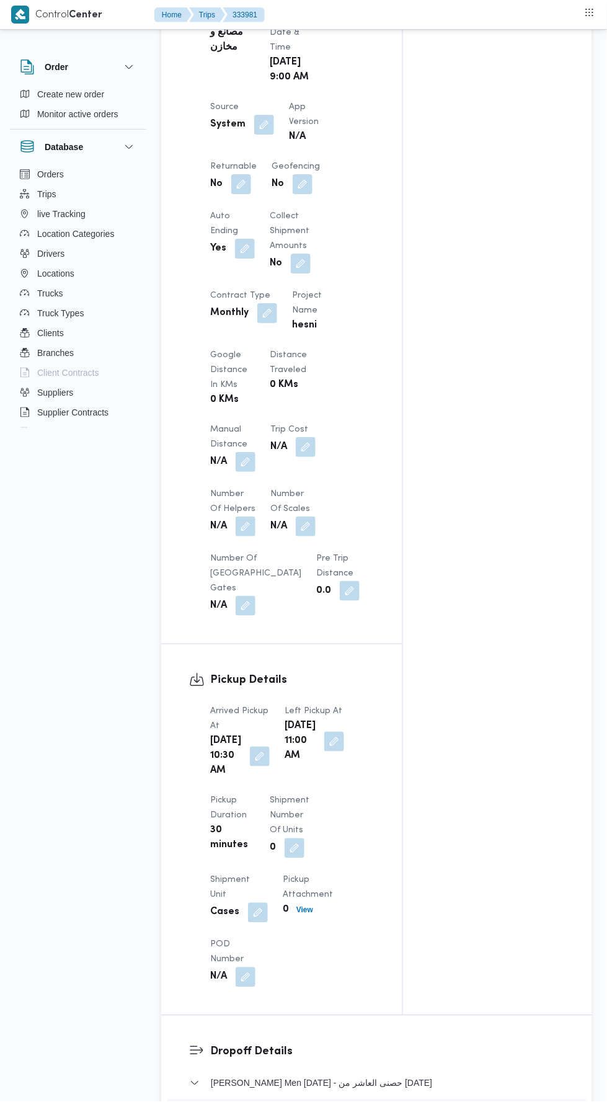
click at [258, 130] on button "button" at bounding box center [264, 125] width 20 height 20
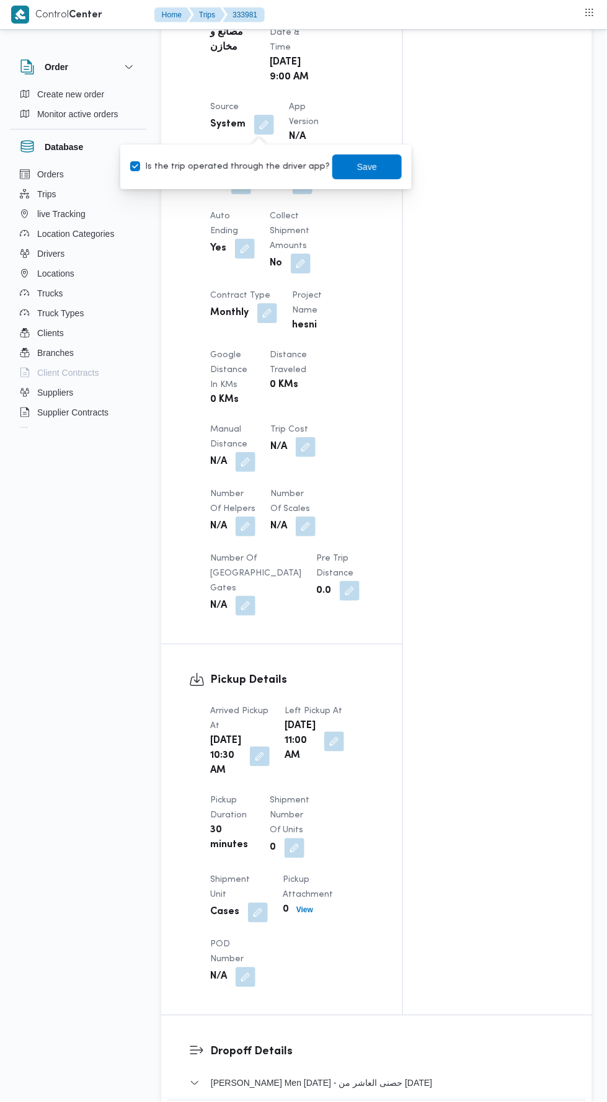
click at [257, 165] on label "Is the trip operated through the driver app?" at bounding box center [230, 166] width 200 height 15
checkbox input "false"
click at [369, 158] on span "Save" at bounding box center [366, 166] width 69 height 25
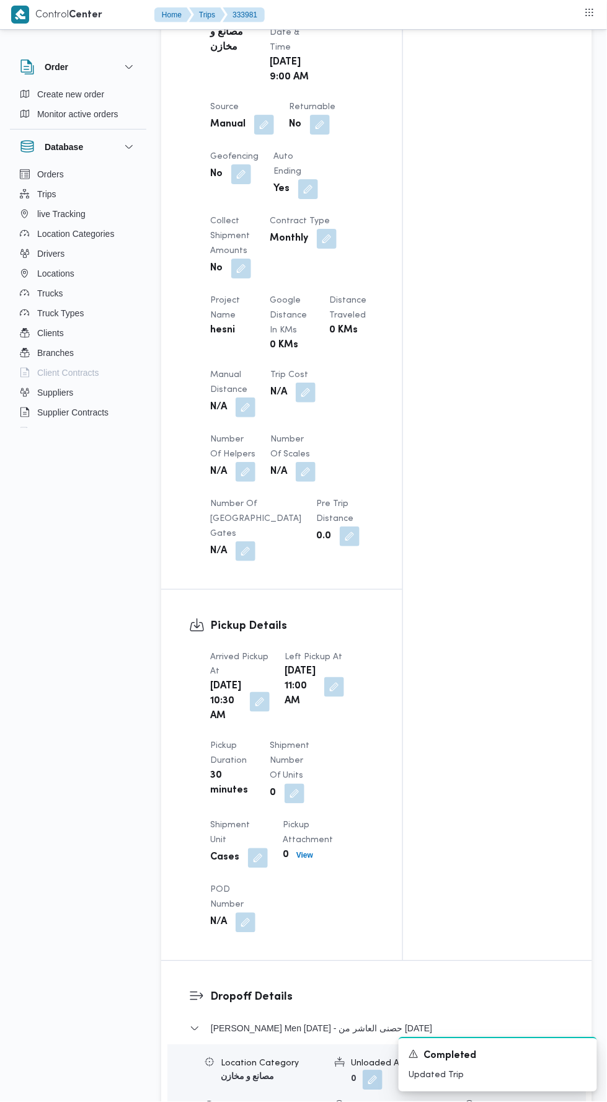
click at [240, 466] on span at bounding box center [242, 472] width 26 height 20
click at [249, 417] on button "button" at bounding box center [246, 408] width 20 height 20
click at [239, 462] on input "Manual Distance" at bounding box center [206, 462] width 123 height 25
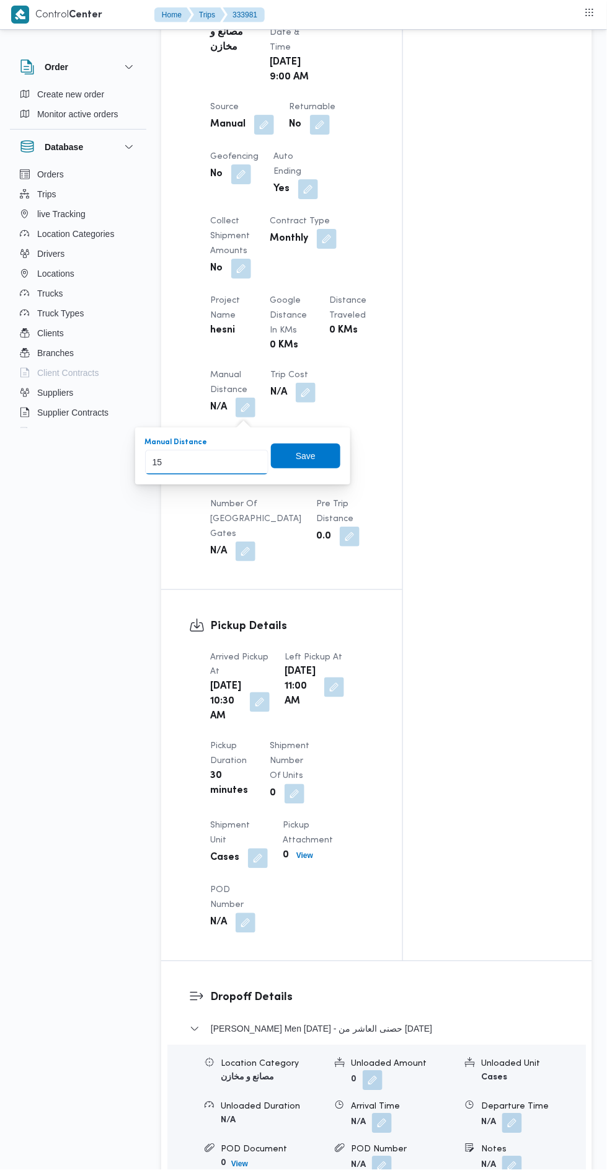
type input "155"
click at [284, 454] on span "Save" at bounding box center [305, 455] width 69 height 25
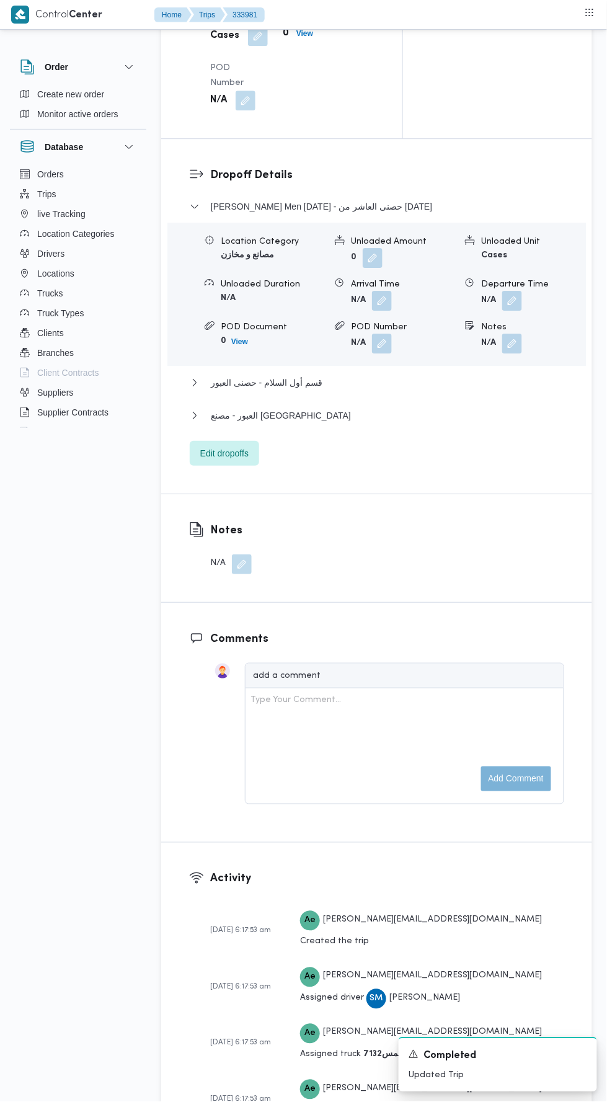
scroll to position [1537, 0]
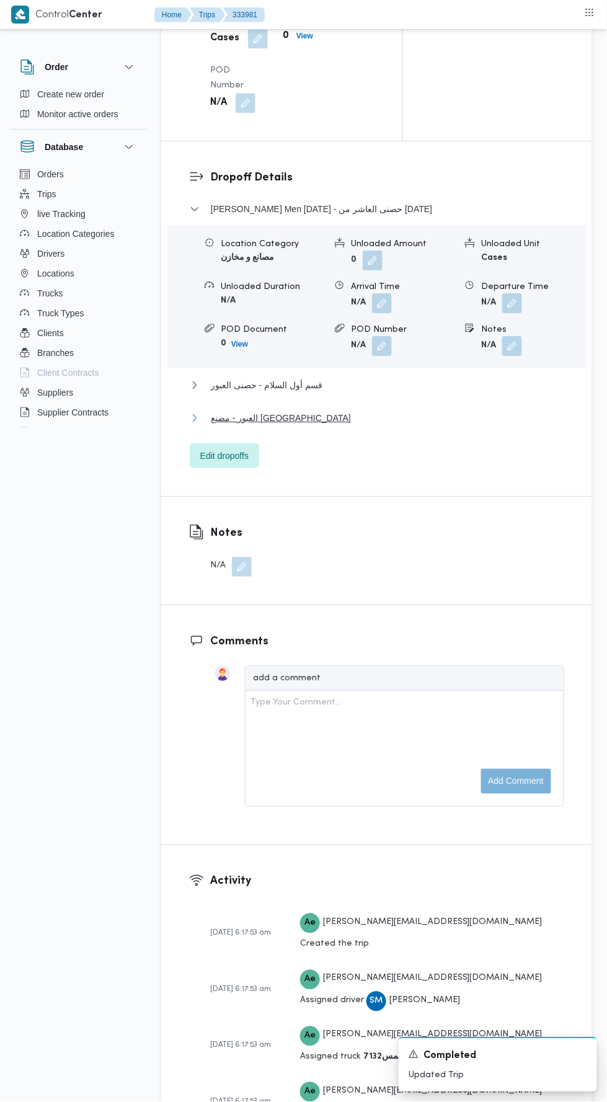
click at [447, 425] on button "العبور - مصنع نيو بورن" at bounding box center [377, 418] width 375 height 15
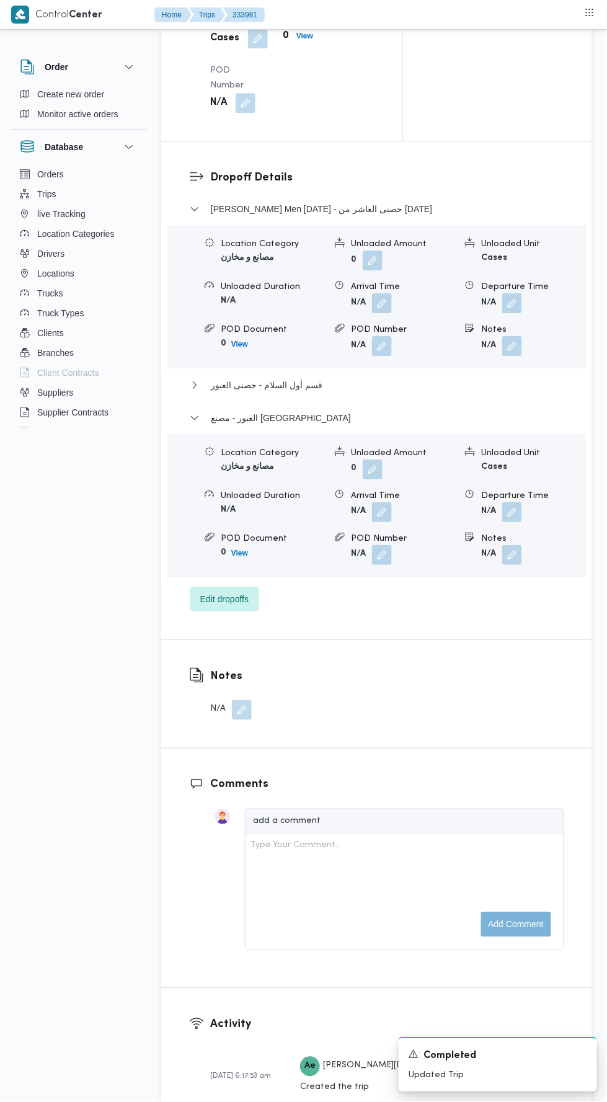
click at [517, 522] on button "button" at bounding box center [512, 512] width 20 height 20
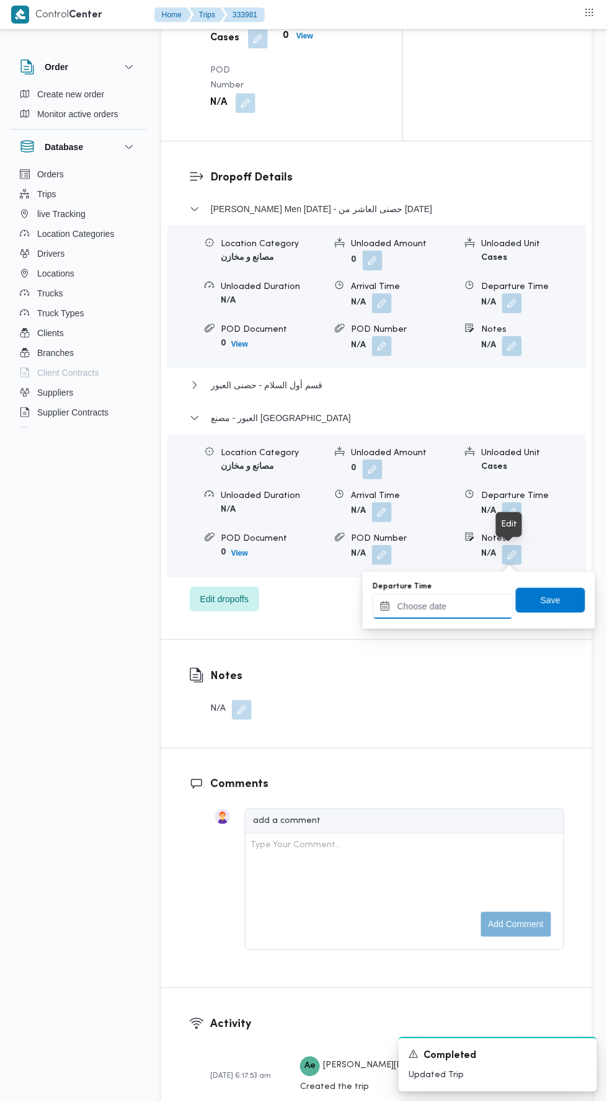
click at [474, 604] on input "Departure Time" at bounding box center [443, 606] width 141 height 25
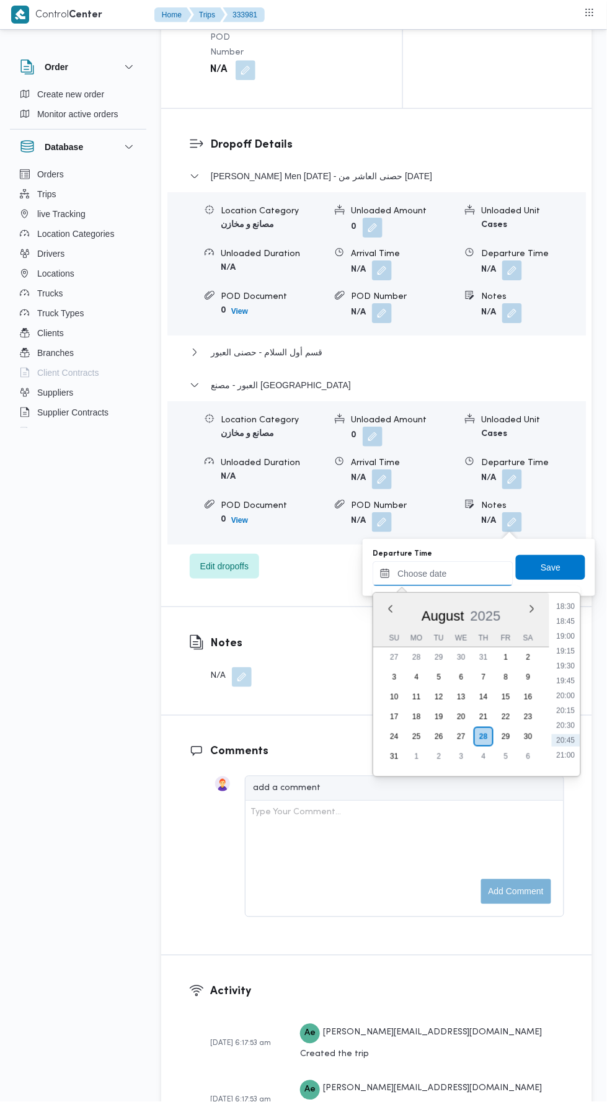
scroll to position [1096, 0]
click at [567, 643] on li "19:00" at bounding box center [566, 644] width 29 height 12
type input "[DATE] 19:00"
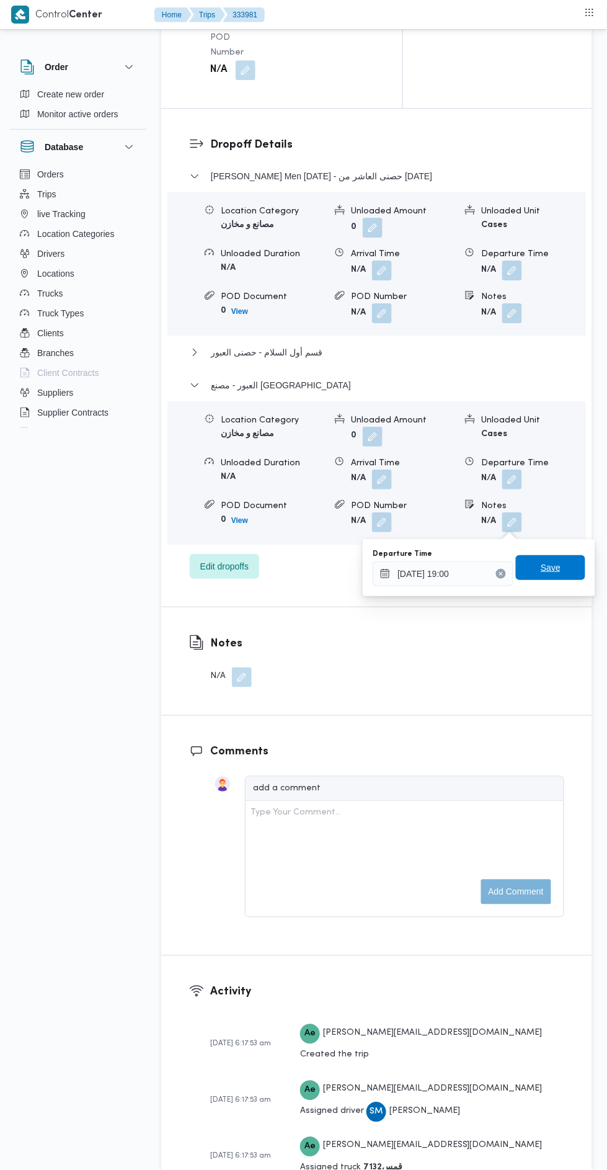
click at [559, 564] on span "Save" at bounding box center [551, 567] width 20 height 15
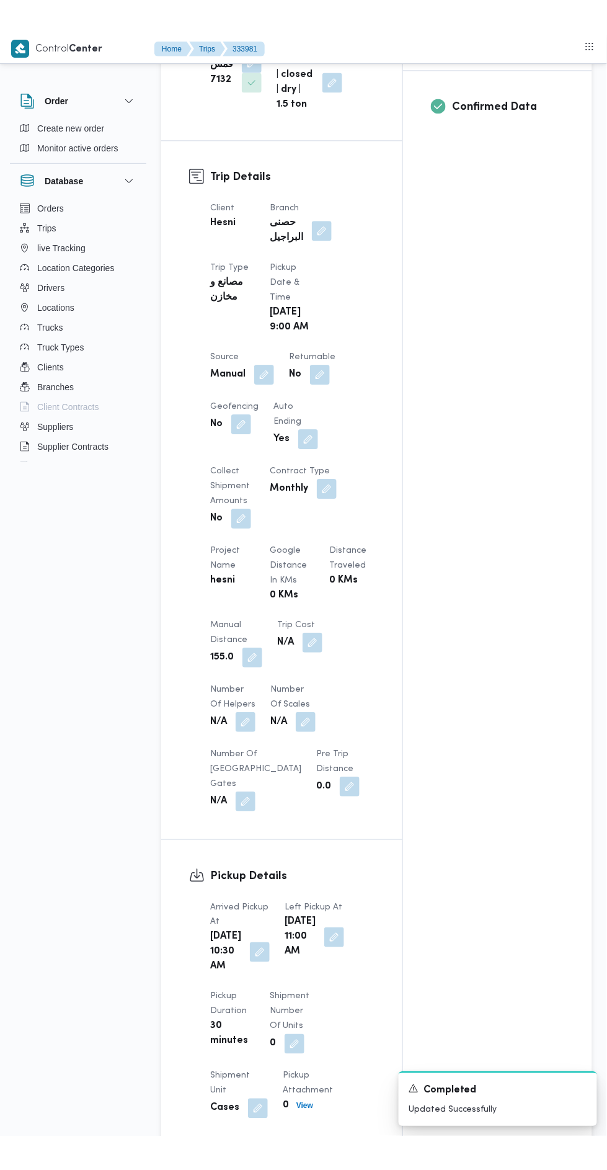
scroll to position [471, 0]
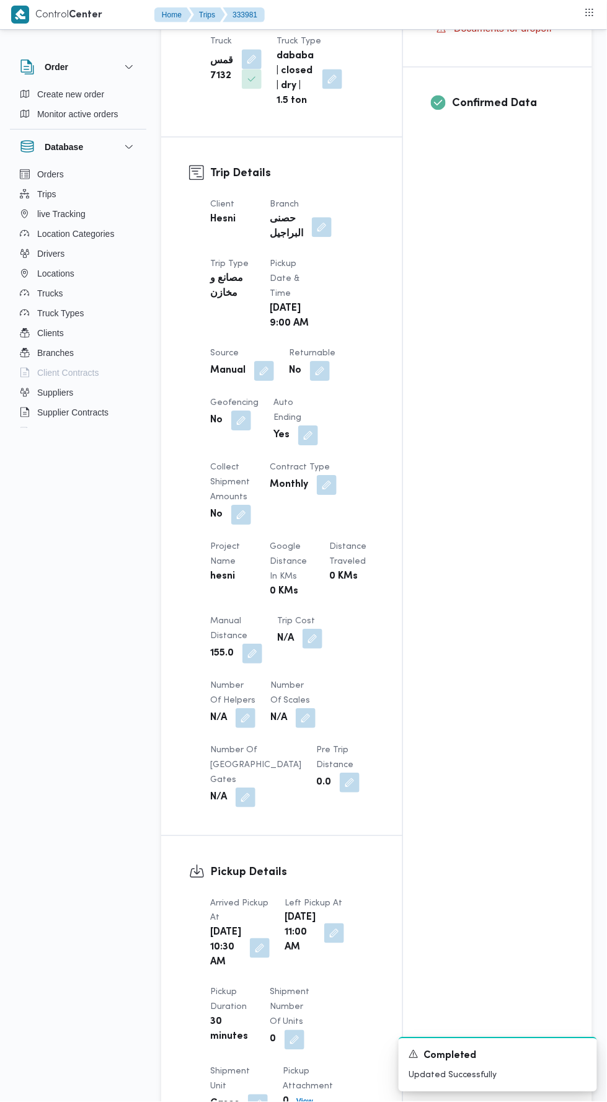
click at [327, 217] on button "button" at bounding box center [322, 227] width 20 height 20
click at [300, 257] on input "Choose a branch" at bounding box center [300, 251] width 1 height 15
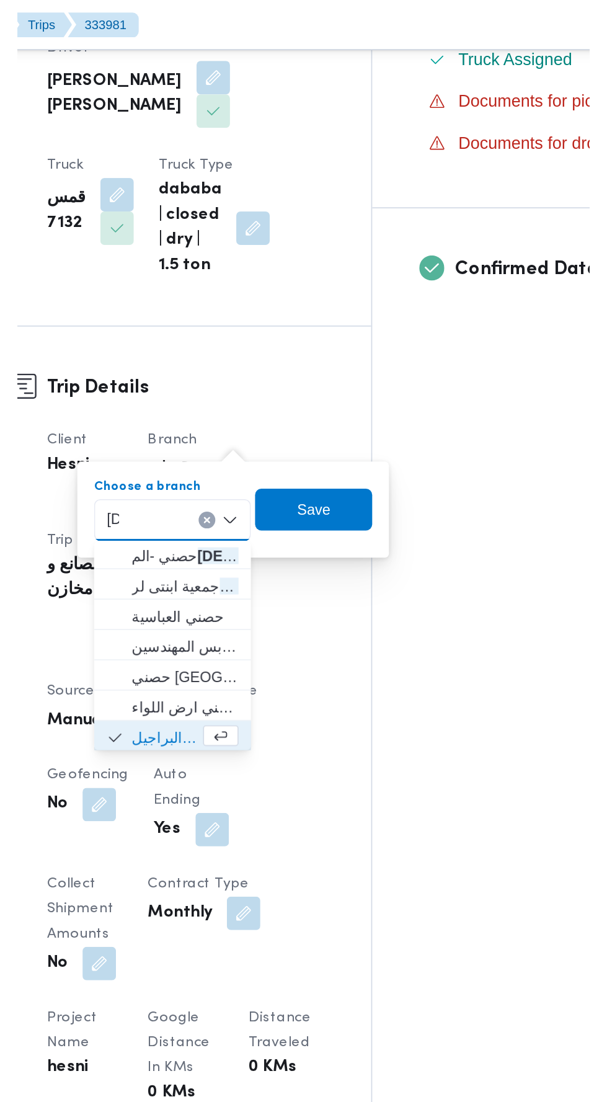
scroll to position [0, 0]
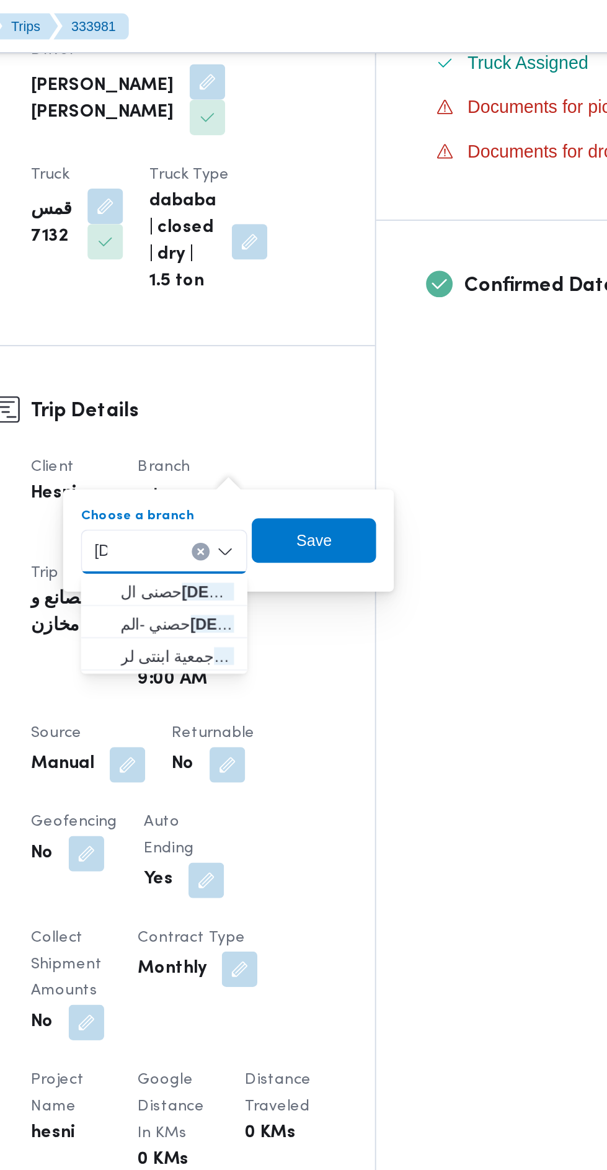
type input "عا"
click at [308, 326] on span "حصنى ال عا شر من رمضان" at bounding box center [291, 330] width 63 height 15
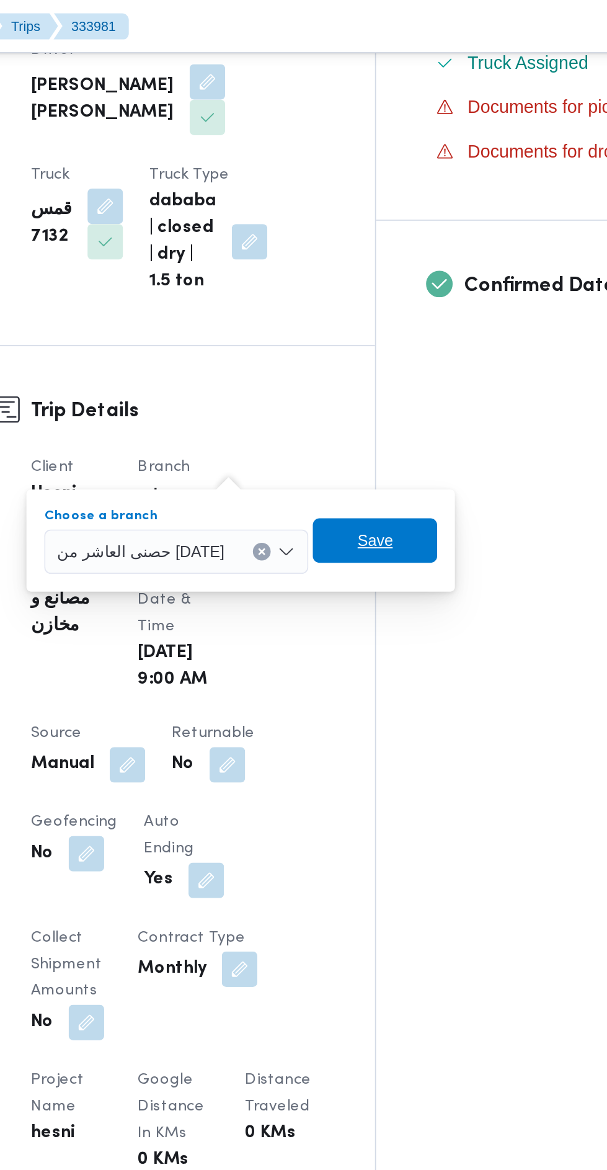
click at [393, 301] on span "Save" at bounding box center [403, 302] width 20 height 15
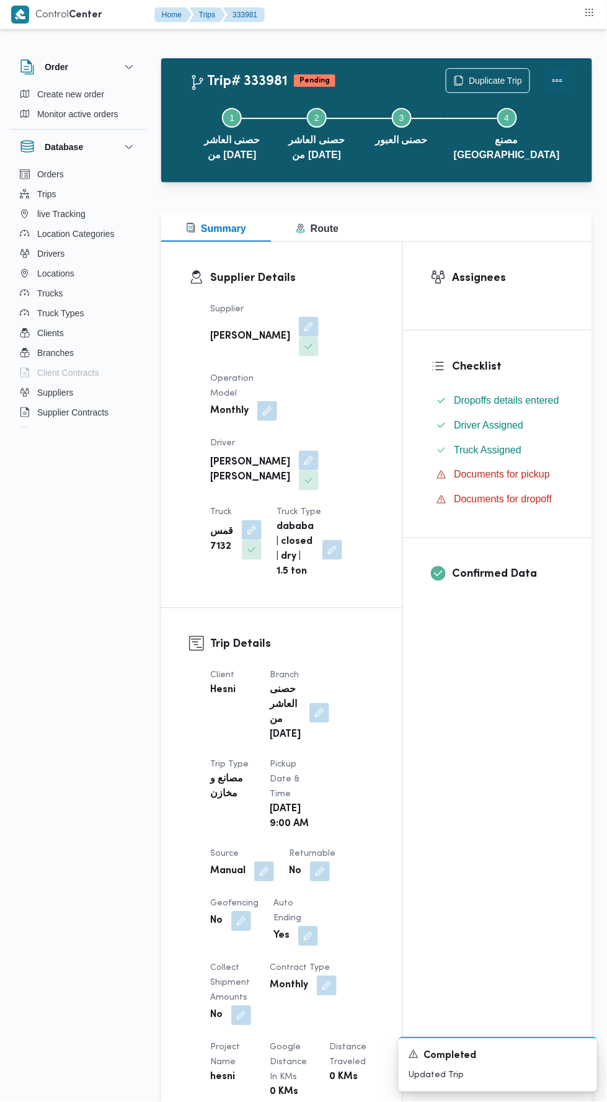
click at [560, 73] on button "Actions" at bounding box center [557, 80] width 25 height 25
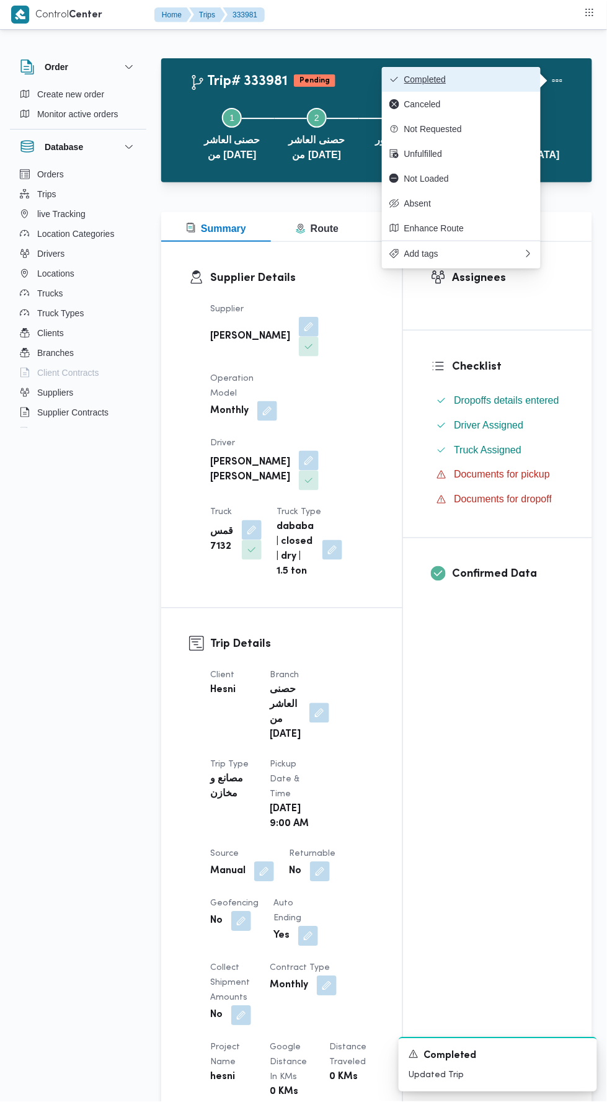
click at [505, 78] on span "Completed" at bounding box center [468, 79] width 129 height 10
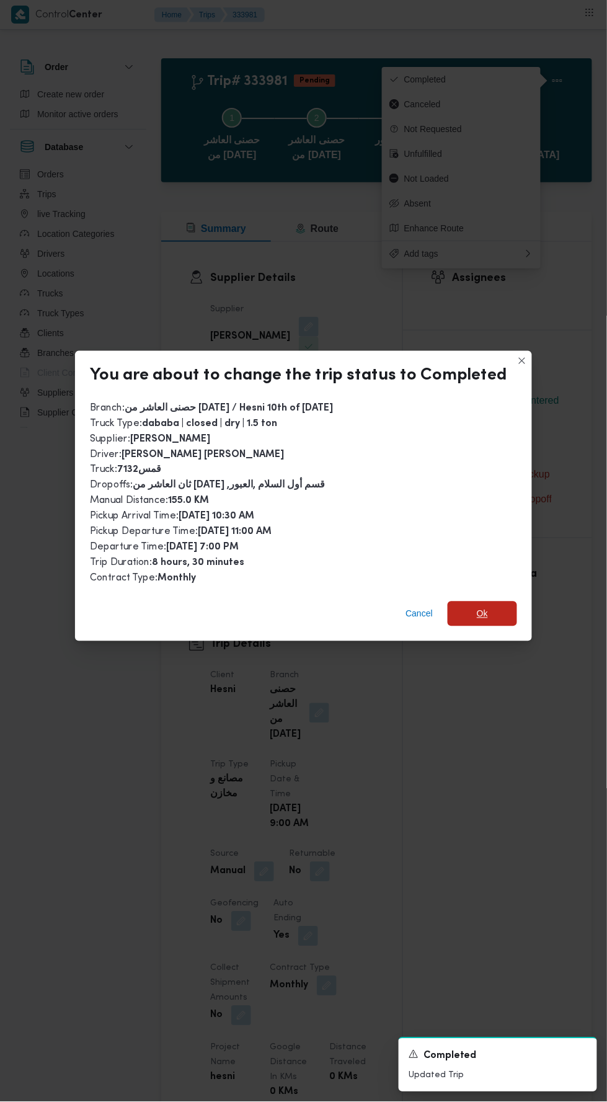
click at [479, 607] on span "Ok" at bounding box center [482, 614] width 11 height 15
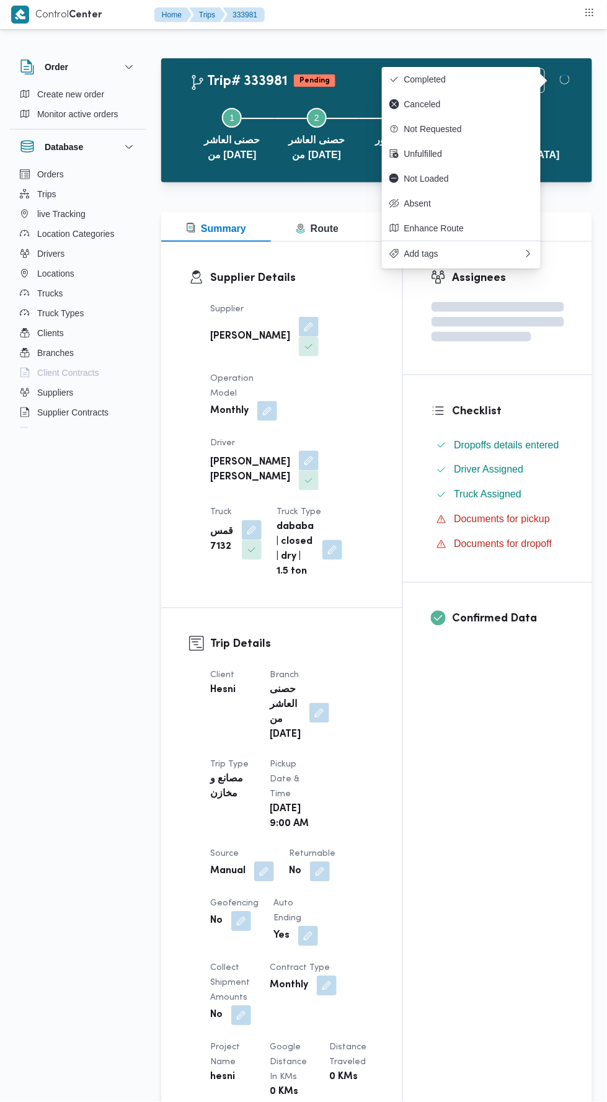
click at [449, 794] on div "Assignees Checklist Dropoffs details entered Driver Assigned Truck Assigned Doc…" at bounding box center [497, 975] width 189 height 1466
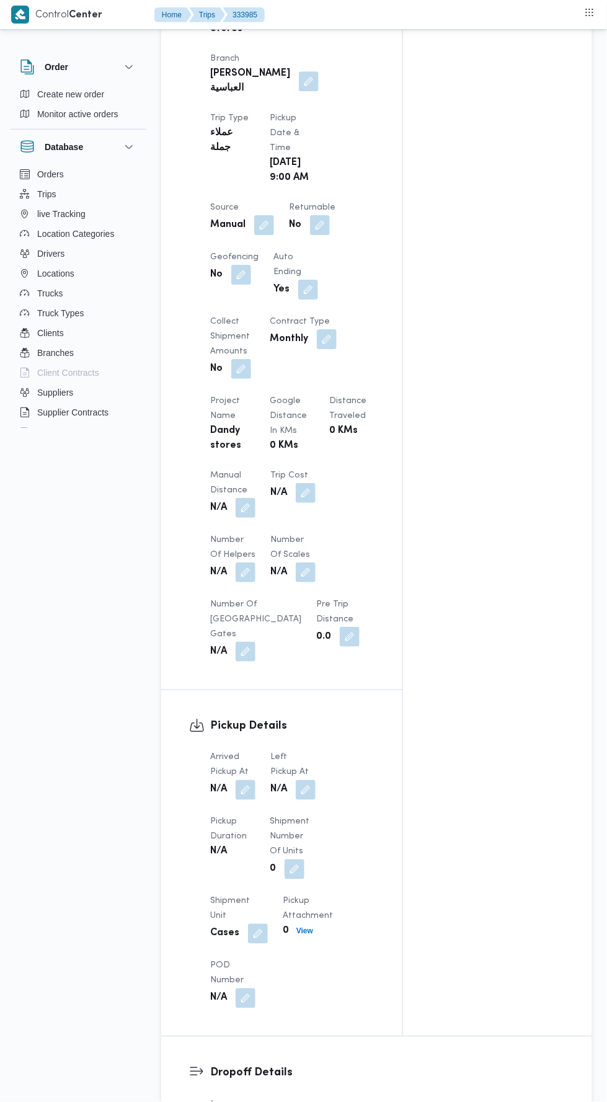
scroll to position [687, 0]
click at [252, 498] on button "button" at bounding box center [246, 508] width 20 height 20
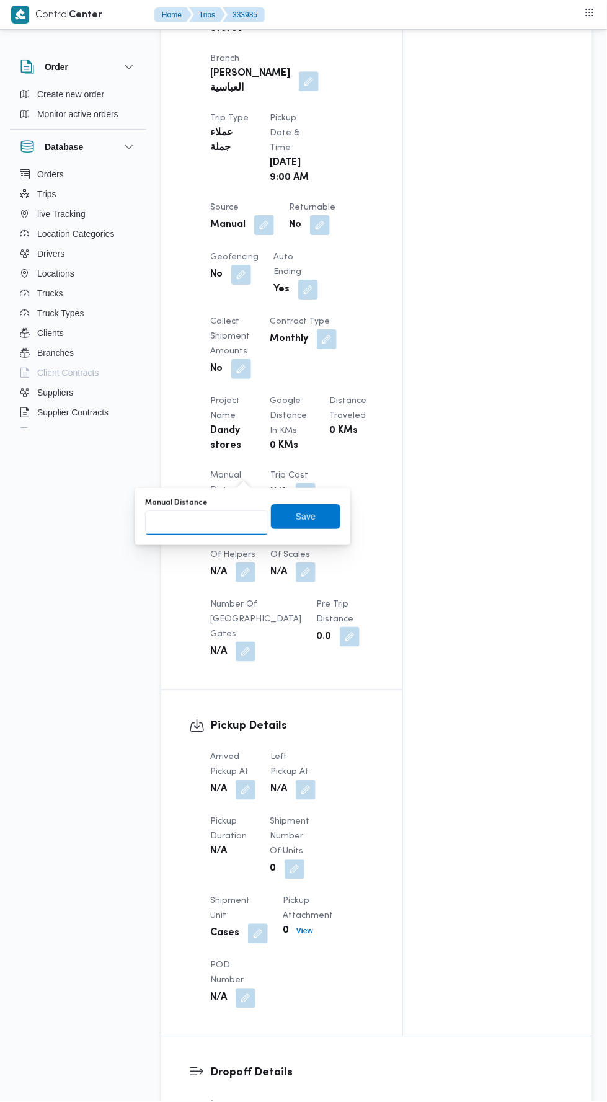
click at [236, 518] on input "Manual Distance" at bounding box center [206, 522] width 123 height 25
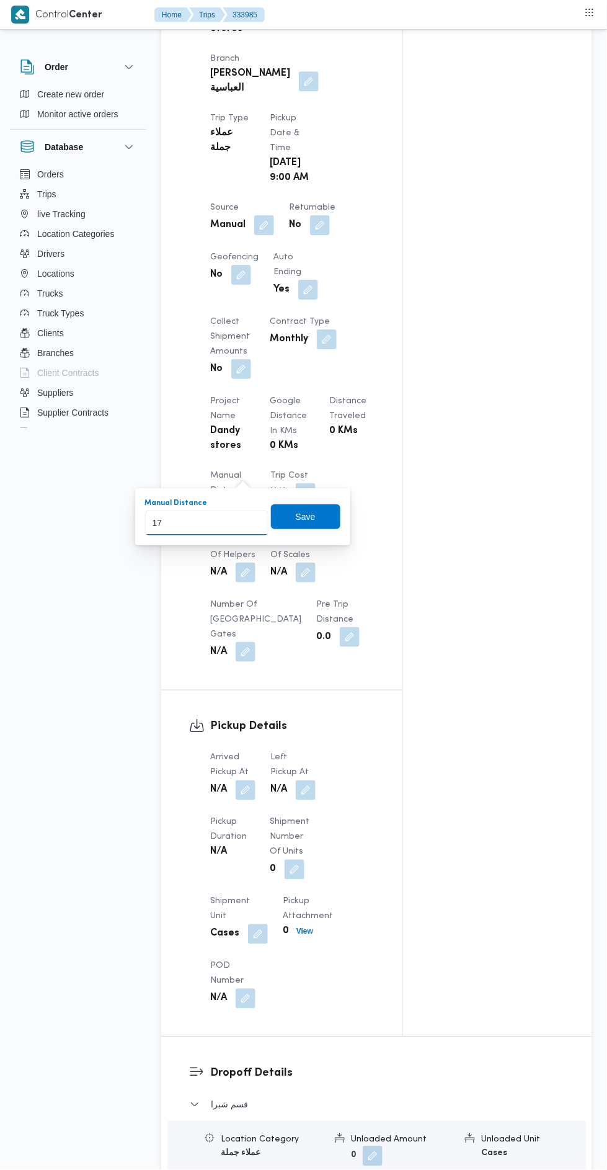
type input "170"
click at [309, 516] on span "Save" at bounding box center [306, 516] width 20 height 15
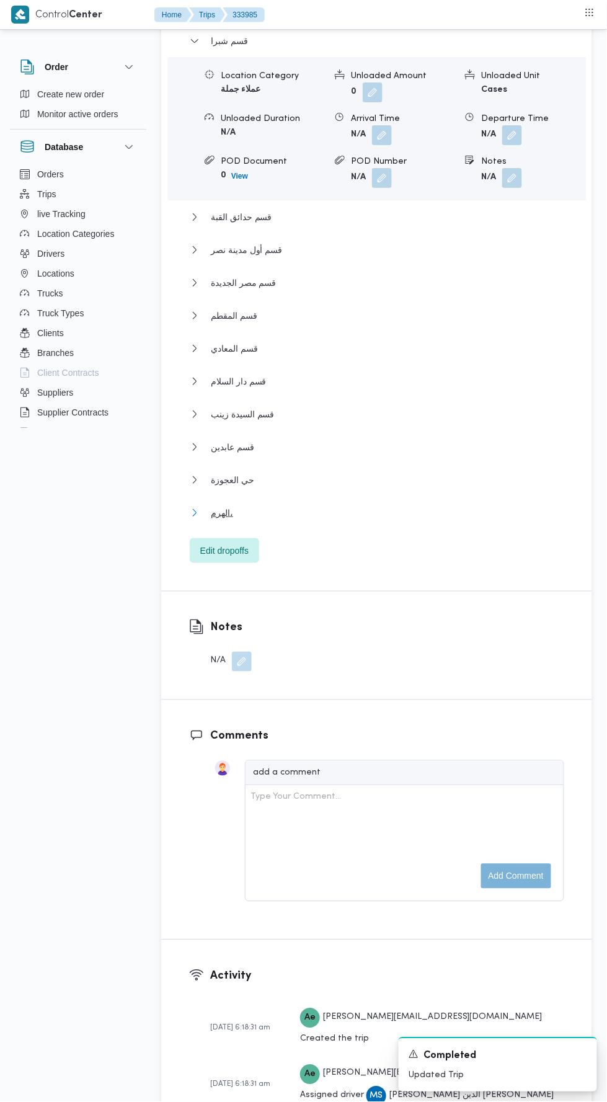
click at [381, 505] on button "الهرم،" at bounding box center [377, 512] width 375 height 15
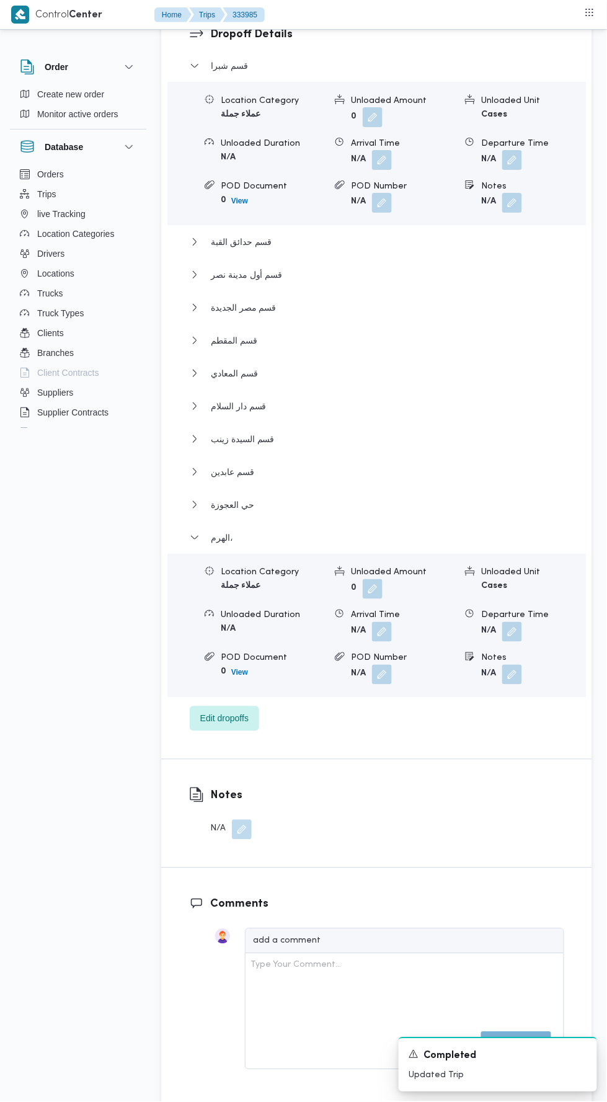
scroll to position [1820, 0]
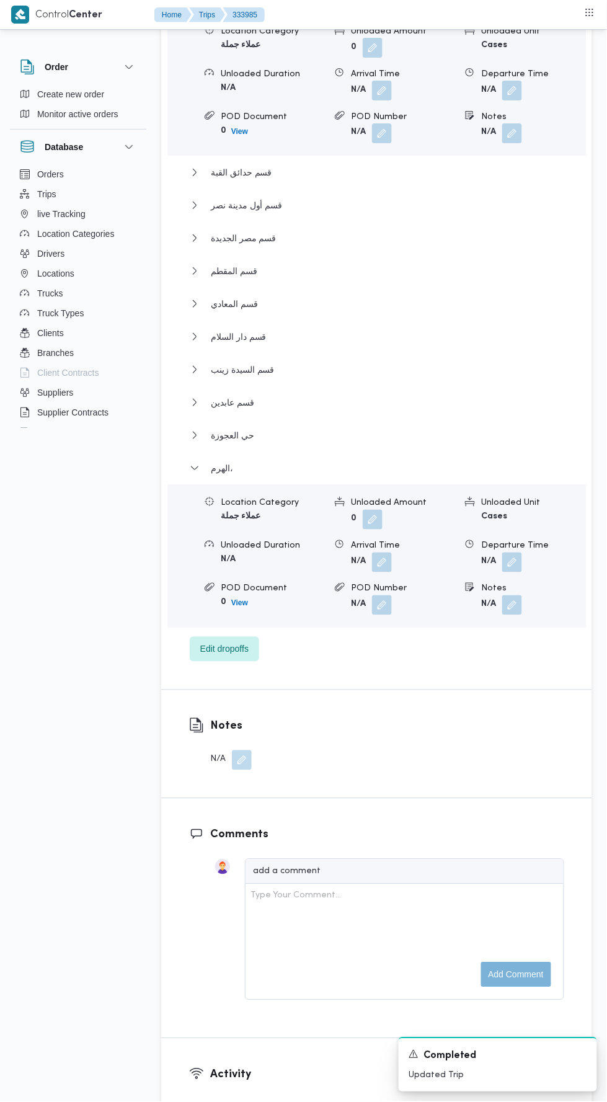
click at [518, 572] on button "button" at bounding box center [512, 563] width 20 height 20
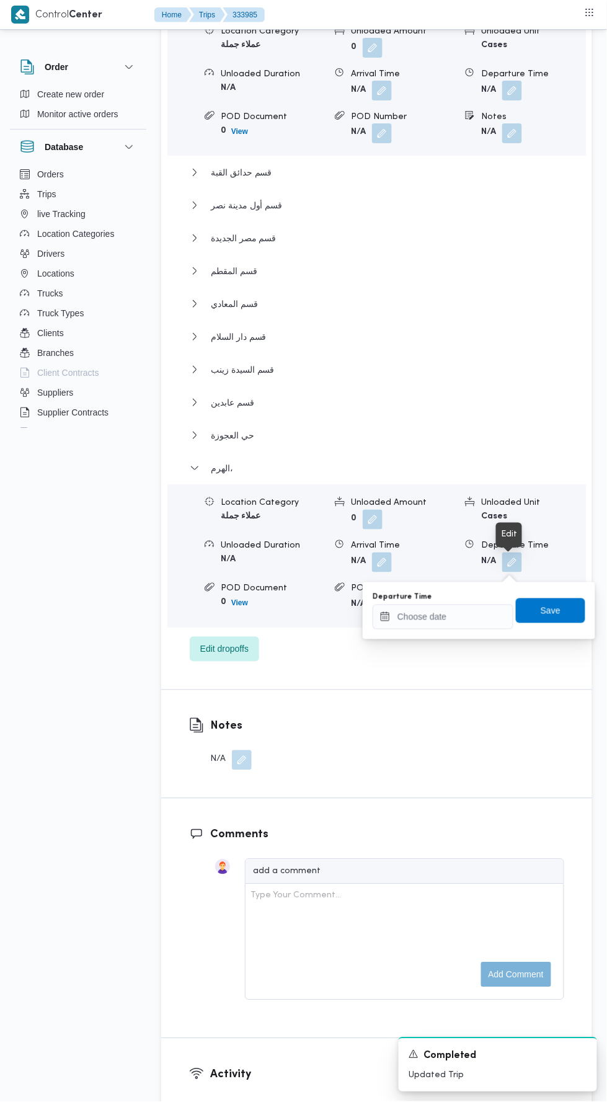
click at [458, 629] on div "Departure Time Save" at bounding box center [478, 611] width 215 height 40
click at [472, 616] on input "Departure Time" at bounding box center [443, 617] width 141 height 25
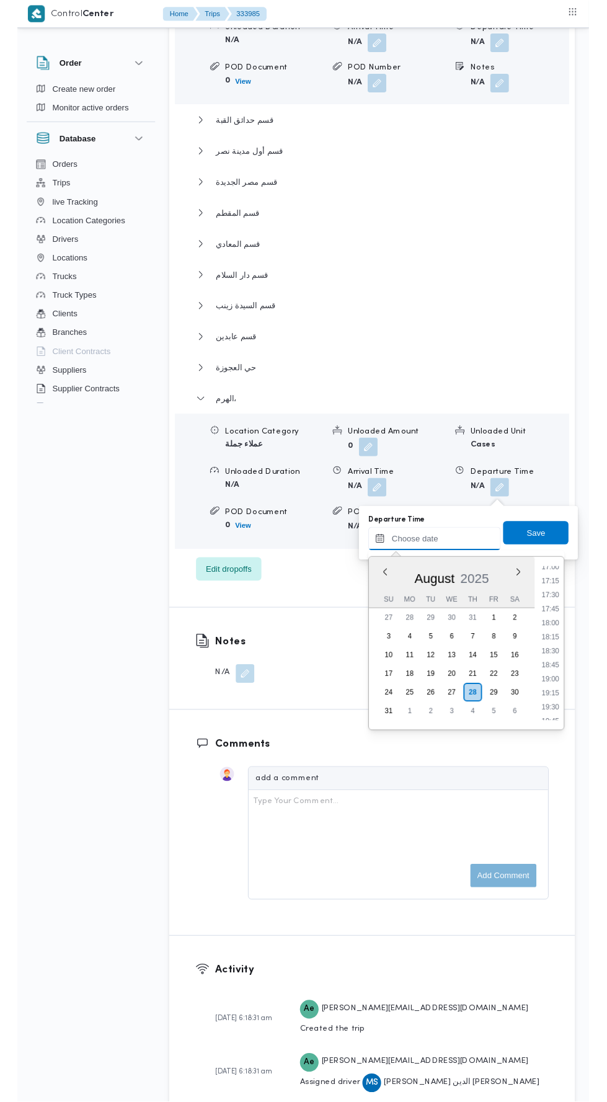
scroll to position [1016, 0]
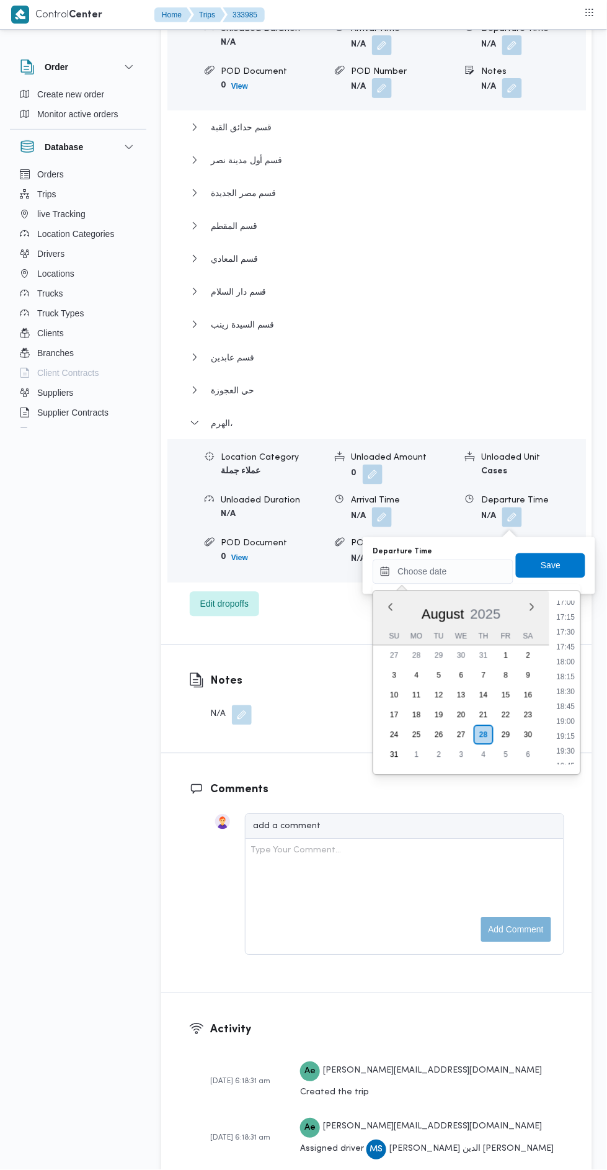
click at [571, 601] on li "17:00" at bounding box center [566, 603] width 29 height 12
type input "28/08/2025 17:00"
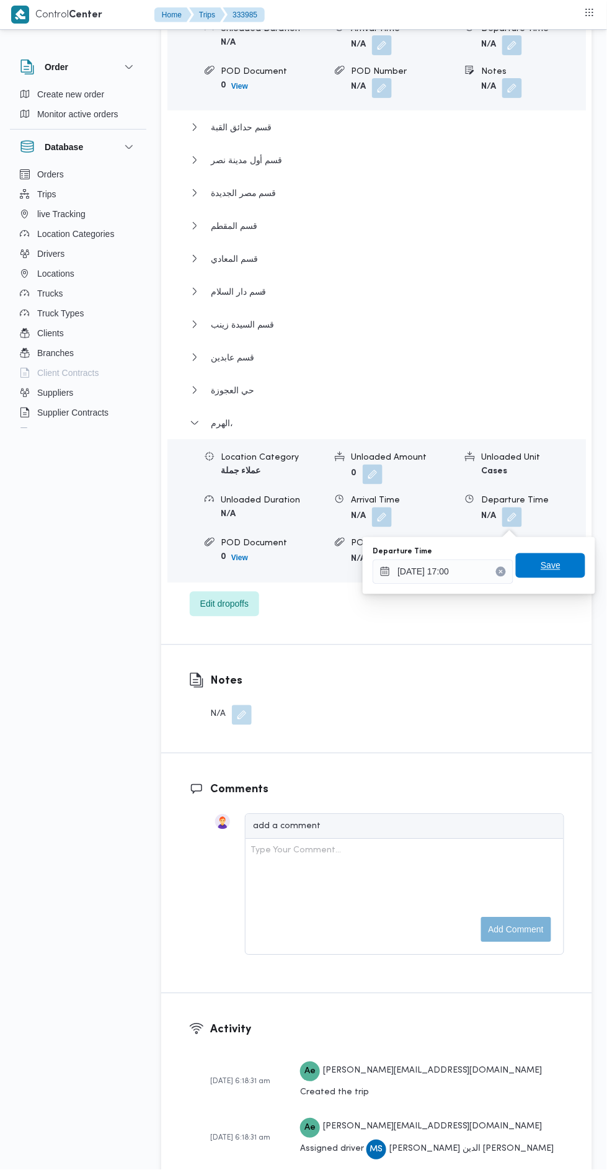
click at [559, 571] on span "Save" at bounding box center [551, 565] width 20 height 15
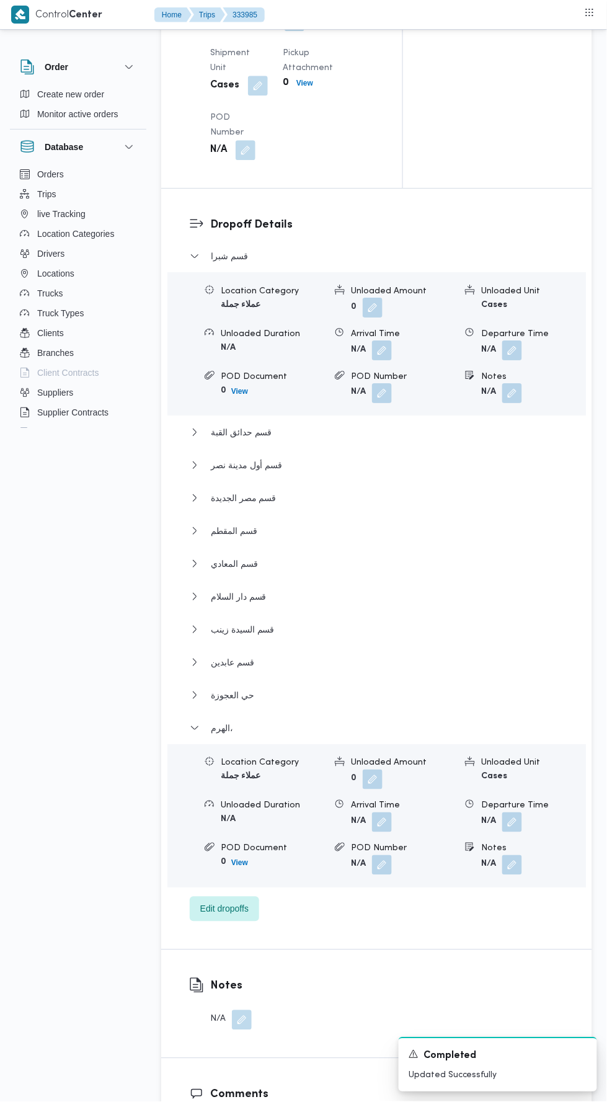
scroll to position [0, 0]
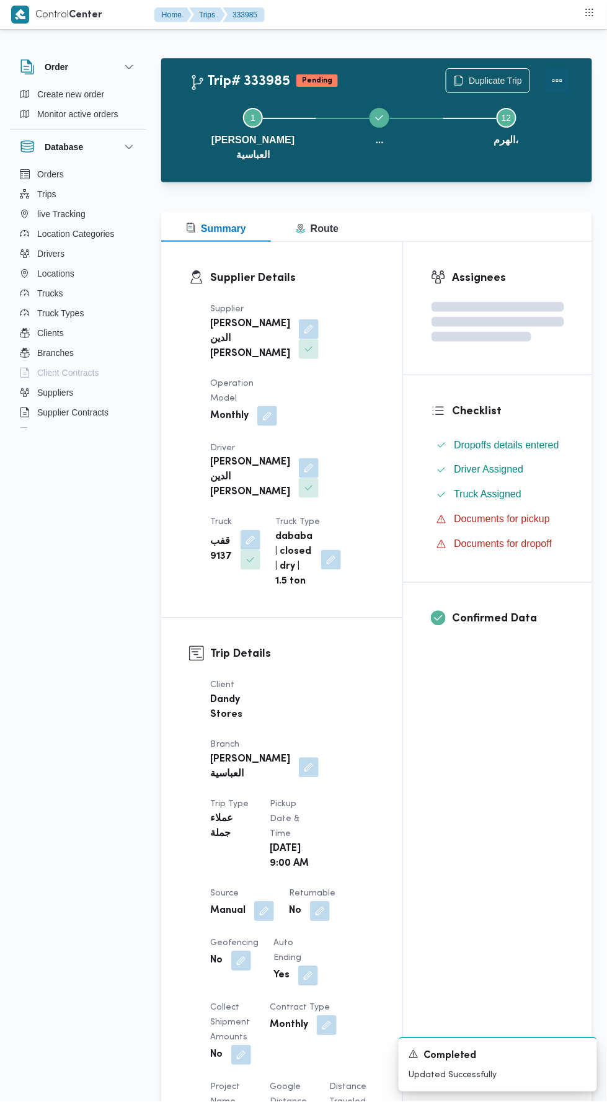
click at [567, 89] on button "Actions" at bounding box center [557, 80] width 25 height 25
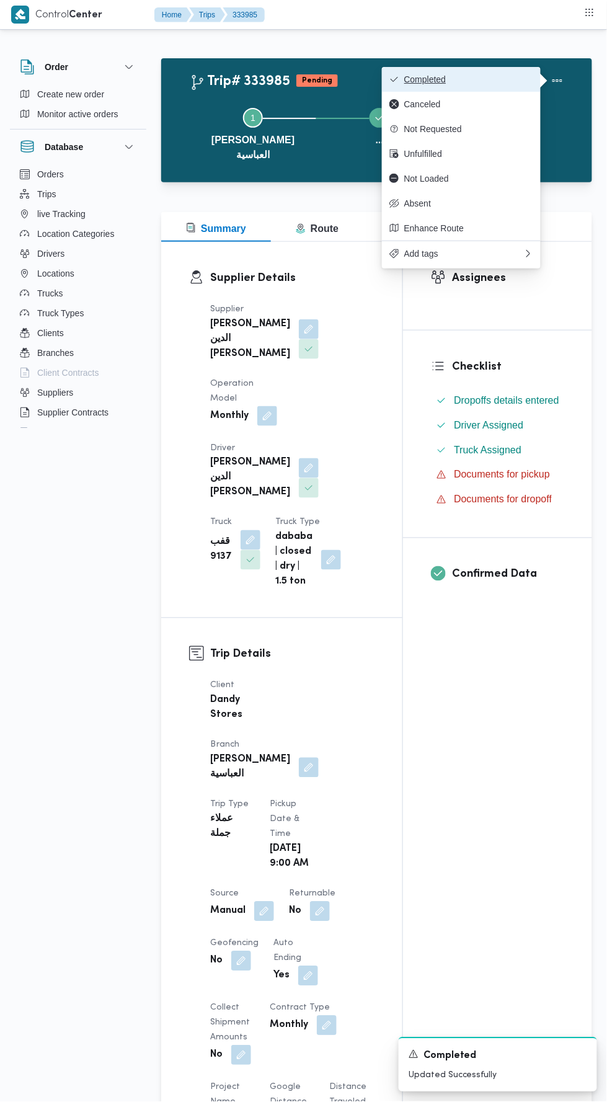
click at [522, 67] on button "Completed" at bounding box center [461, 79] width 159 height 25
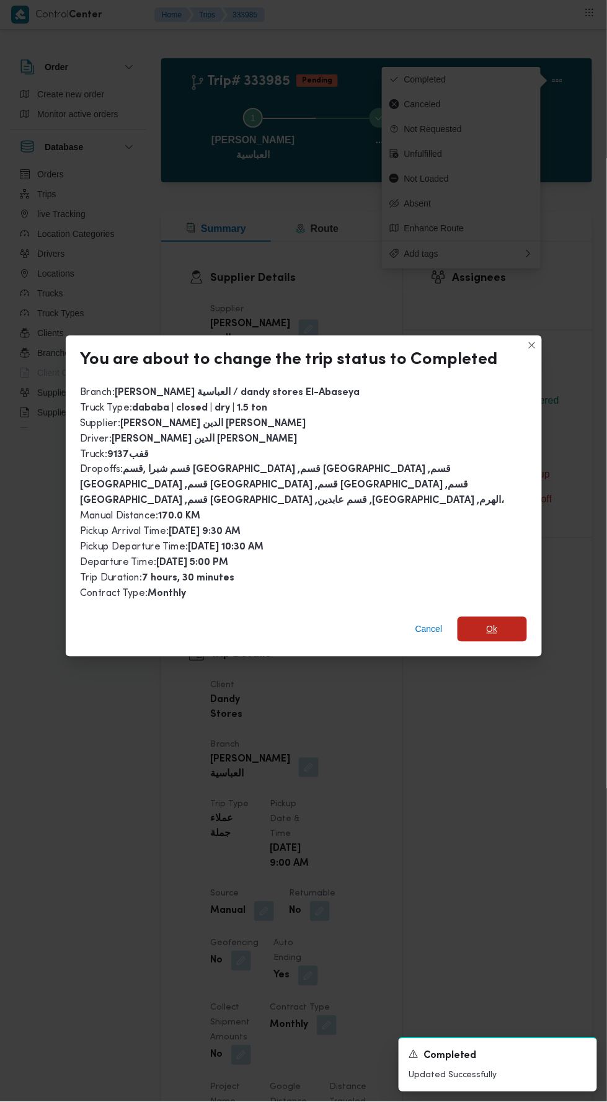
click at [513, 617] on span "Ok" at bounding box center [492, 629] width 69 height 25
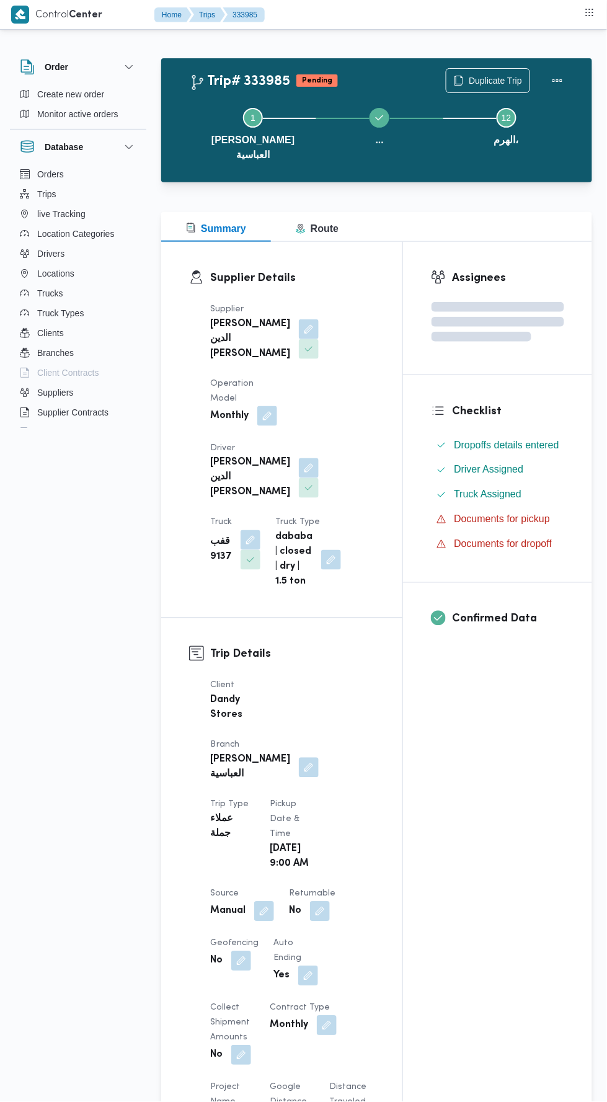
click at [473, 785] on div "Assignees Checklist Dropoffs details entered Driver Assigned Truck Assigned Doc…" at bounding box center [497, 995] width 189 height 1506
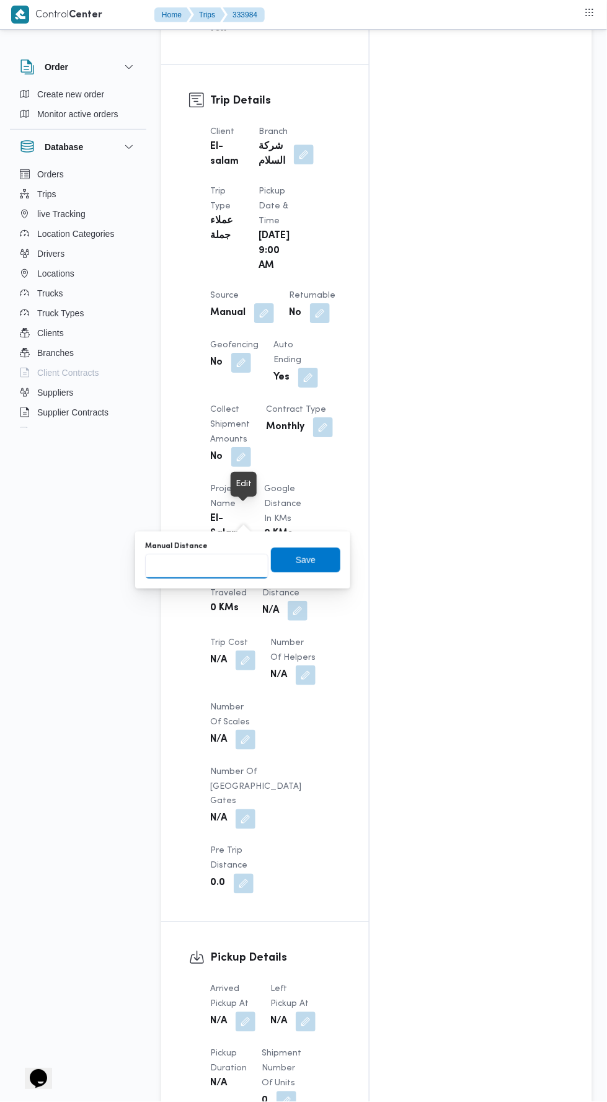
click at [234, 561] on input "Manual Distance" at bounding box center [206, 566] width 123 height 25
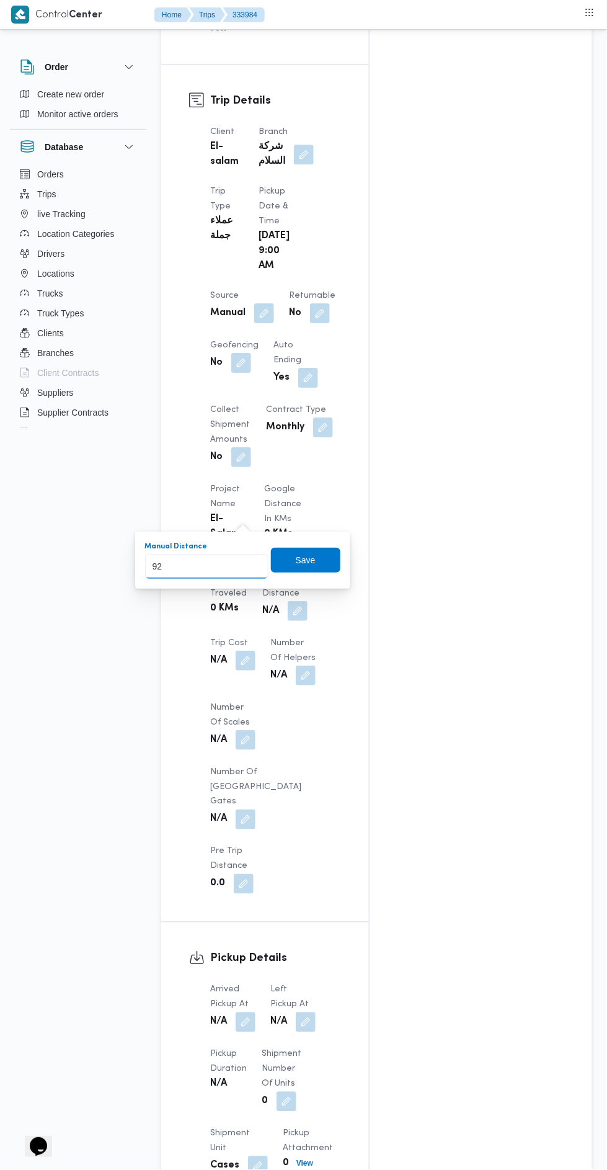
type input "92"
click at [303, 576] on div "Manual Distance 92 Save" at bounding box center [243, 560] width 198 height 40
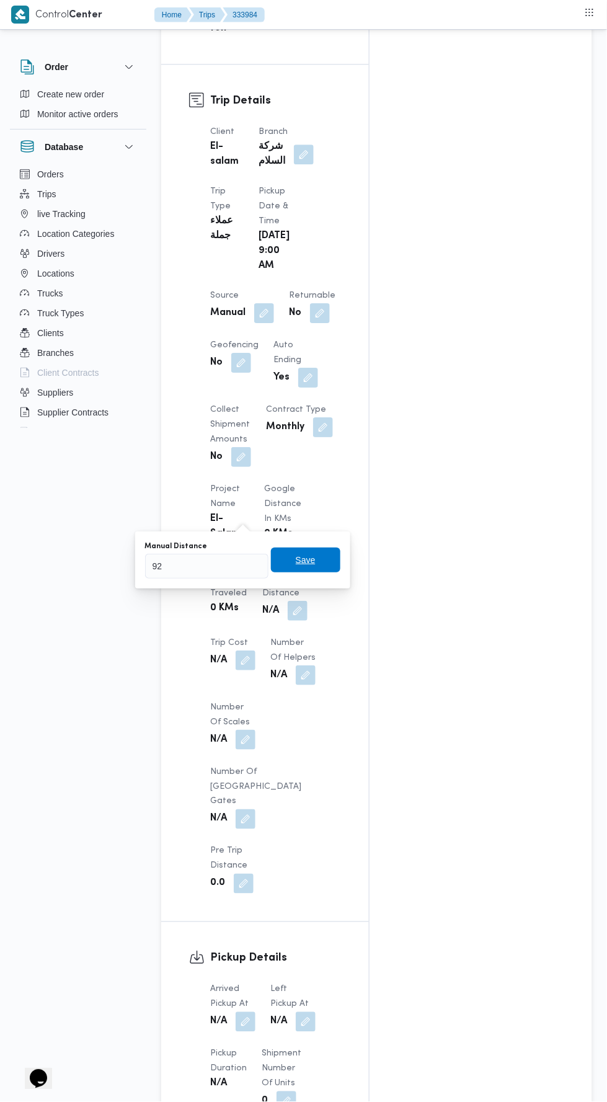
click at [311, 555] on span "Save" at bounding box center [306, 560] width 20 height 15
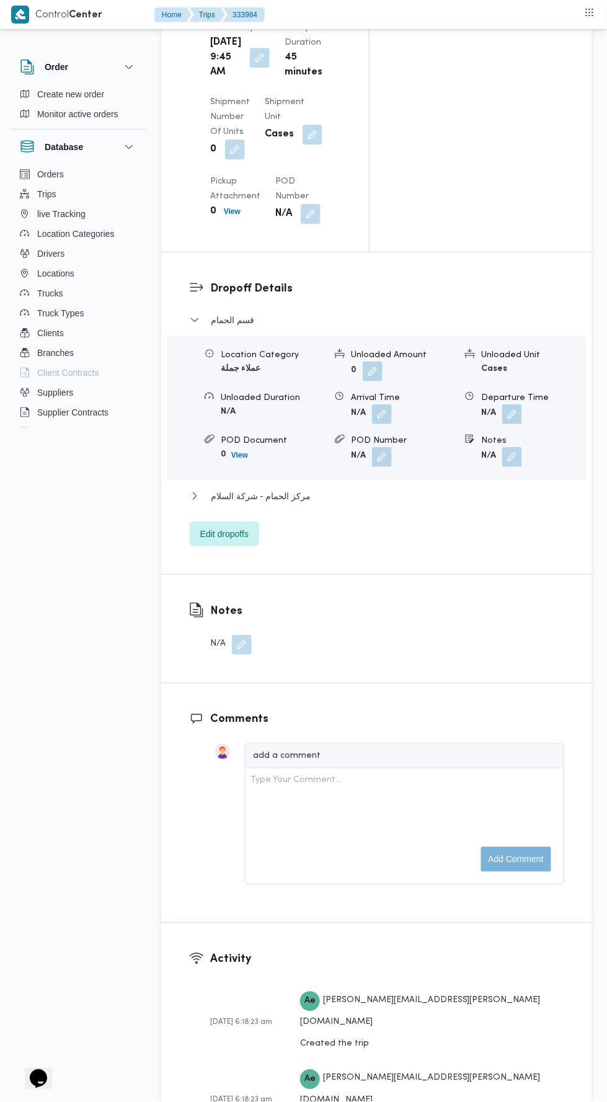
scroll to position [1650, 0]
click at [416, 488] on button "مركز الحمام - شركة السلام" at bounding box center [377, 495] width 375 height 15
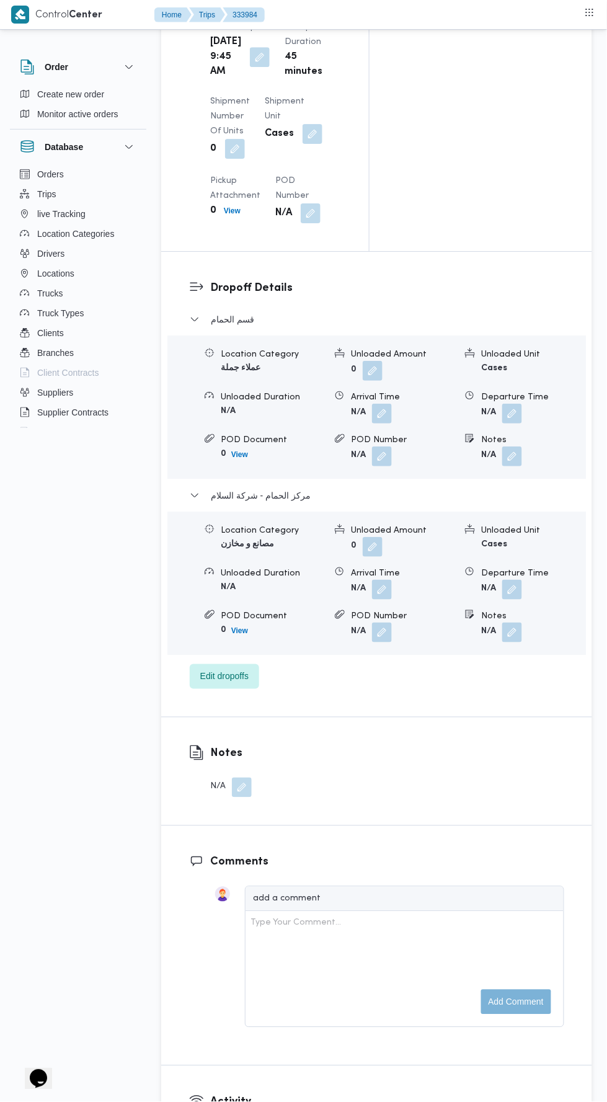
click at [504, 580] on button "button" at bounding box center [512, 590] width 20 height 20
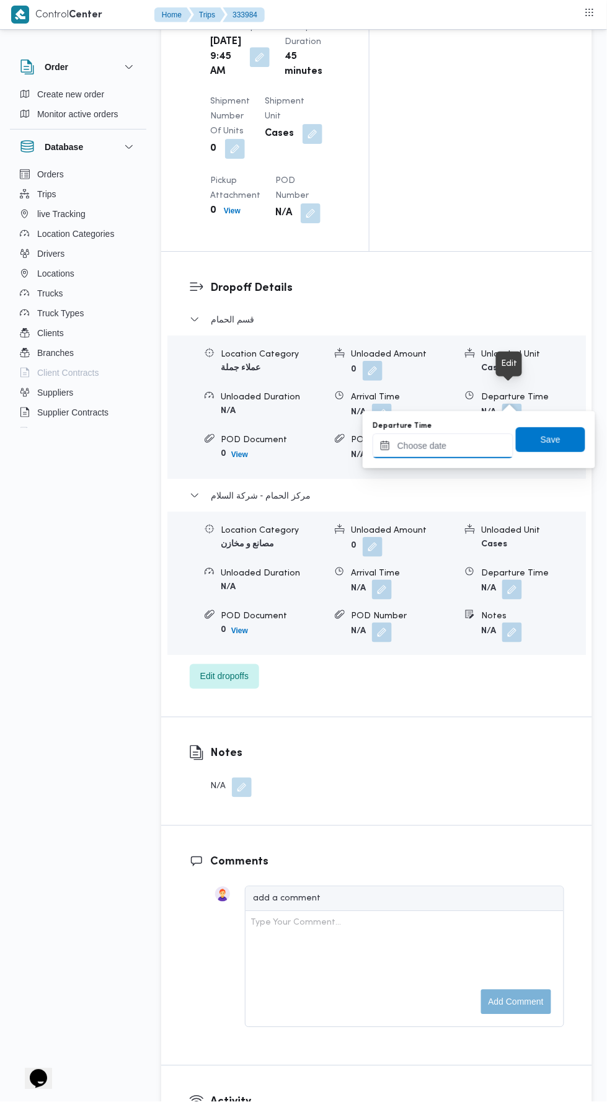
click at [465, 447] on input "Departure Time" at bounding box center [443, 445] width 141 height 25
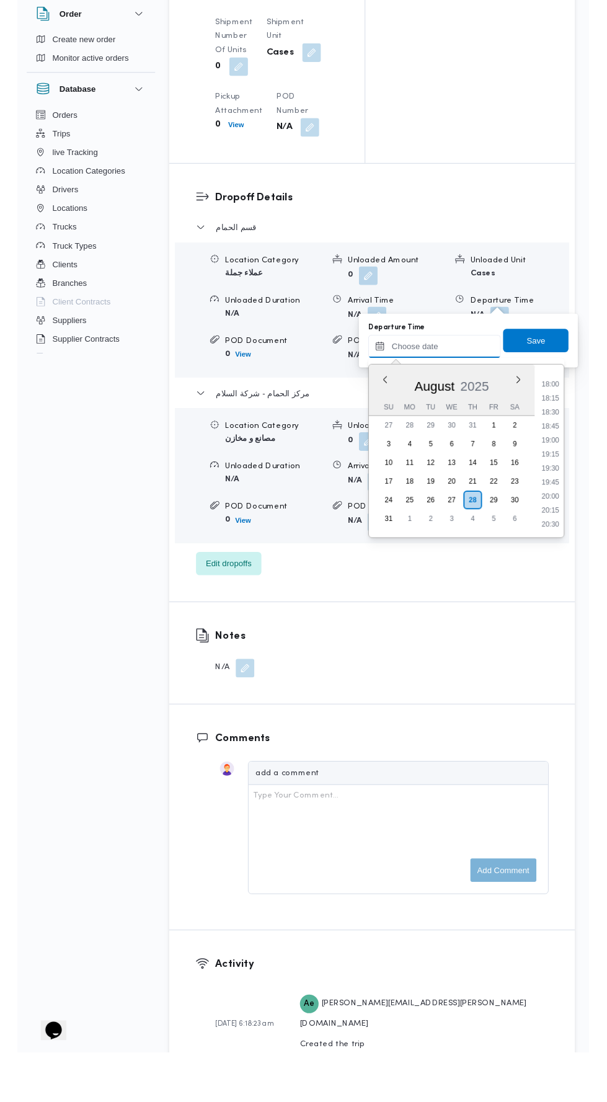
scroll to position [1066, 0]
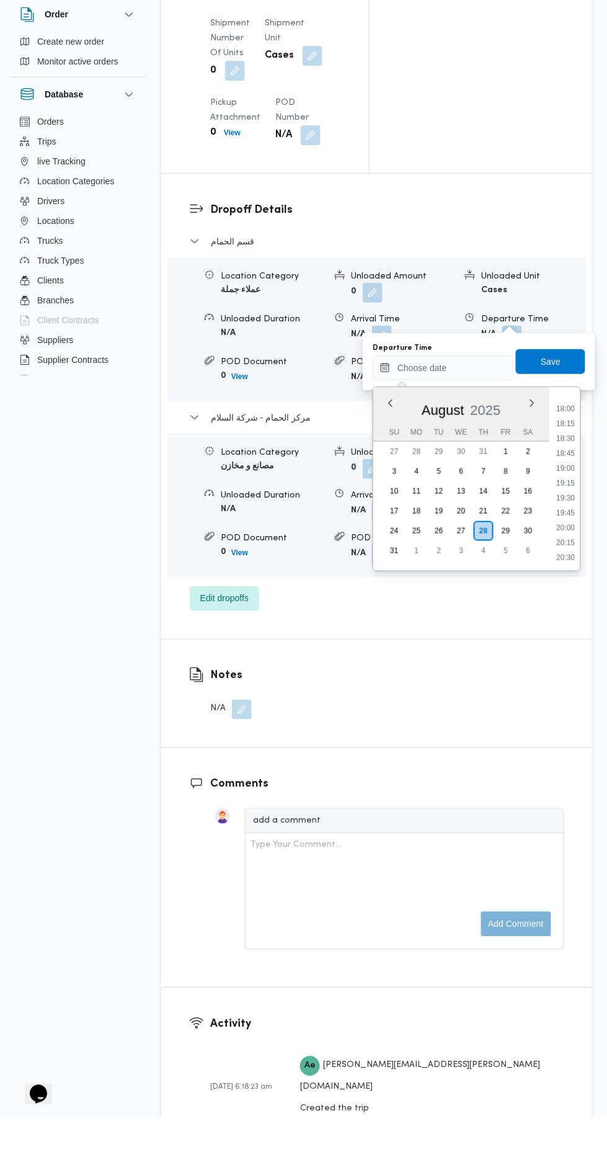
click at [569, 519] on li "19:00" at bounding box center [566, 521] width 29 height 12
type input "[DATE] 19:00"
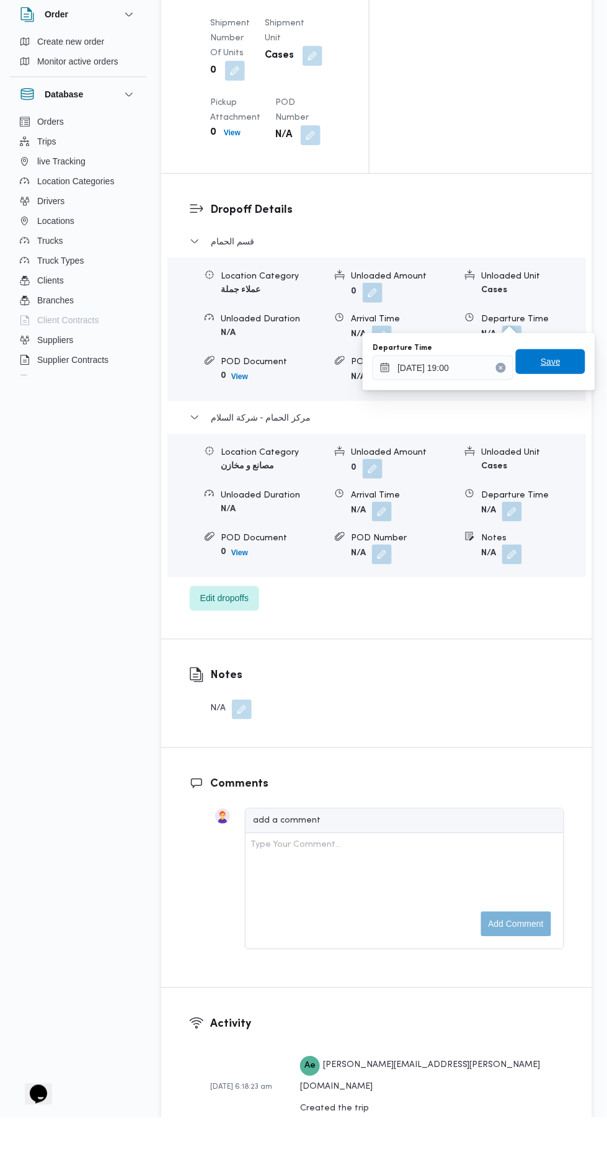
click at [571, 418] on span "Save" at bounding box center [550, 414] width 69 height 25
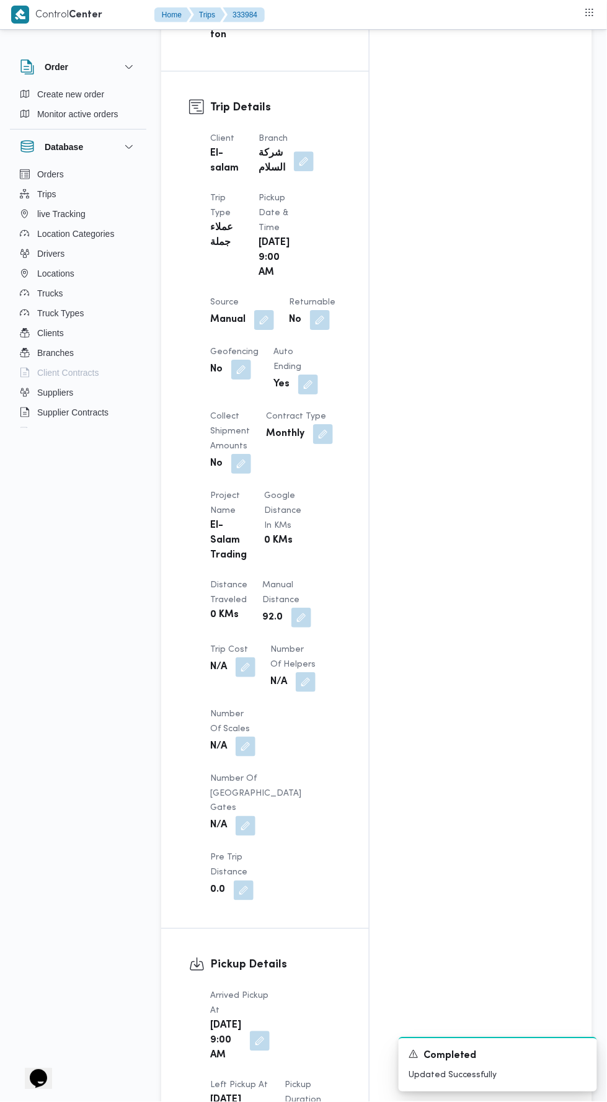
scroll to position [0, 0]
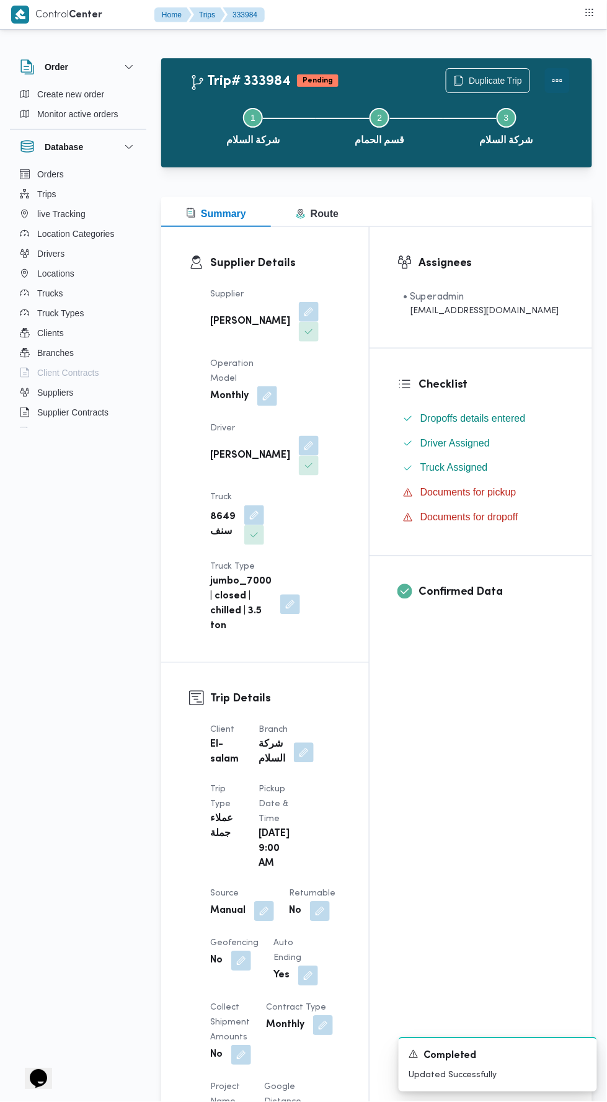
click at [563, 79] on button "Actions" at bounding box center [557, 80] width 25 height 25
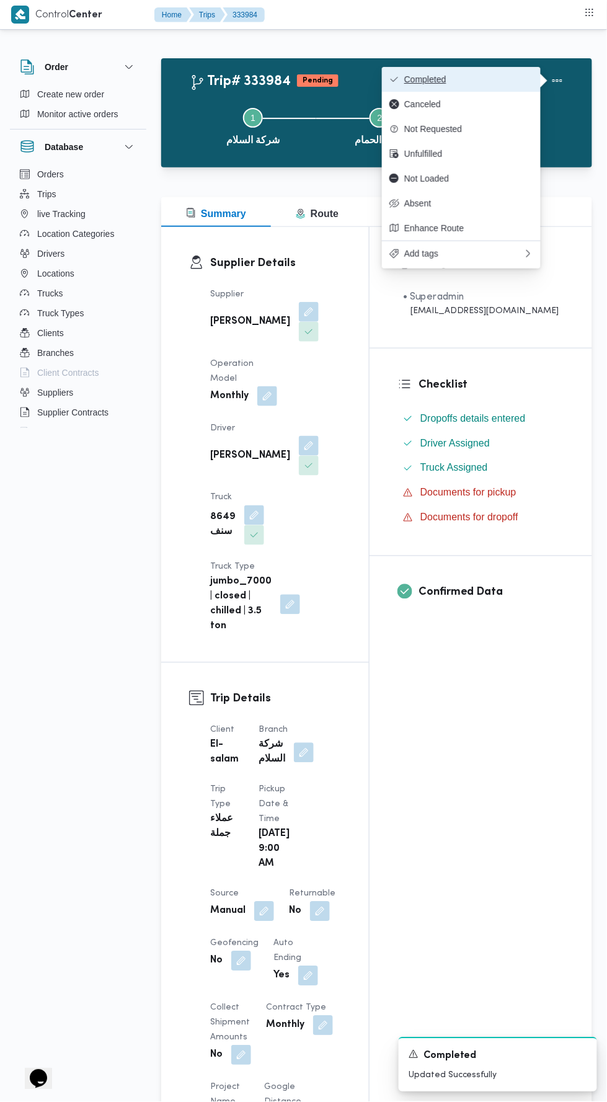
click at [519, 78] on span "Completed" at bounding box center [468, 79] width 129 height 10
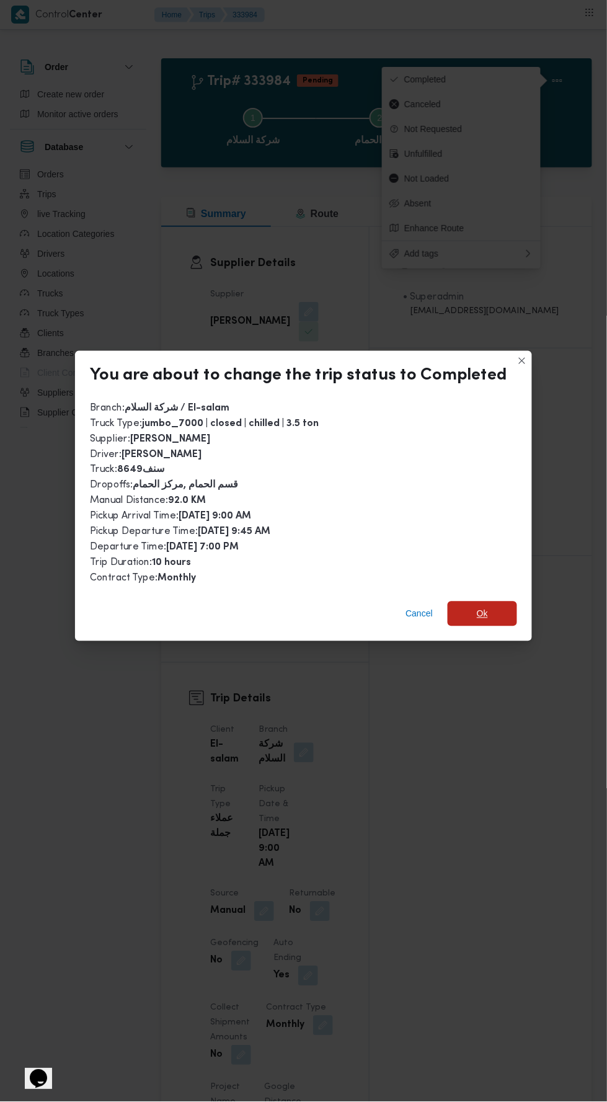
click at [501, 602] on span "Ok" at bounding box center [482, 614] width 69 height 25
